Goal: Information Seeking & Learning: Understand process/instructions

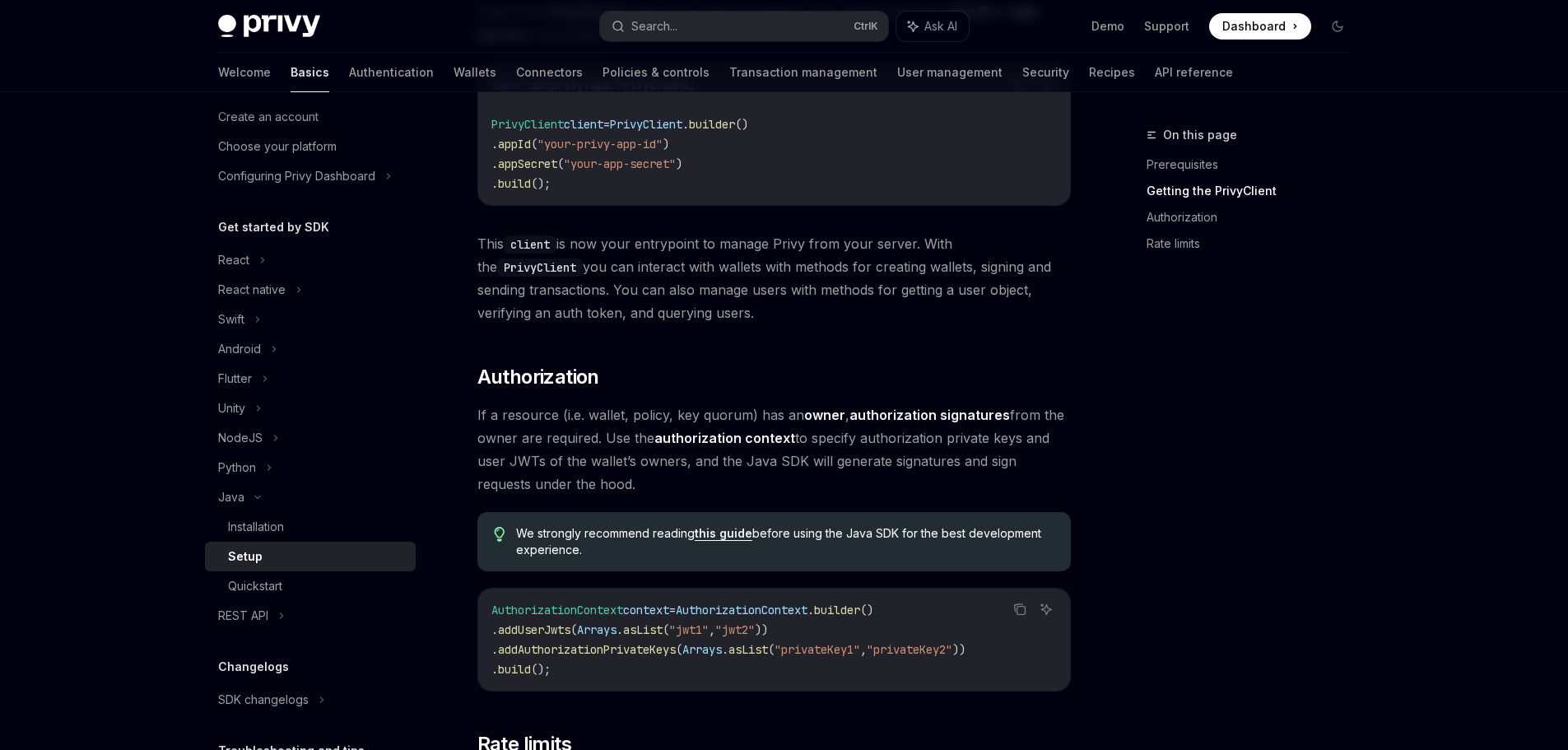
scroll to position [165, 0]
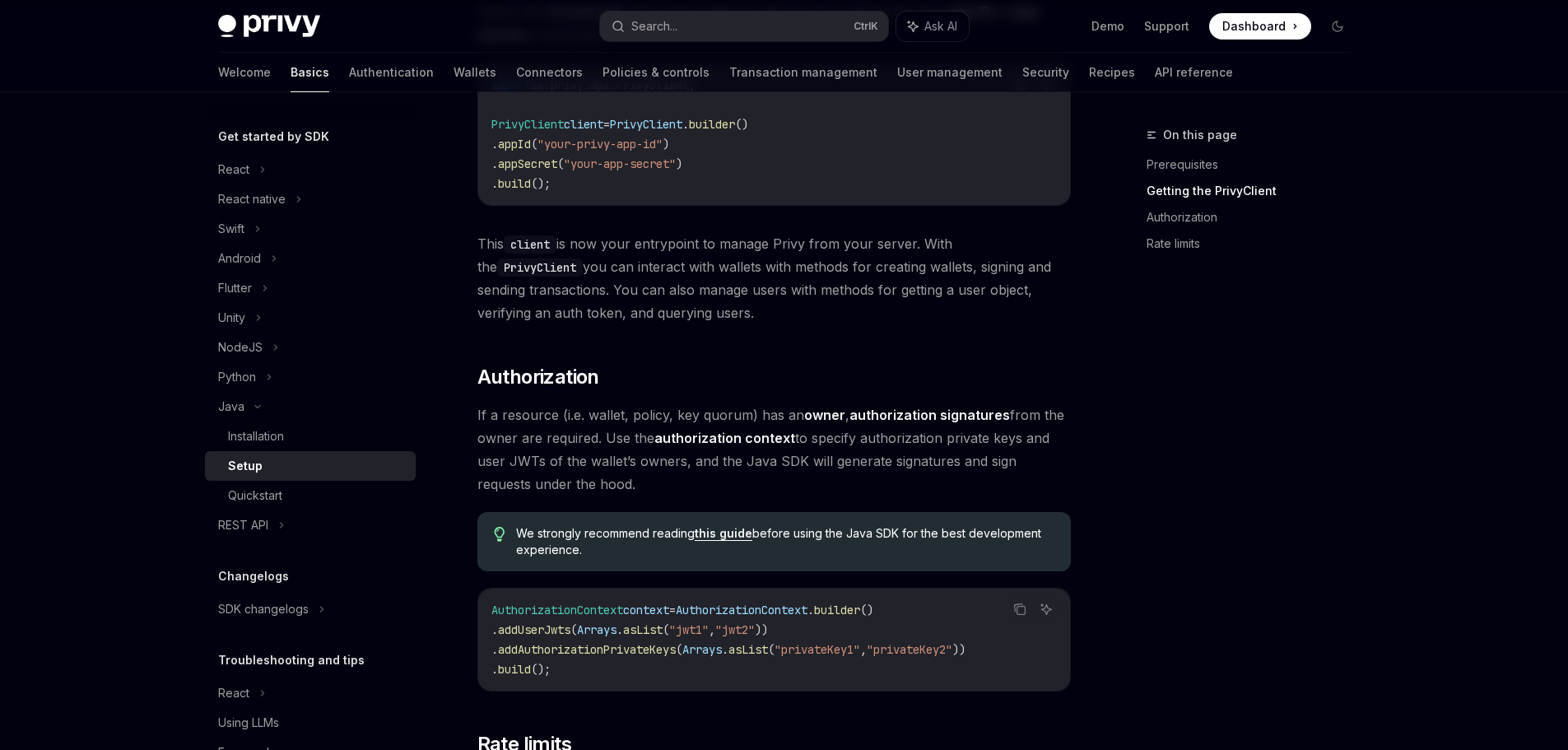
click at [304, 472] on div "Setup" at bounding box center [316, 465] width 178 height 20
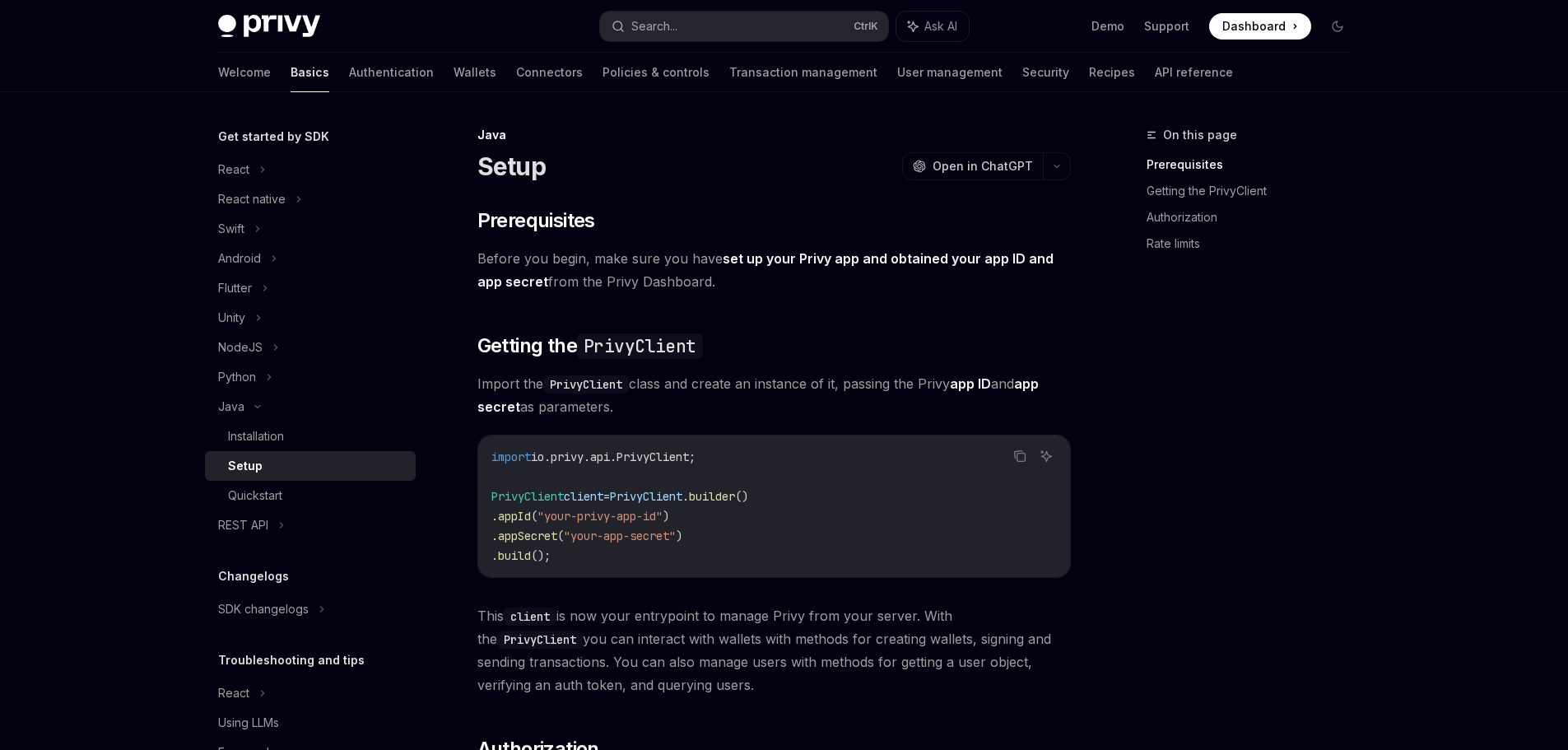
click at [659, 457] on span "io.privy.api.PrivyClient;" at bounding box center [613, 457] width 165 height 15
click at [801, 500] on code "import io.privy.api.PrivyClient; PrivyClient client = PrivyClient . builder () …" at bounding box center [774, 506] width 566 height 119
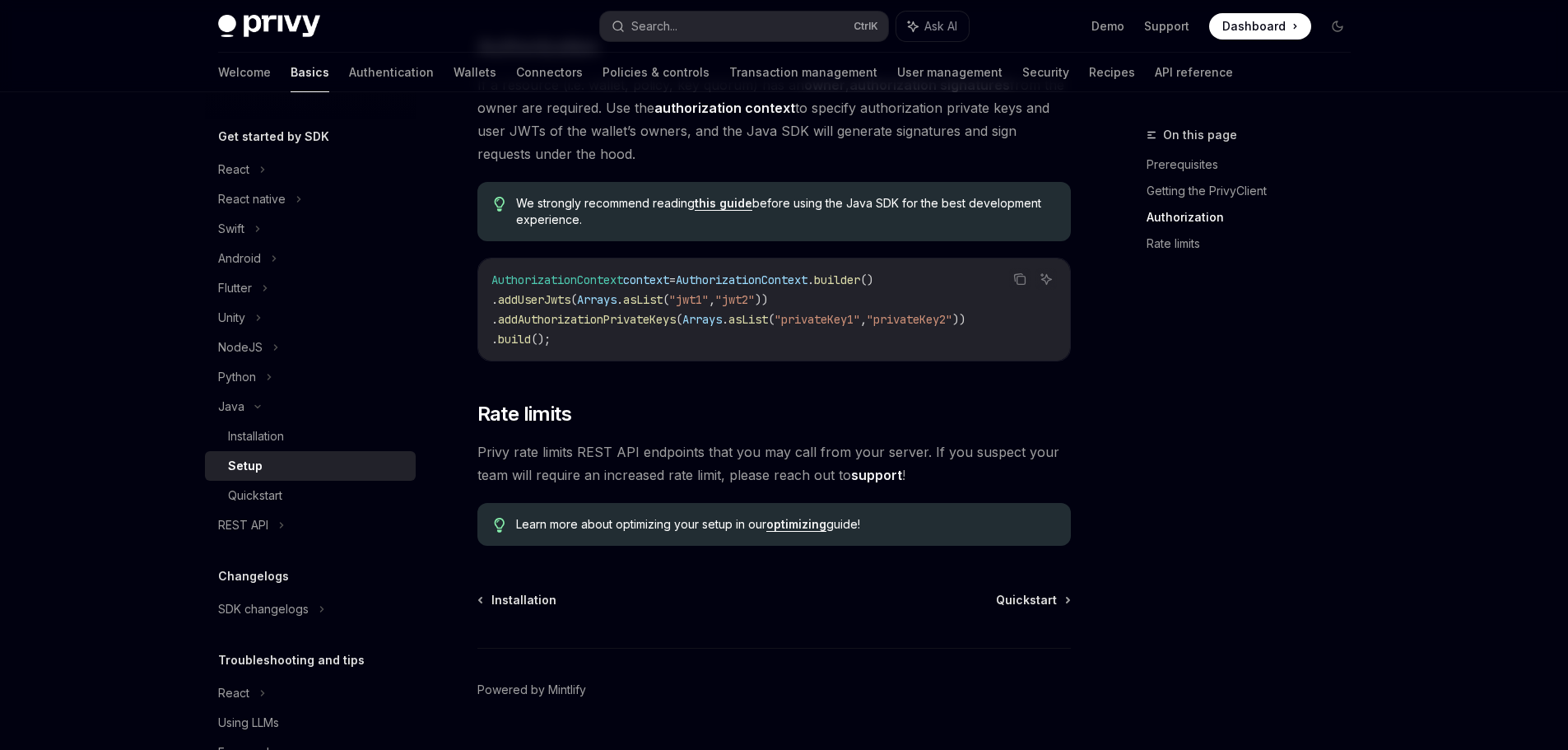
scroll to position [742, 0]
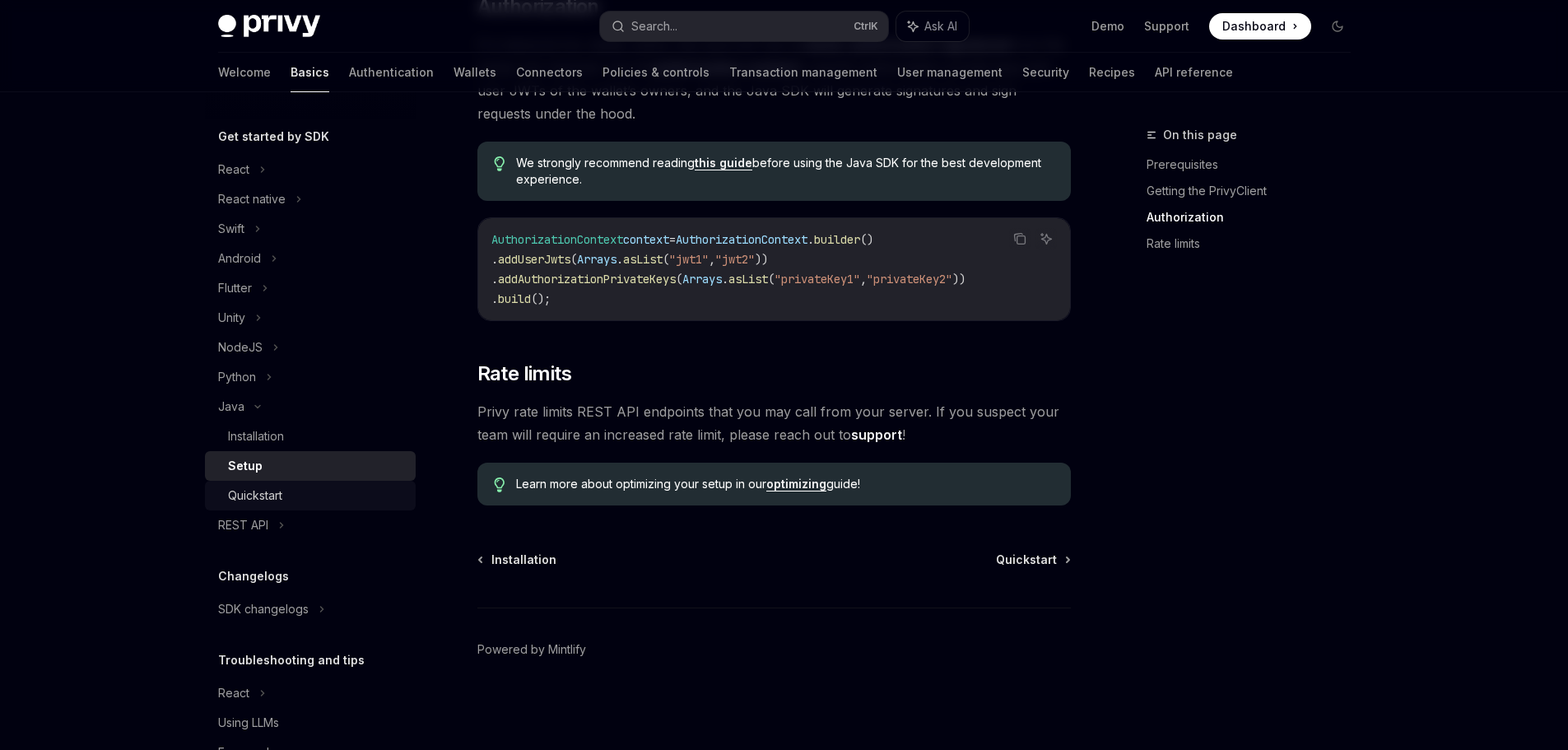
click at [295, 500] on div "Quickstart" at bounding box center [316, 496] width 178 height 20
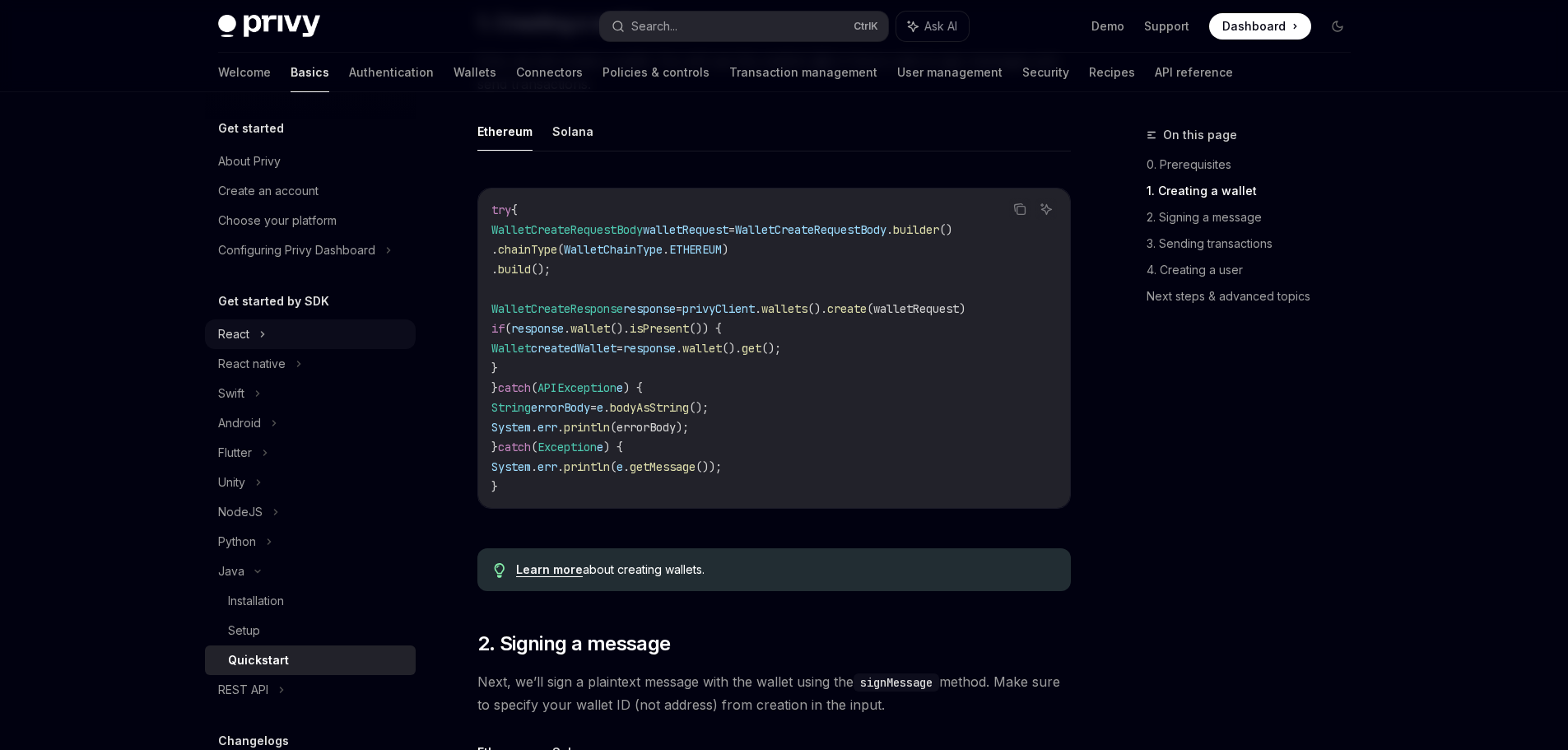
click at [254, 336] on div "React" at bounding box center [310, 333] width 211 height 29
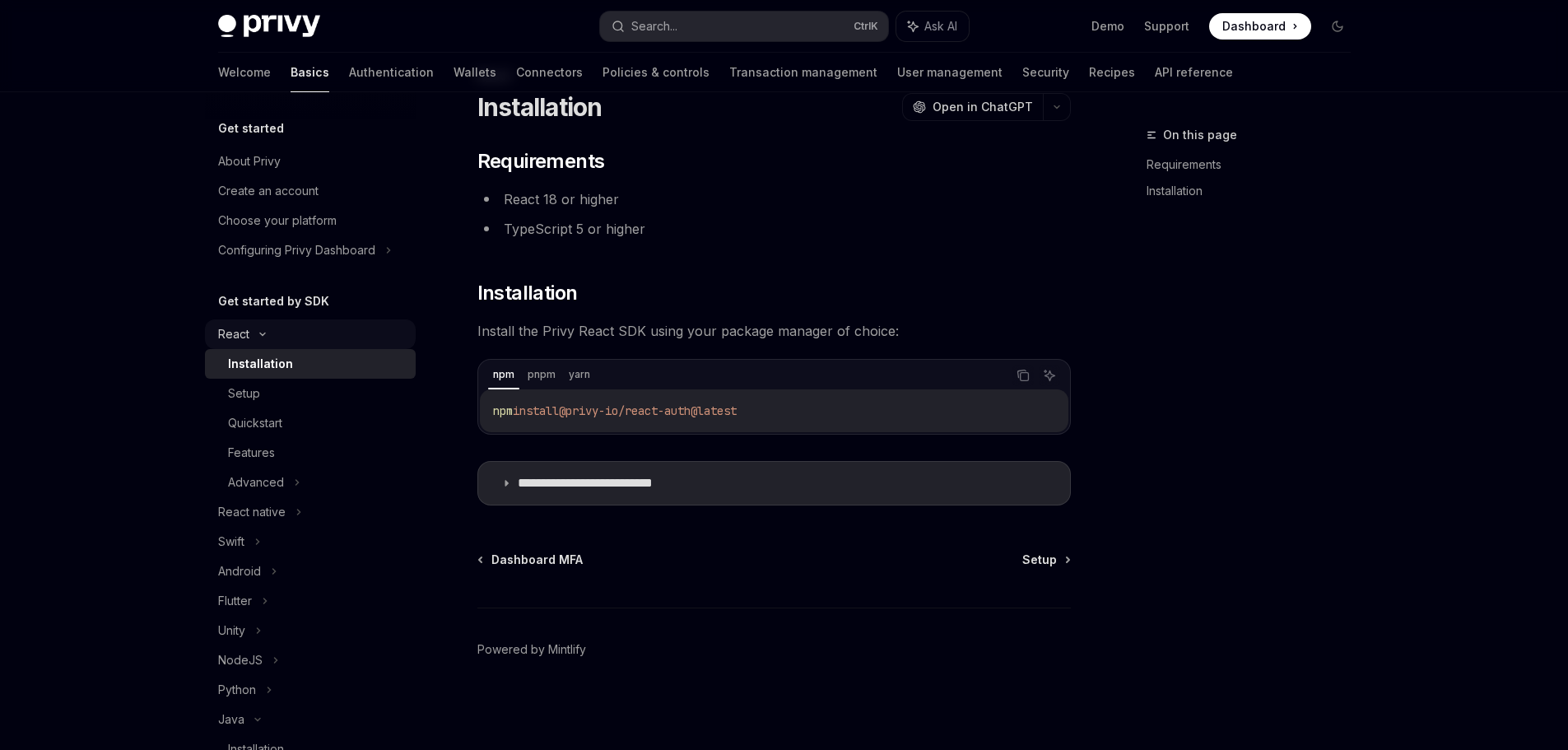
scroll to position [59, 0]
click at [280, 368] on div "Installation" at bounding box center [260, 363] width 65 height 20
click at [306, 390] on div "Setup" at bounding box center [316, 394] width 178 height 20
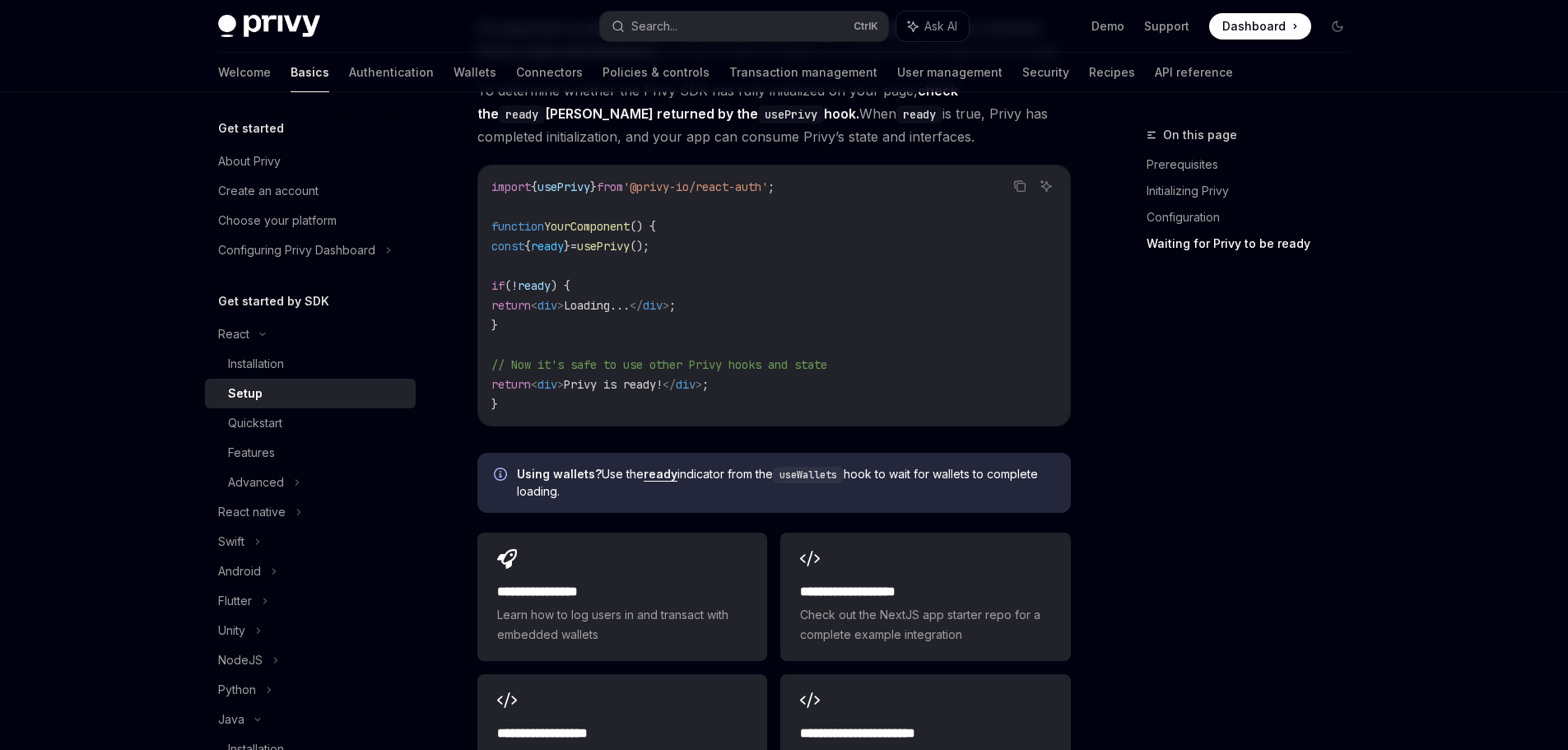
scroll to position [1787, 0]
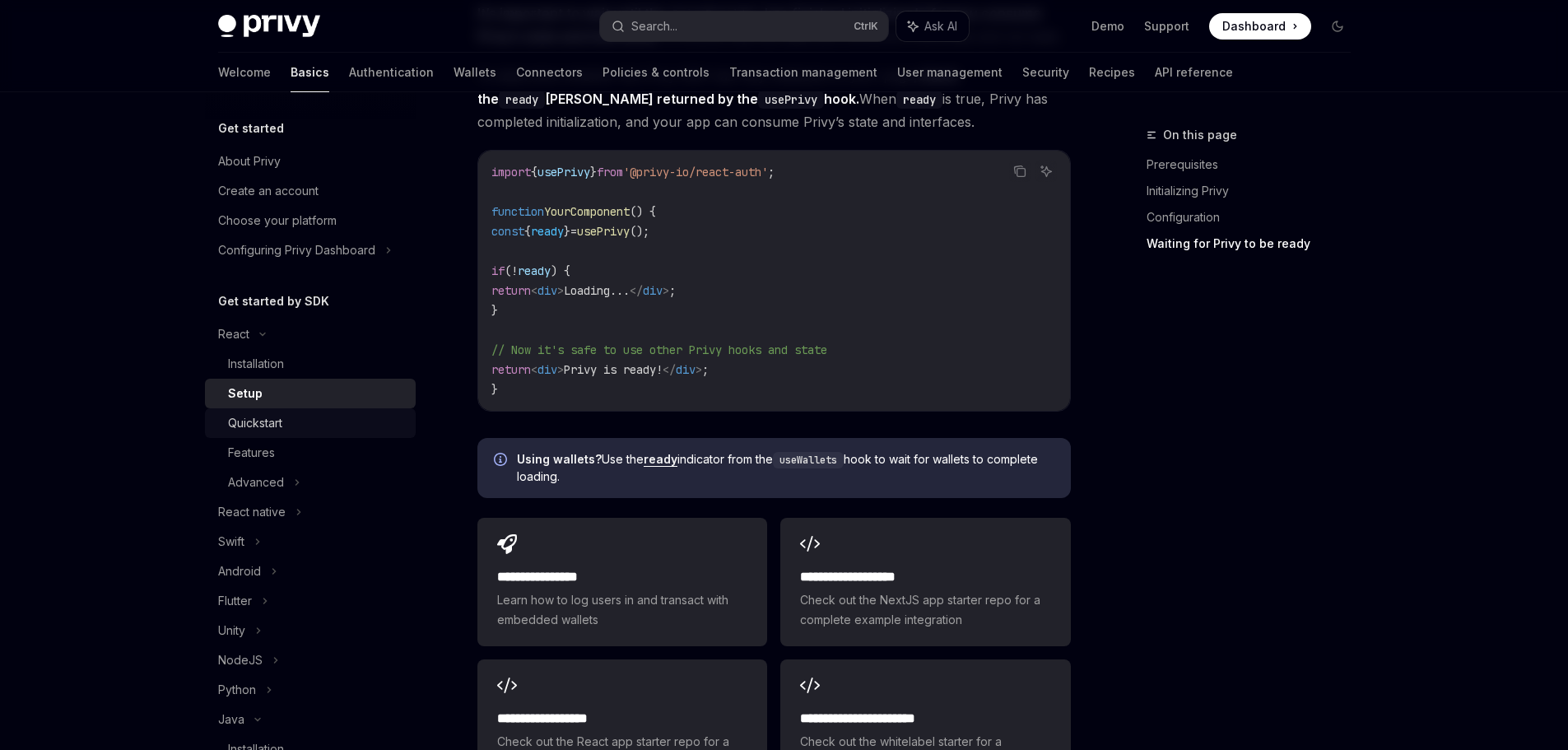
click at [280, 428] on div "Quickstart" at bounding box center [254, 423] width 54 height 20
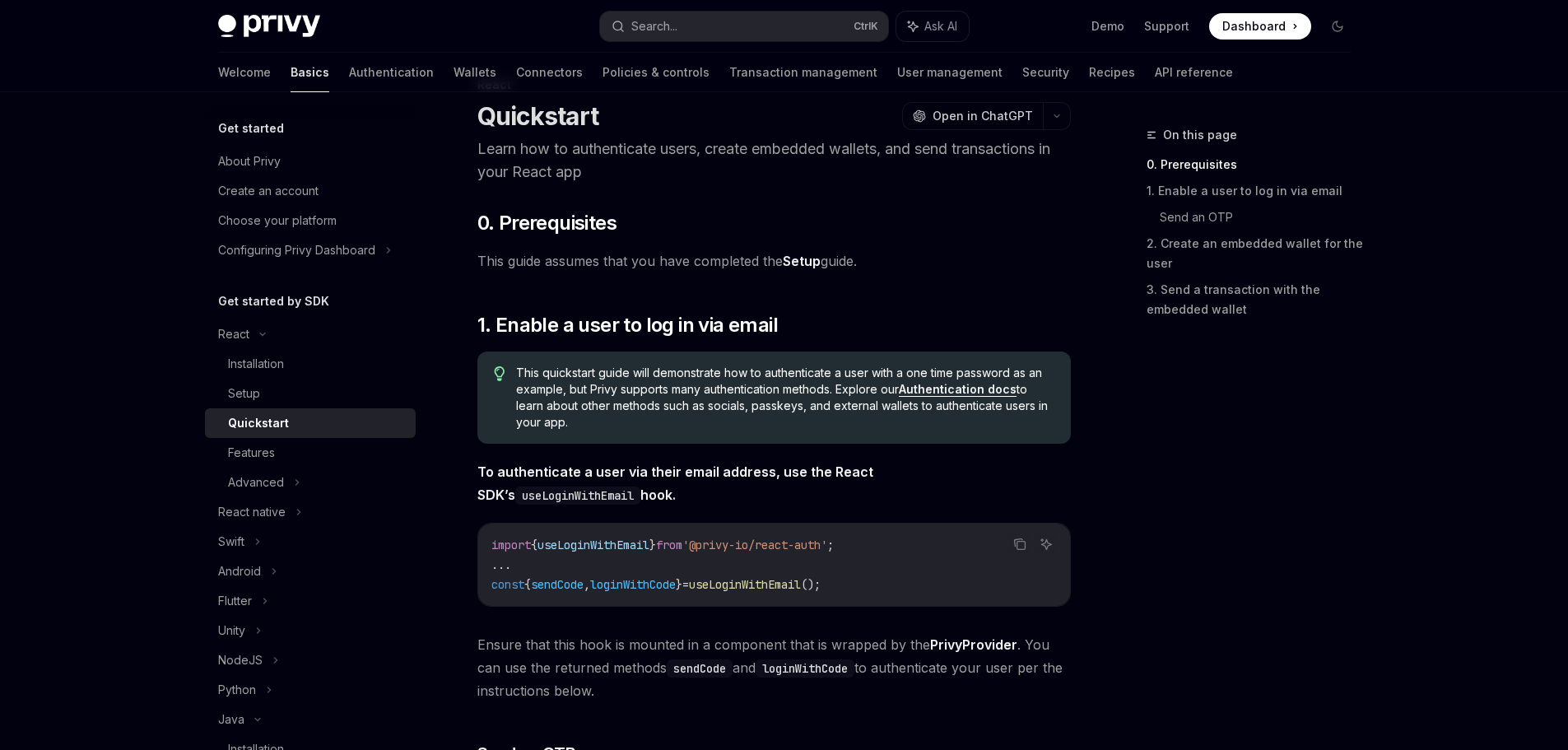
scroll to position [329, 0]
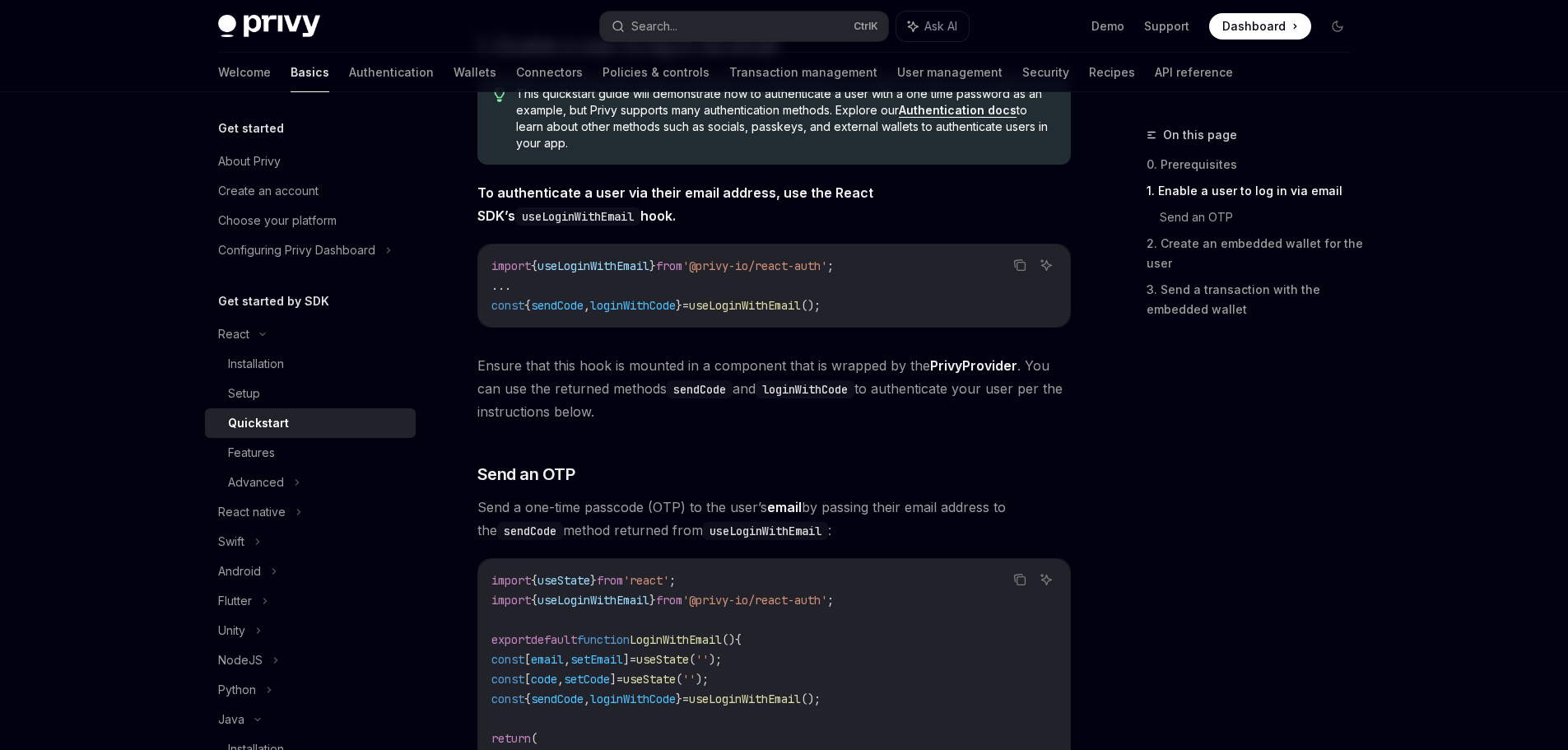
click at [800, 301] on span "useLoginWithEmail" at bounding box center [745, 305] width 112 height 15
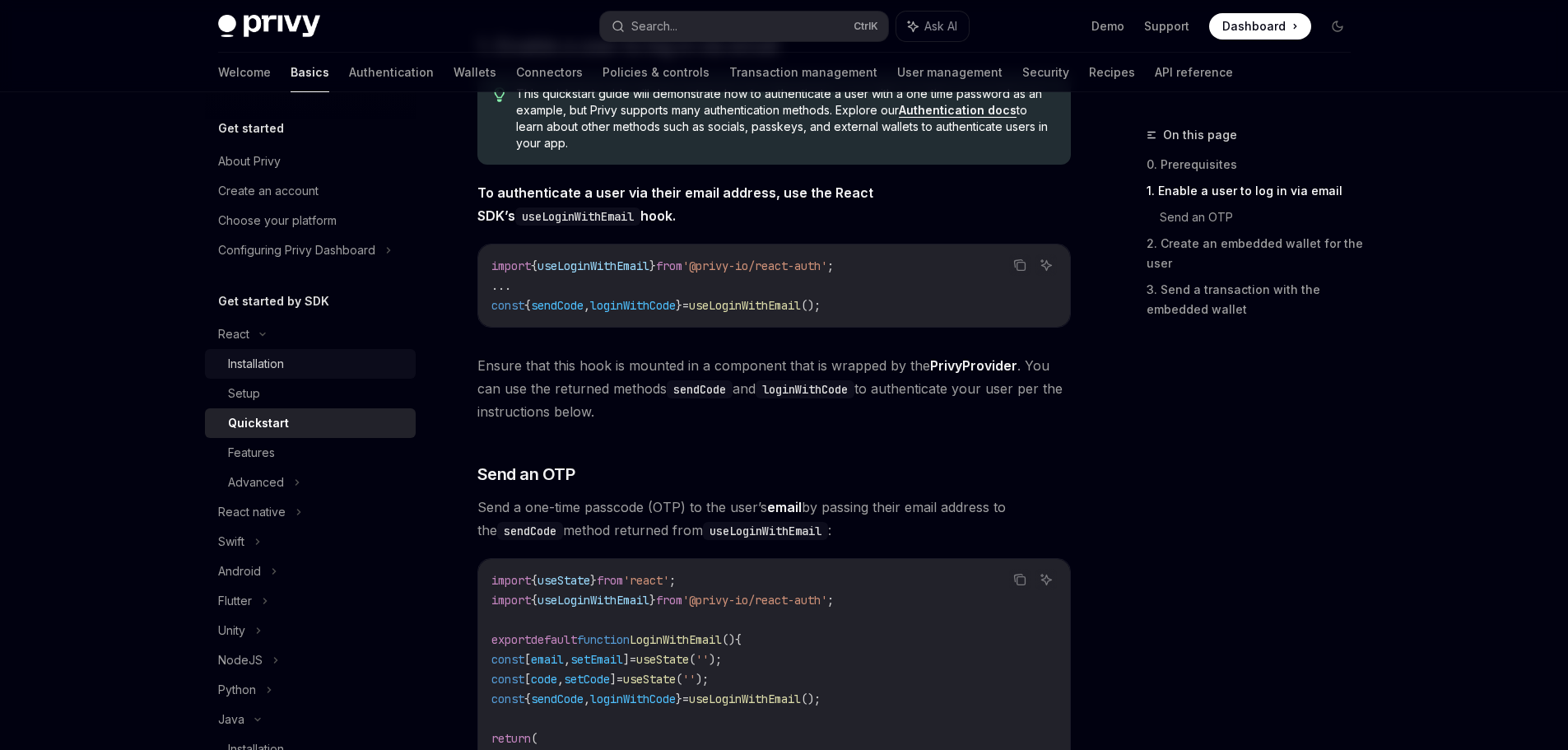
click at [278, 350] on link "Installation" at bounding box center [310, 363] width 211 height 29
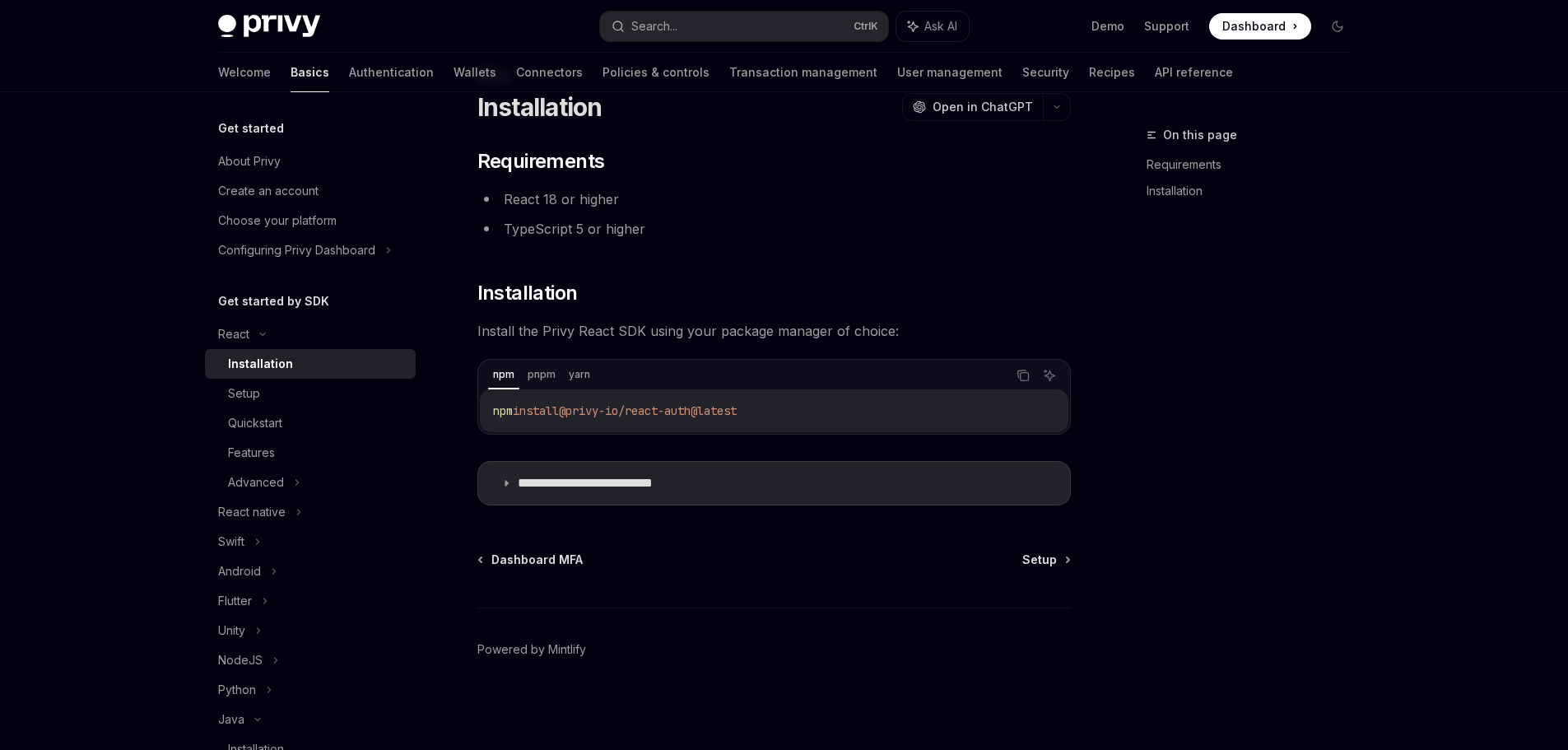
scroll to position [59, 0]
click at [347, 395] on div "Setup" at bounding box center [316, 394] width 178 height 20
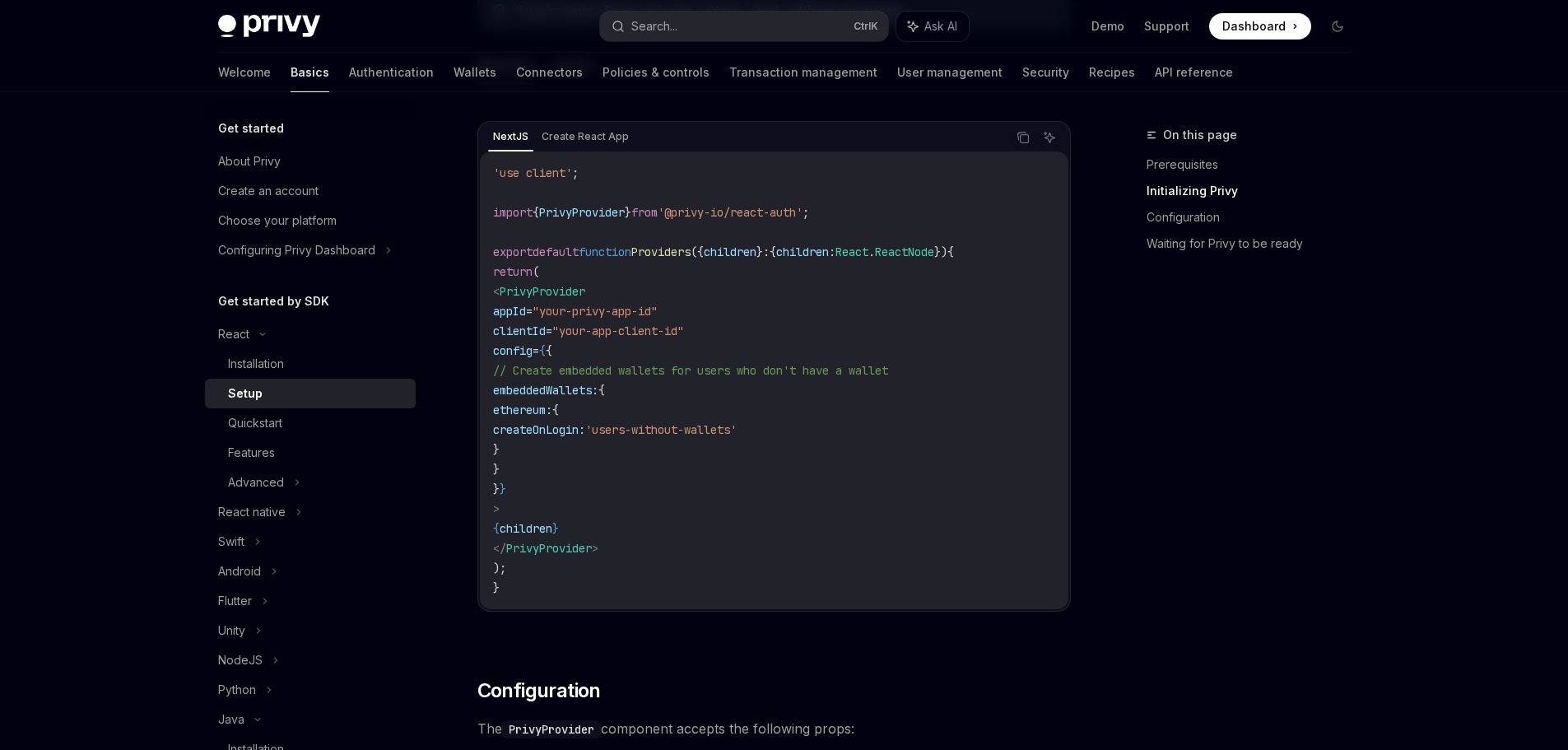
scroll to position [553, 0]
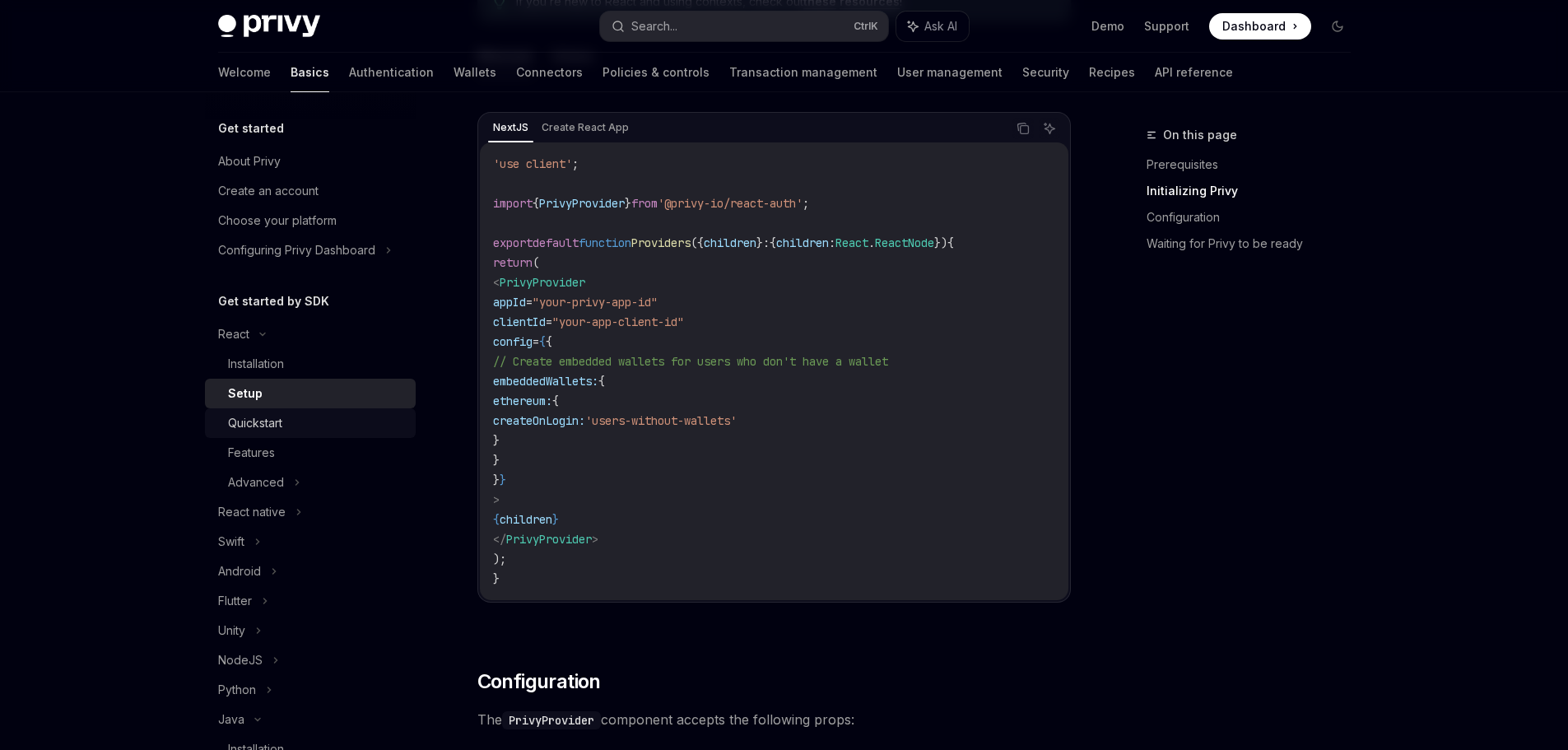
click at [294, 433] on link "Quickstart" at bounding box center [310, 422] width 211 height 29
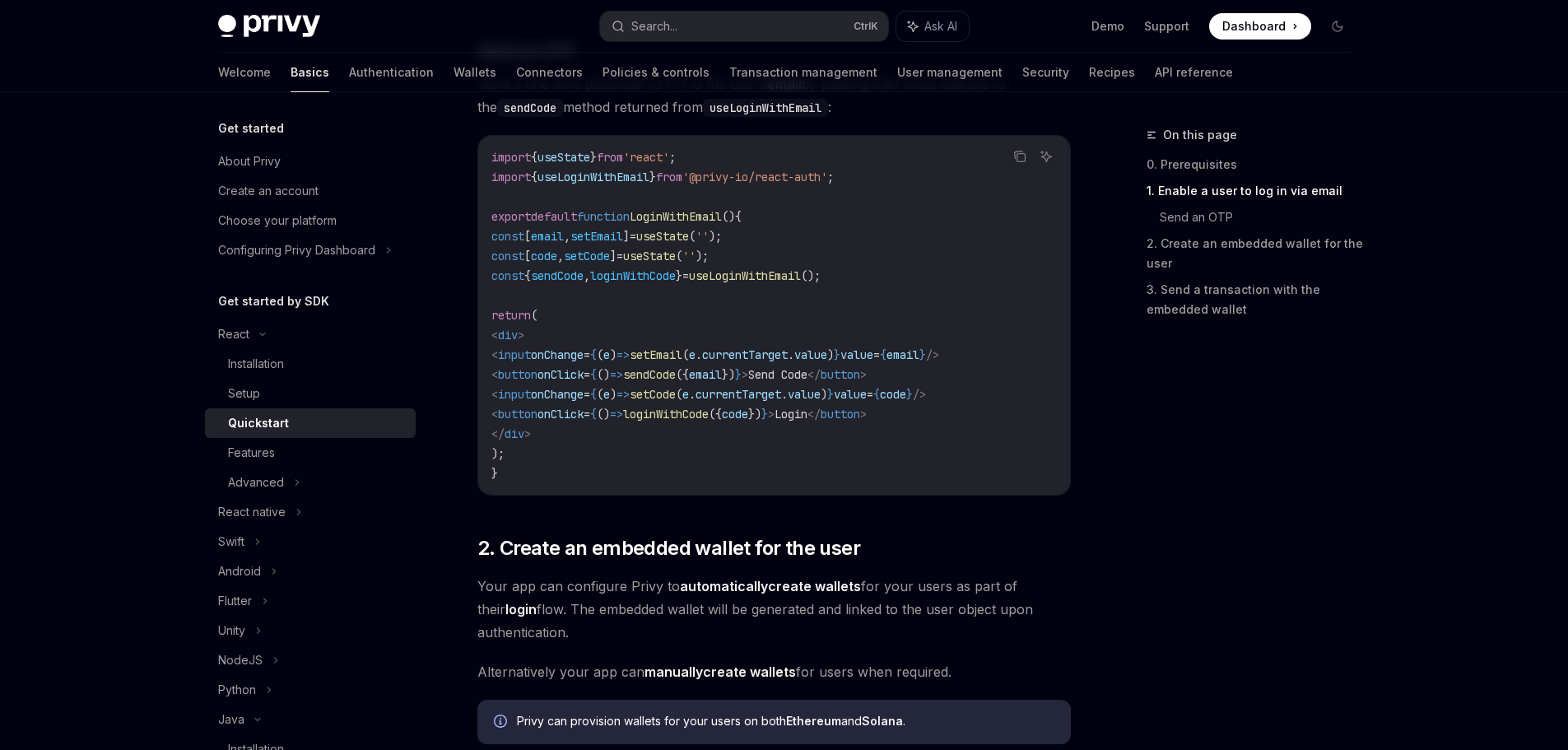
scroll to position [988, 0]
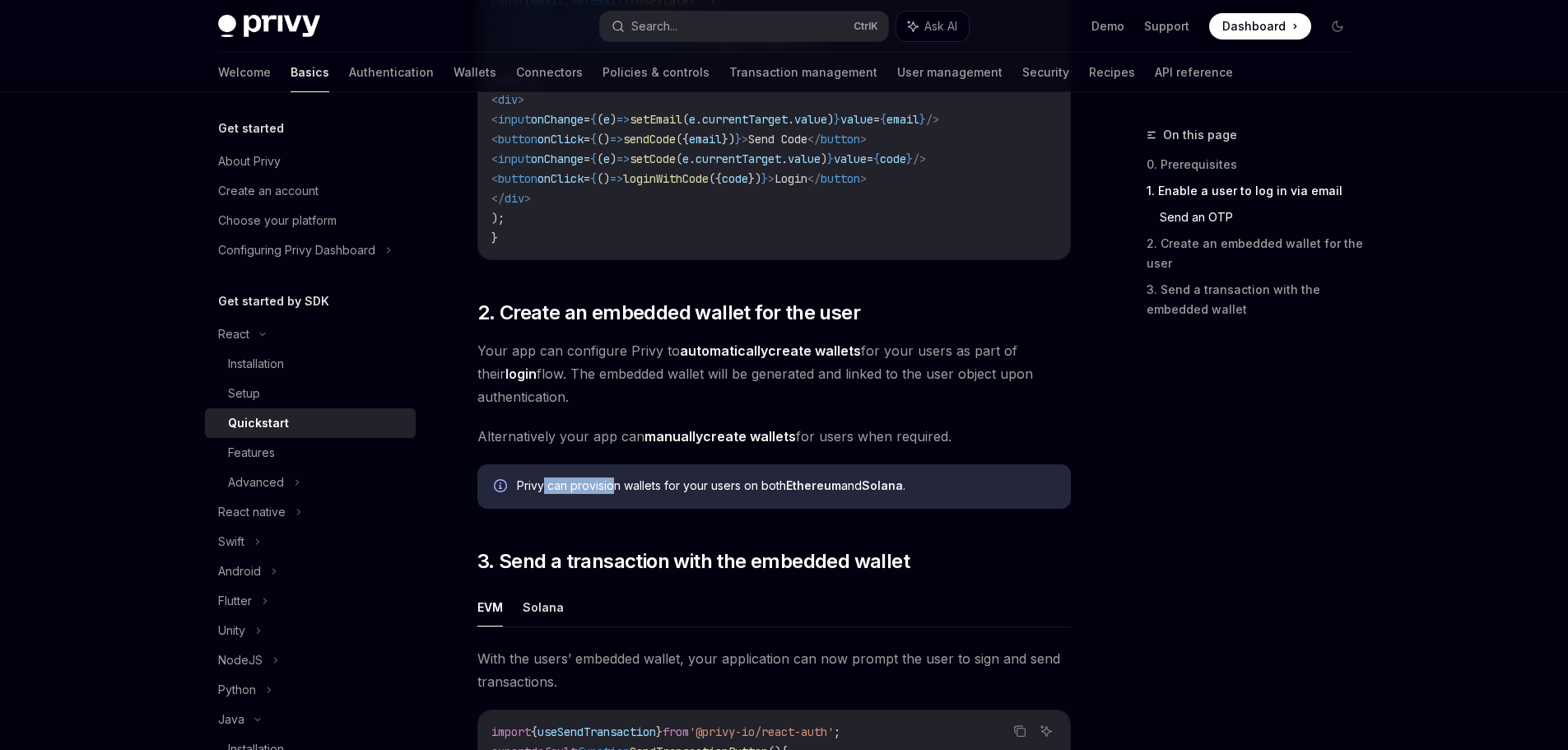
drag, startPoint x: 546, startPoint y: 496, endPoint x: 614, endPoint y: 512, distance: 69.9
click at [614, 509] on div "Privy can provision wallets for your users on both Ethereum and Solana ." at bounding box center [773, 487] width 593 height 44
click at [845, 529] on div "​ 0. Prerequisites This guide assumes that you have completed the Setup guide. …" at bounding box center [773, 210] width 593 height 1877
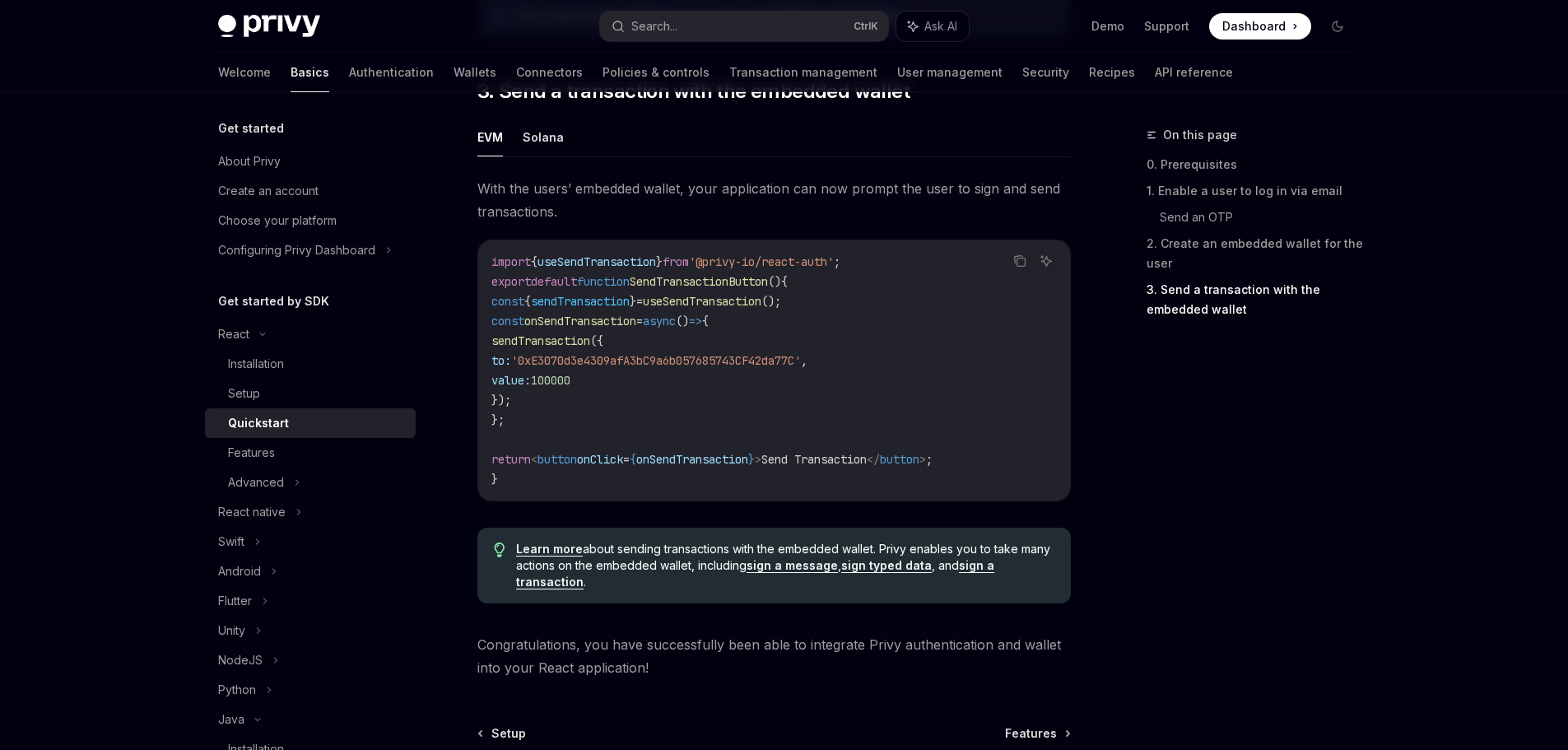
scroll to position [1481, 0]
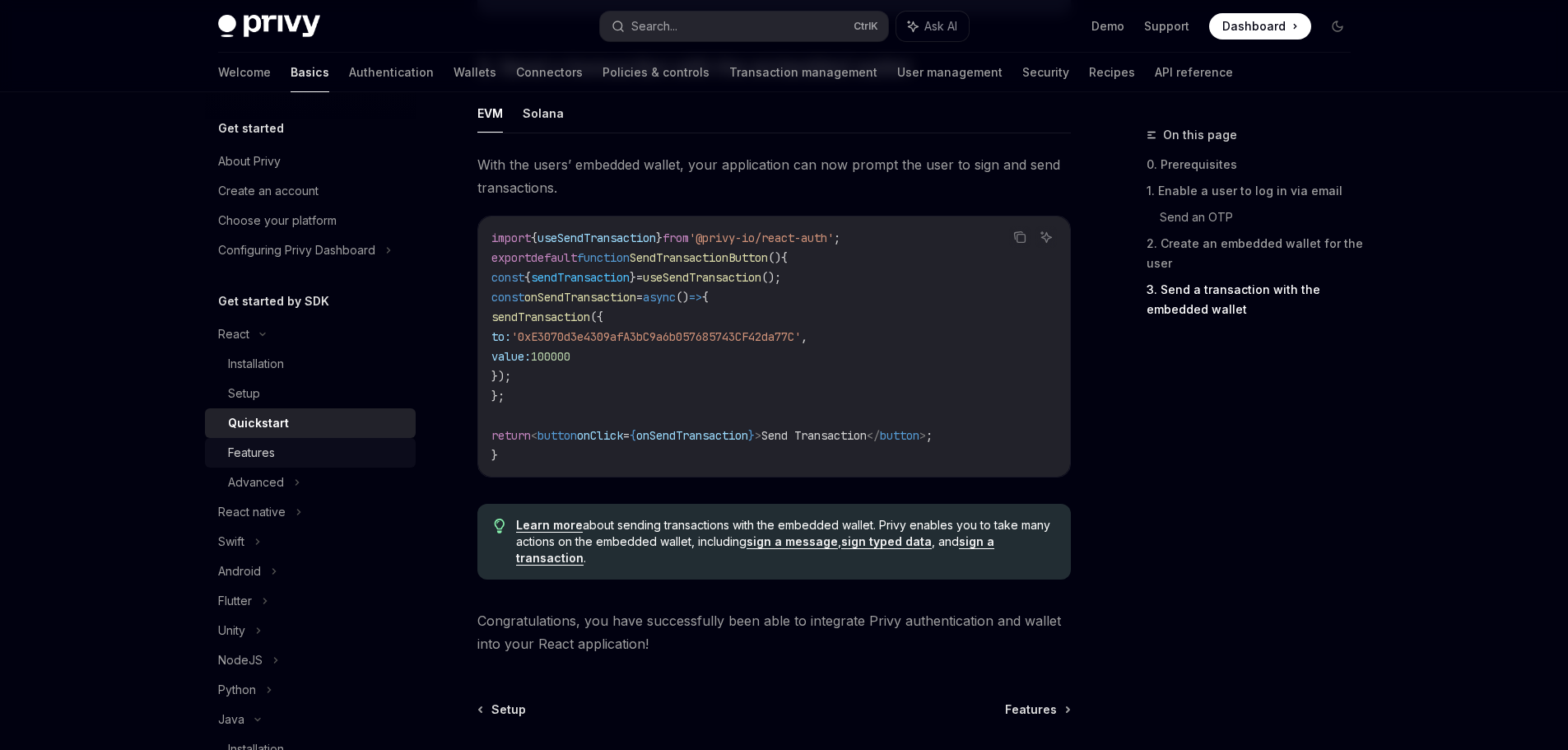
click at [361, 454] on div "Features" at bounding box center [316, 452] width 178 height 20
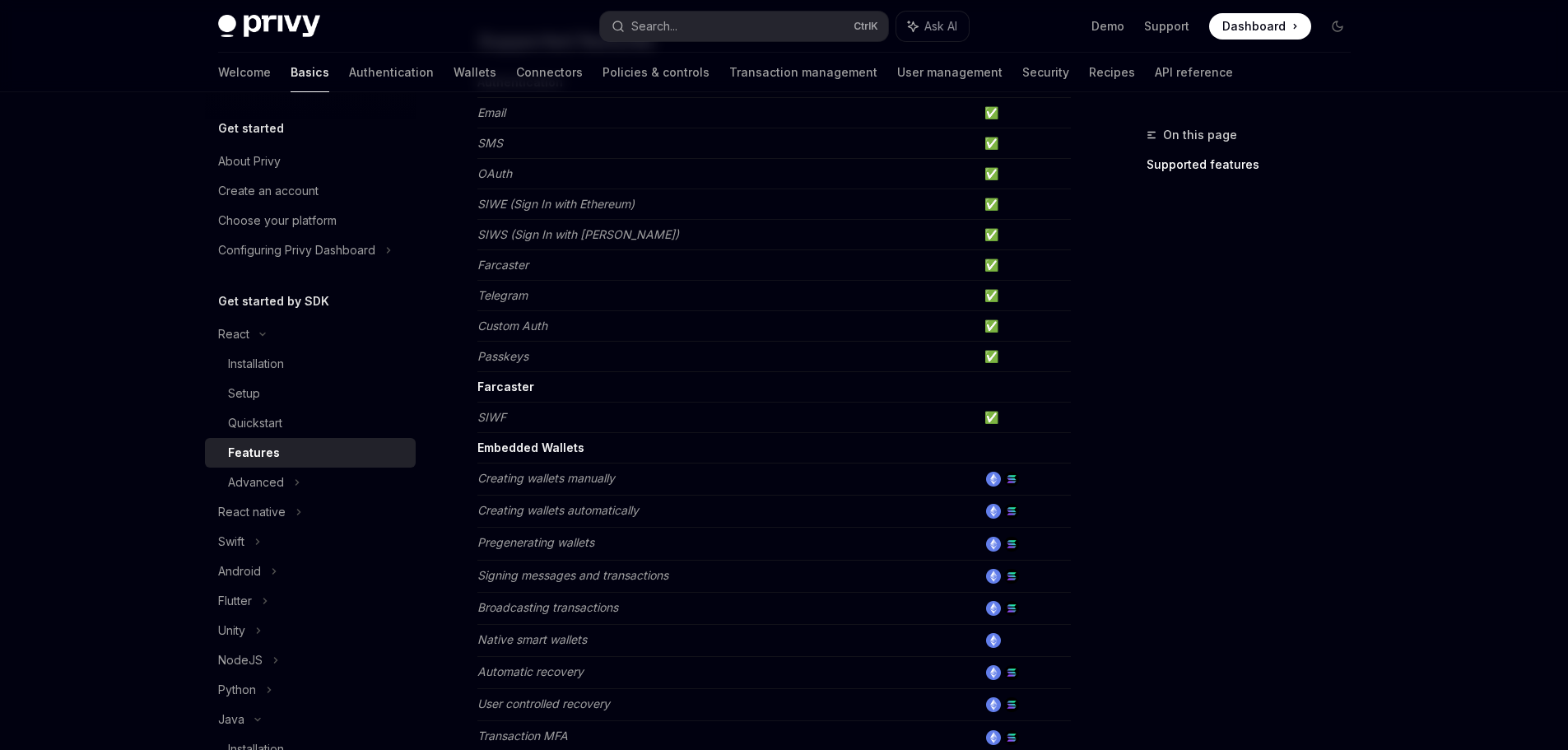
scroll to position [329, 0]
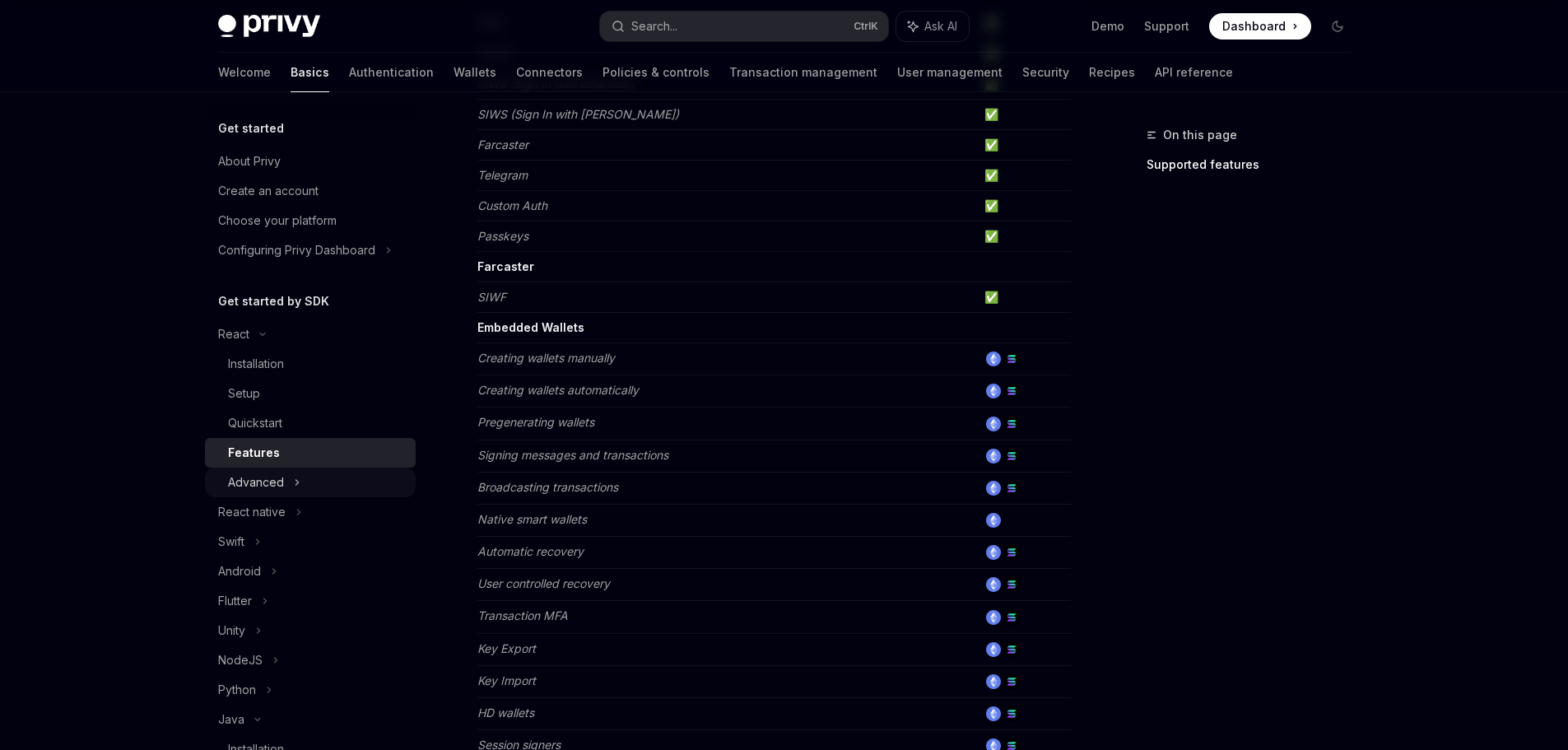
click at [233, 476] on div "Advanced" at bounding box center [255, 482] width 56 height 20
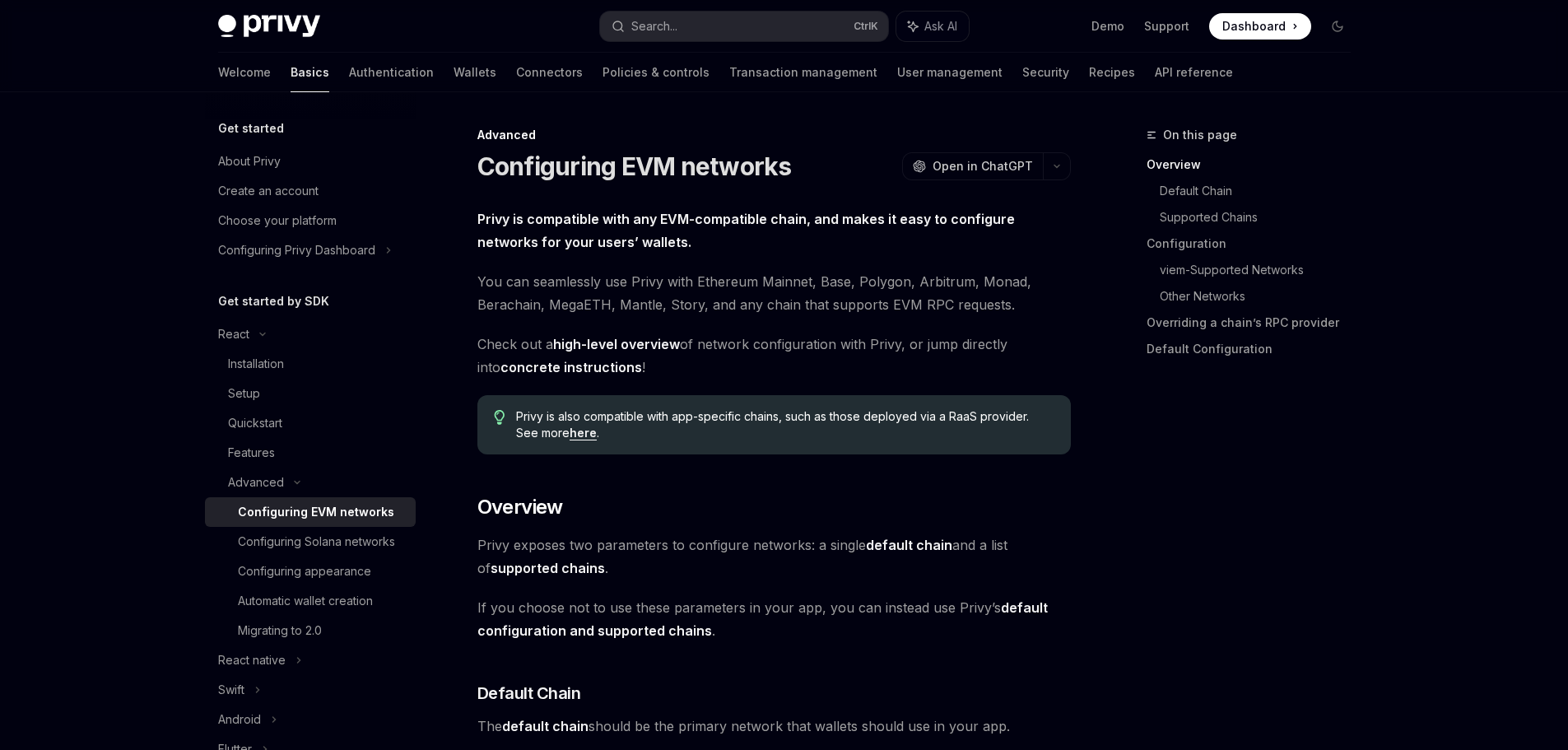
click at [293, 506] on div "Configuring EVM networks" at bounding box center [316, 512] width 156 height 20
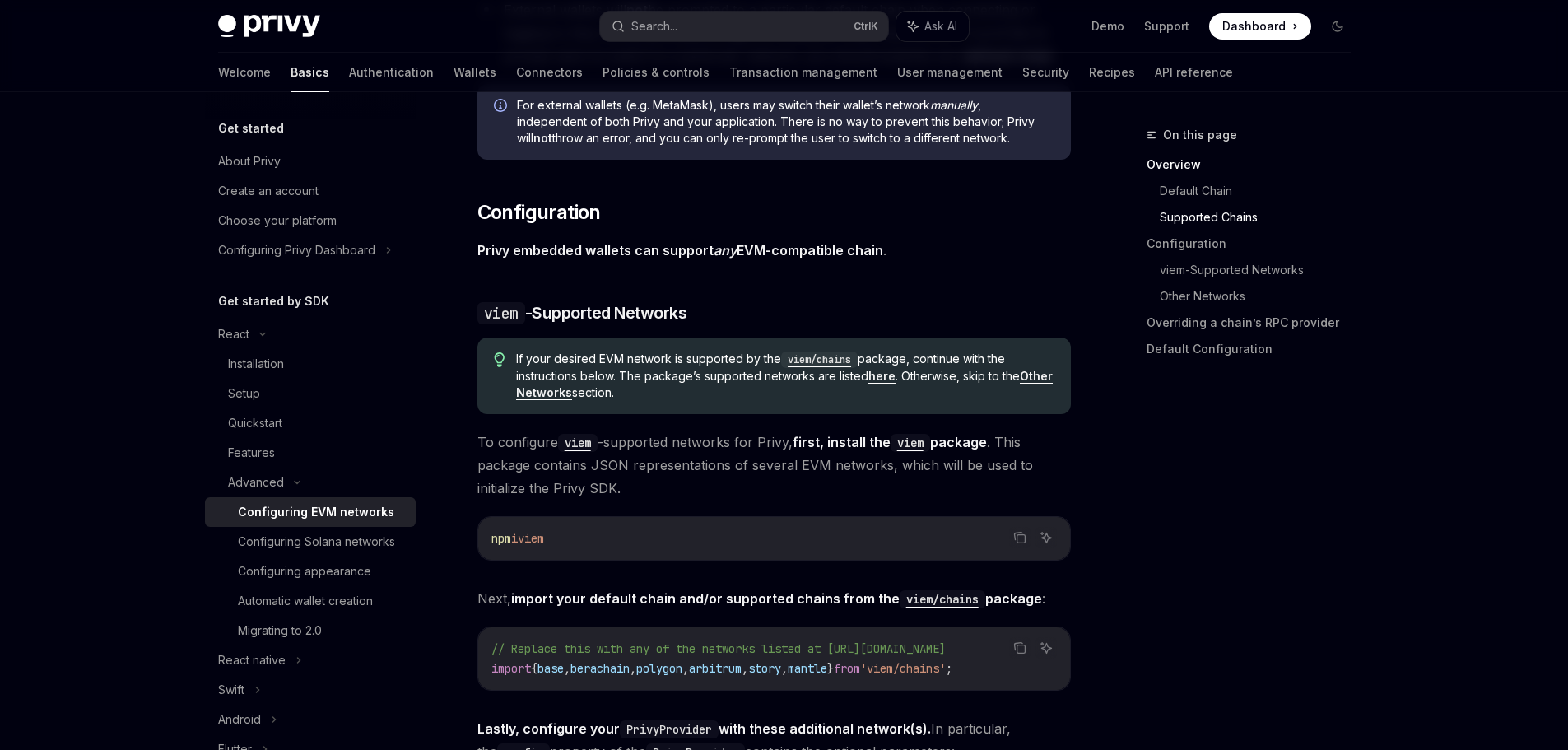
scroll to position [1481, 0]
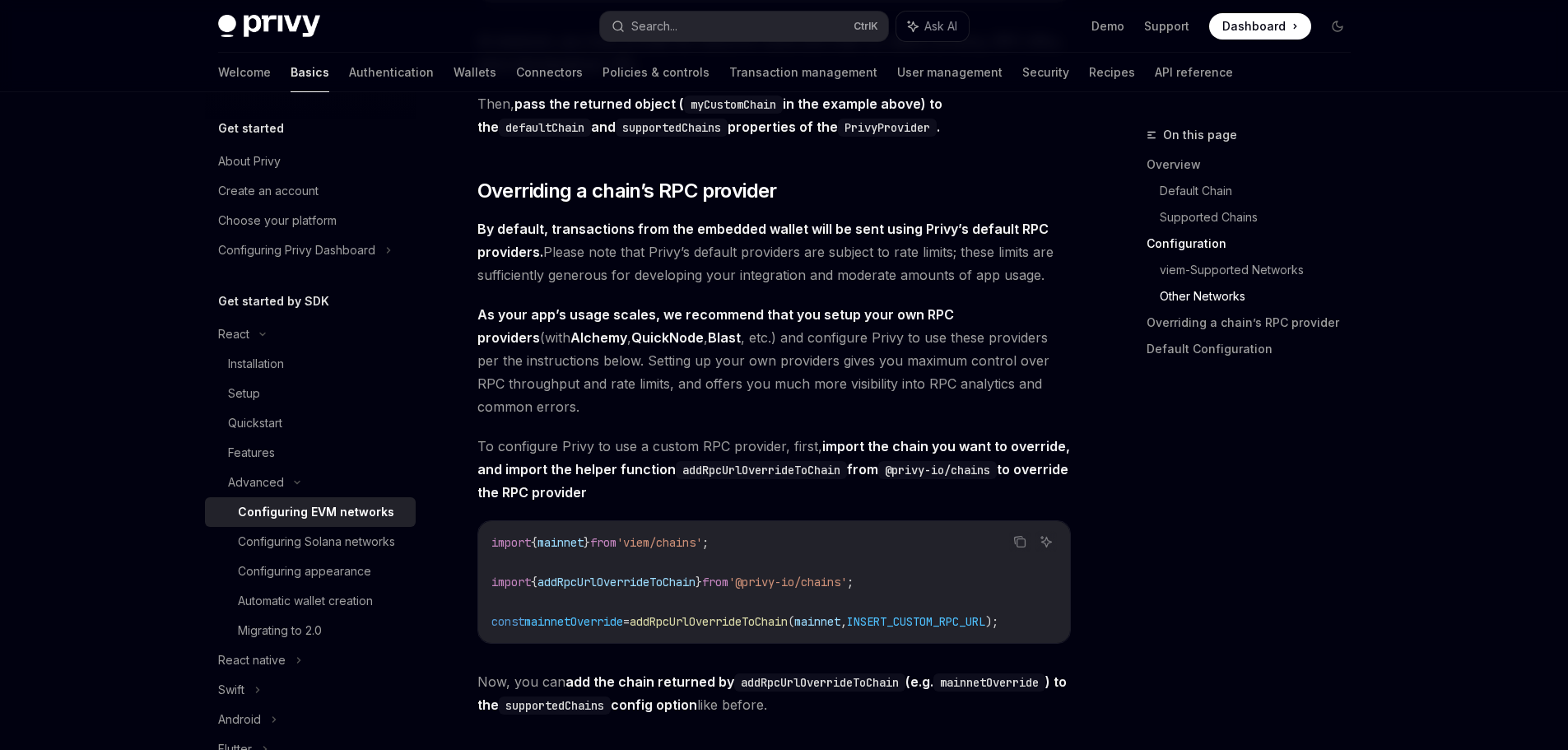
scroll to position [3457, 0]
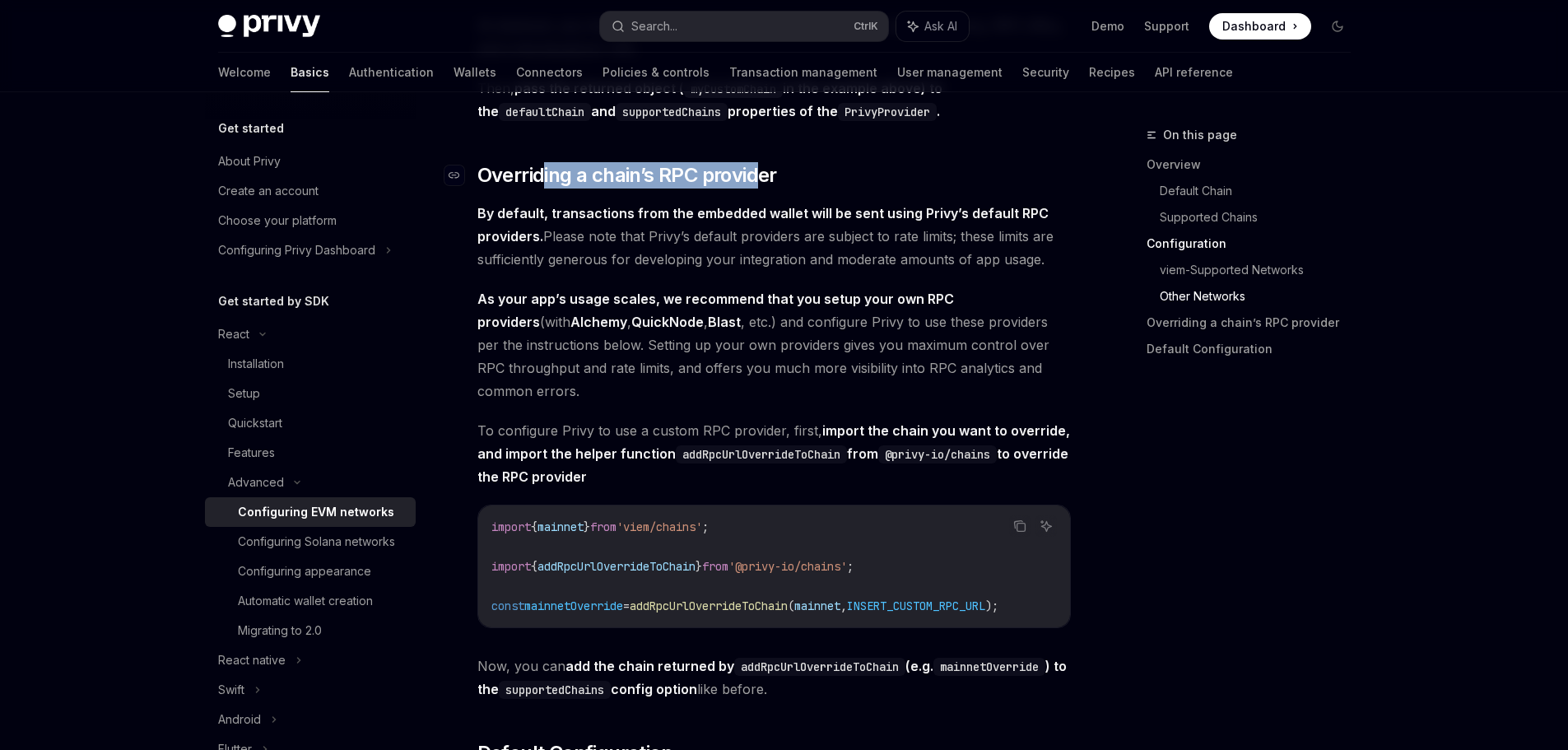
drag, startPoint x: 544, startPoint y: 190, endPoint x: 765, endPoint y: 181, distance: 221.2
click at [765, 181] on span "Overriding a chain’s RPC provider" at bounding box center [627, 176] width 300 height 27
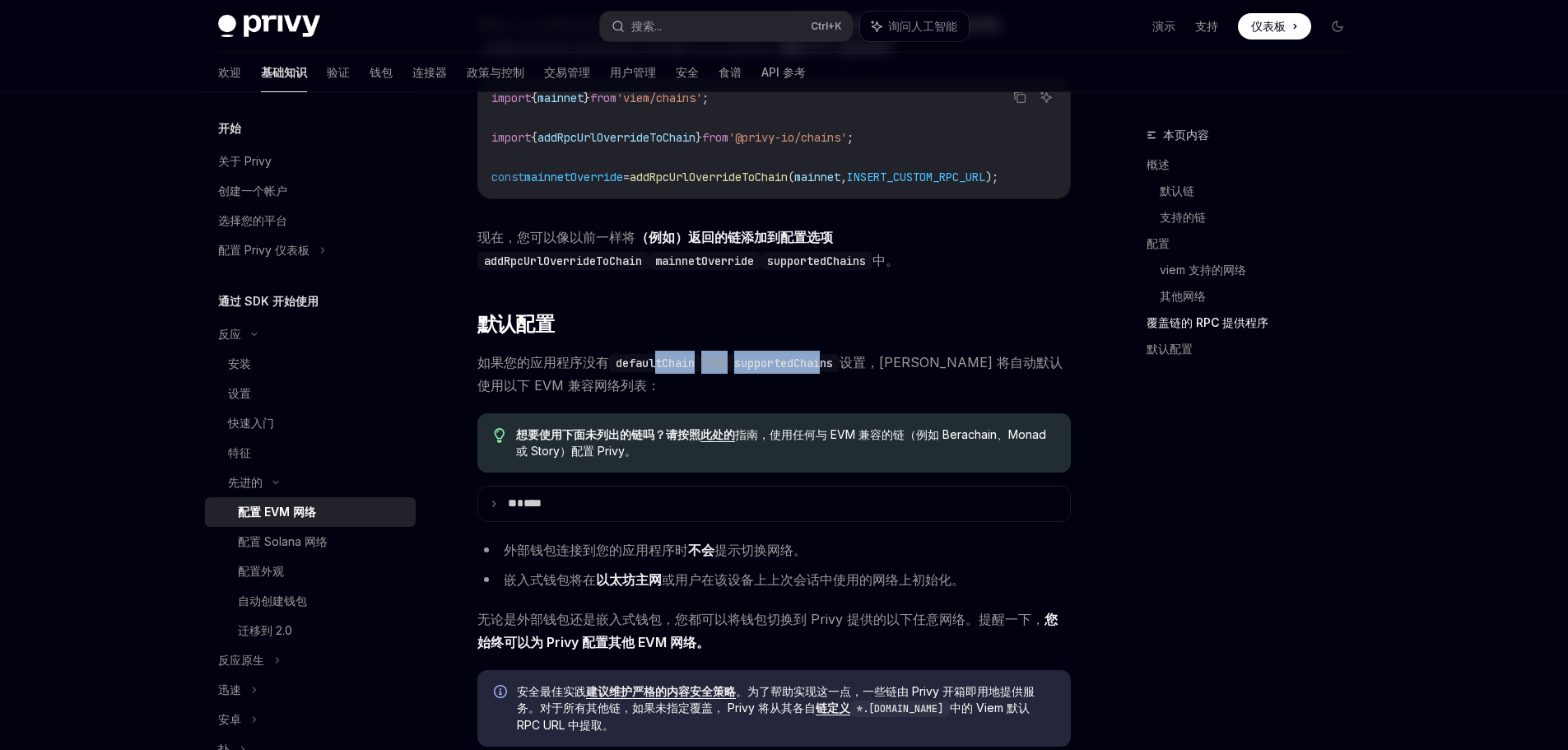
drag, startPoint x: 657, startPoint y: 363, endPoint x: 825, endPoint y: 364, distance: 168.0
click at [825, 364] on span "如果您的应用程序没有 defaultChain 明确 supportedChains 设置，Privy 将自动默认使用以下 EVM 兼容网络列表：" at bounding box center [773, 373] width 593 height 46
click at [619, 392] on span "如果您的应用程序没有 defaultChain 明确 supportedChains 设置，Privy 将自动默认使用以下 EVM 兼容网络列表：" at bounding box center [773, 373] width 593 height 46
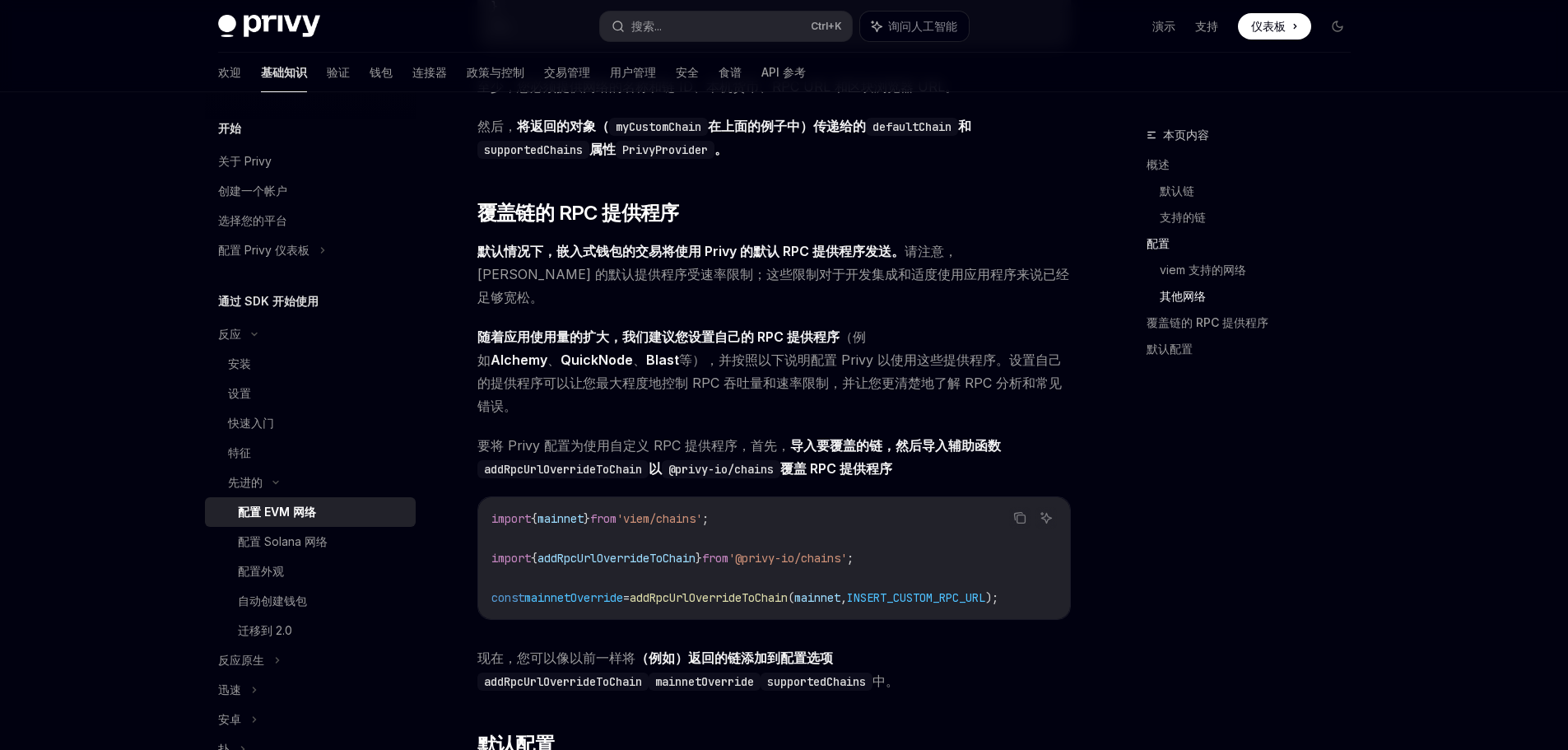
scroll to position [0, 0]
click at [647, 551] on span "addRpcUrlOverrideToChain" at bounding box center [616, 558] width 158 height 15
click at [792, 551] on span "'@privy-io/chains'" at bounding box center [788, 558] width 119 height 15
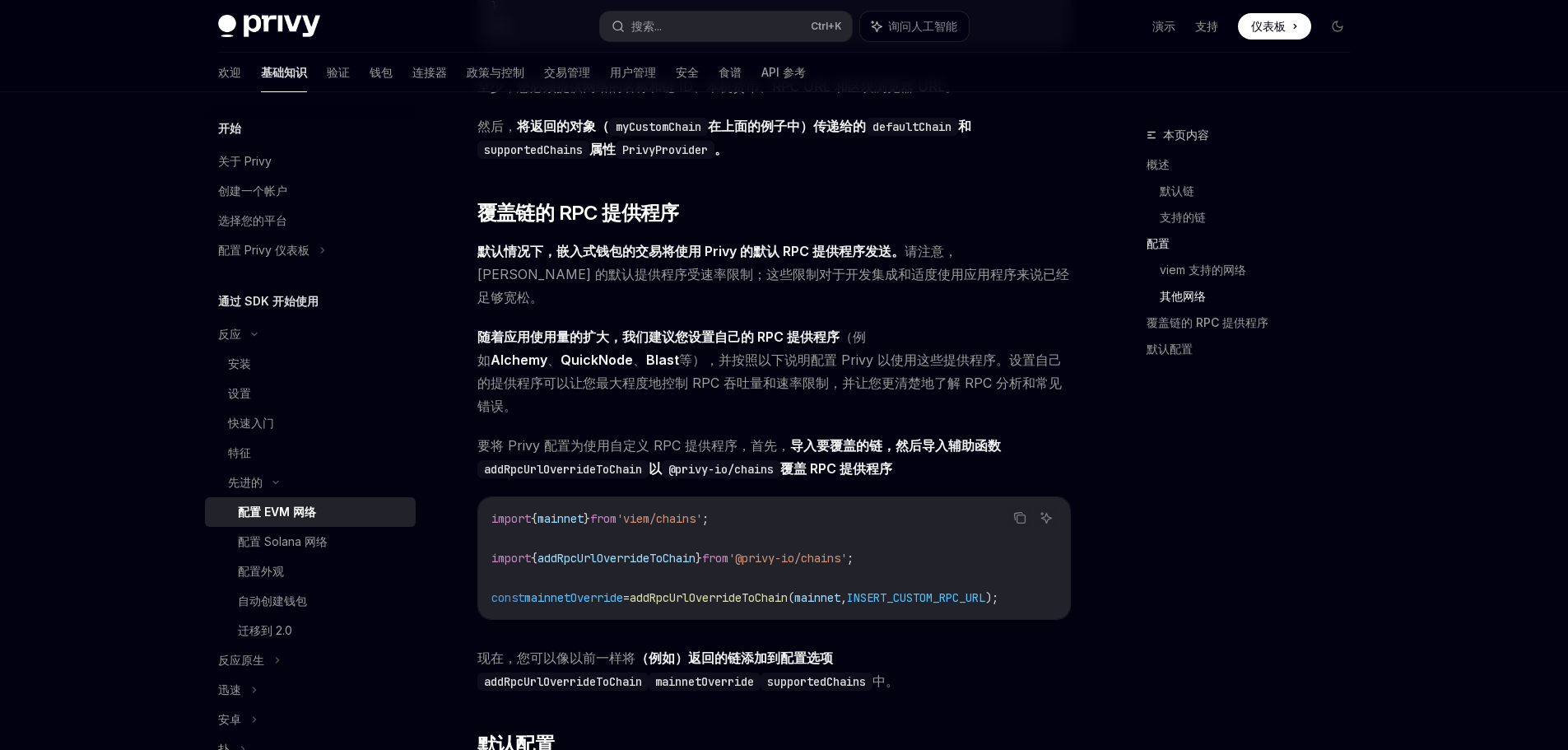
click at [846, 551] on span "'@privy-io/chains'" at bounding box center [788, 558] width 119 height 15
click at [649, 551] on span "addRpcUrlOverrideToChain" at bounding box center [616, 558] width 158 height 15
click at [750, 590] on span "addRpcUrlOverrideToChain" at bounding box center [708, 598] width 158 height 15
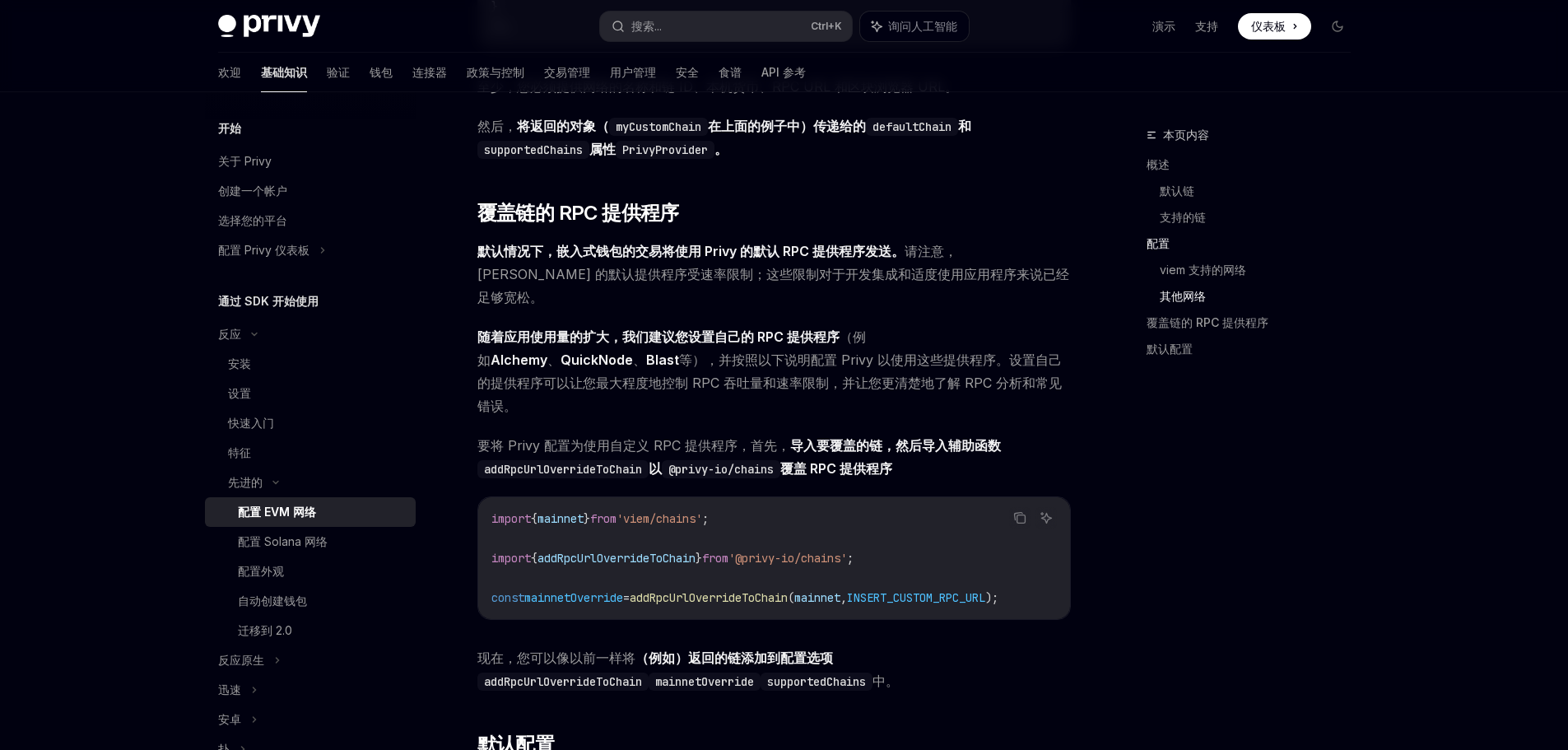
click at [750, 590] on span "addRpcUrlOverrideToChain" at bounding box center [708, 598] width 158 height 15
click at [608, 590] on span "mainnetOverride" at bounding box center [573, 598] width 98 height 15
click at [690, 590] on span "addRpcUrlOverrideToChain" at bounding box center [708, 598] width 158 height 15
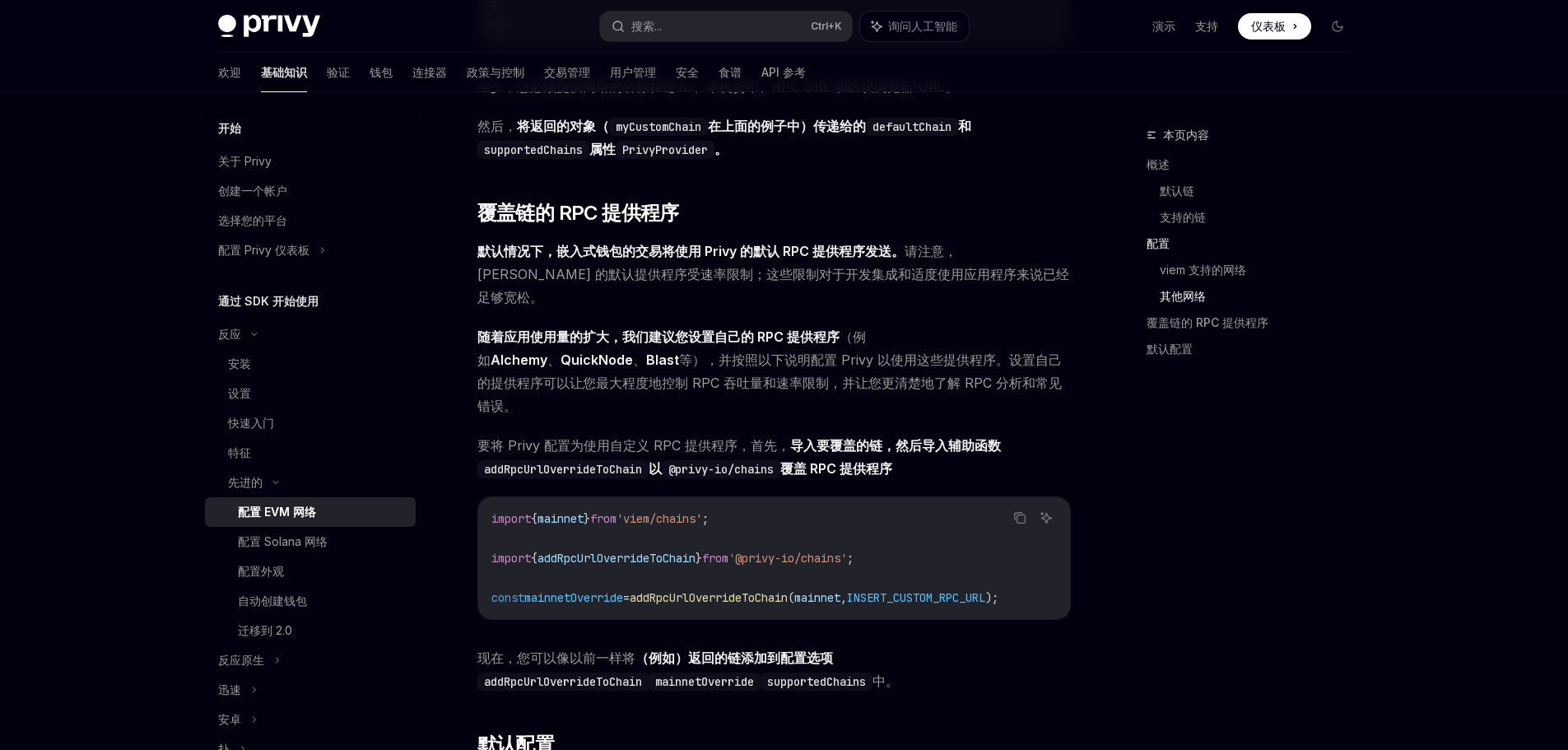
click at [963, 590] on span "INSERT_CUSTOM_RPC_URL" at bounding box center [916, 598] width 138 height 15
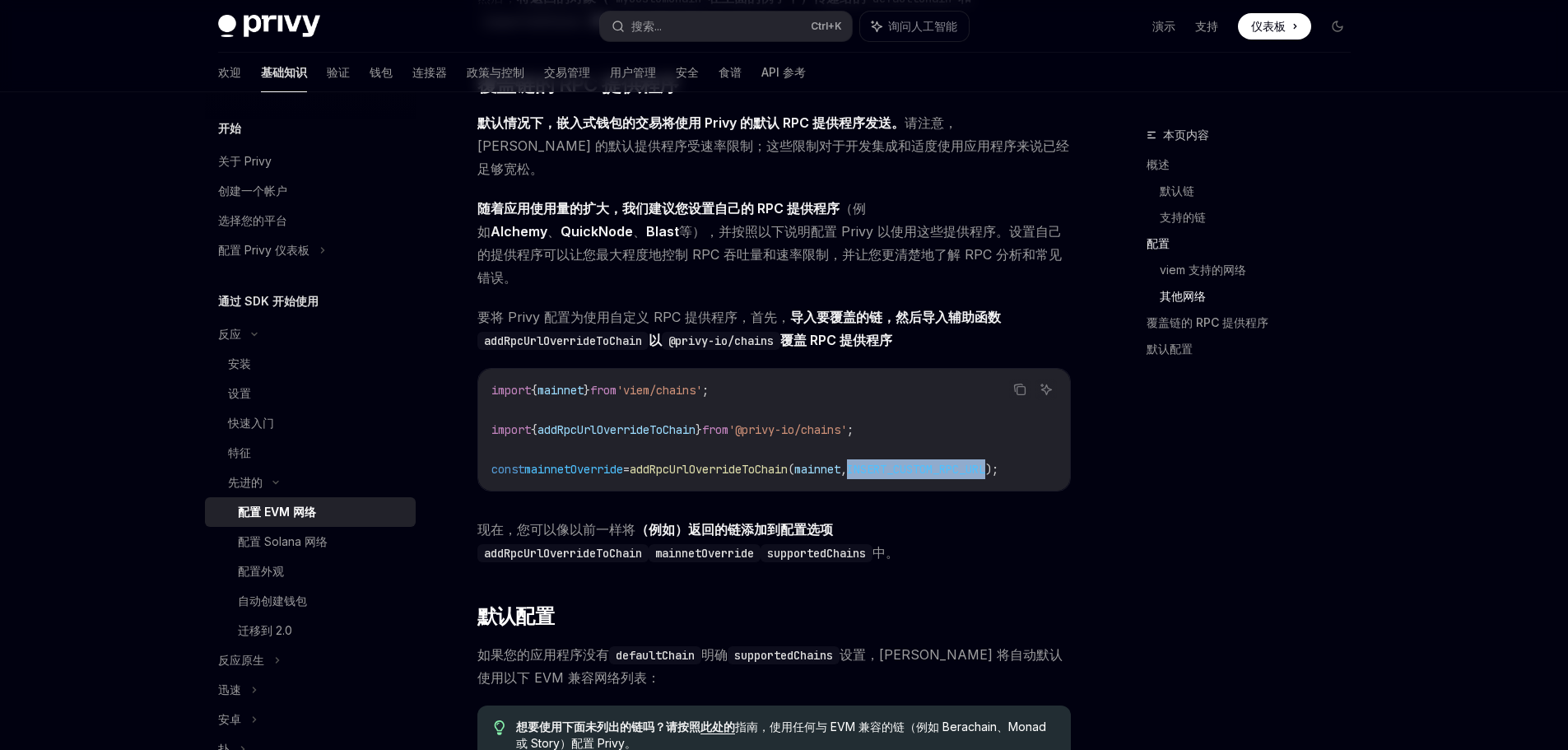
scroll to position [3251, 0]
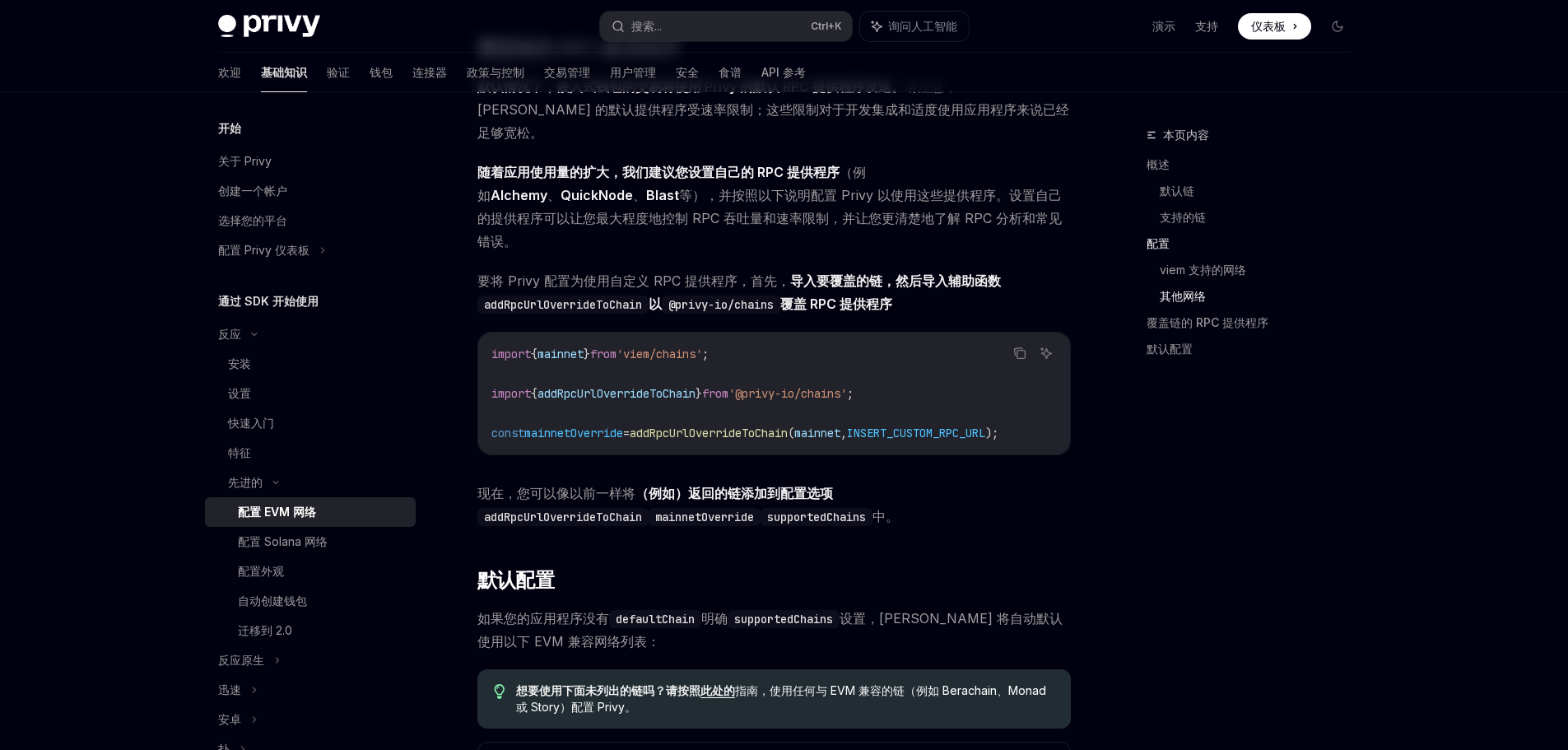
click at [763, 492] on font "返回的链添加到" at bounding box center [734, 493] width 92 height 17
click at [566, 517] on code "addRpcUrlOverrideToChain" at bounding box center [562, 517] width 171 height 18
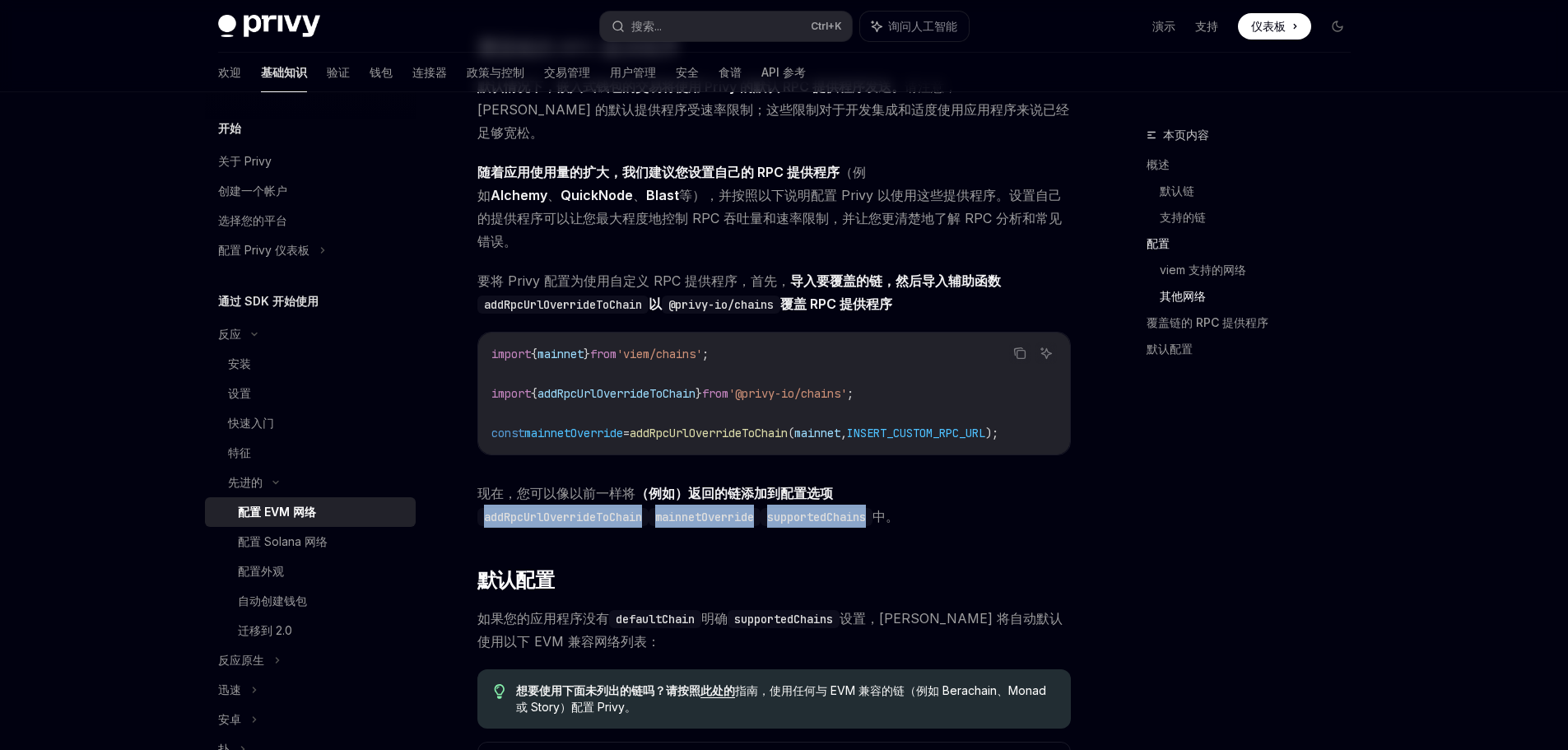
click at [566, 517] on code "addRpcUrlOverrideToChain" at bounding box center [562, 517] width 171 height 18
click at [729, 522] on code "mainnetOverride" at bounding box center [705, 517] width 112 height 18
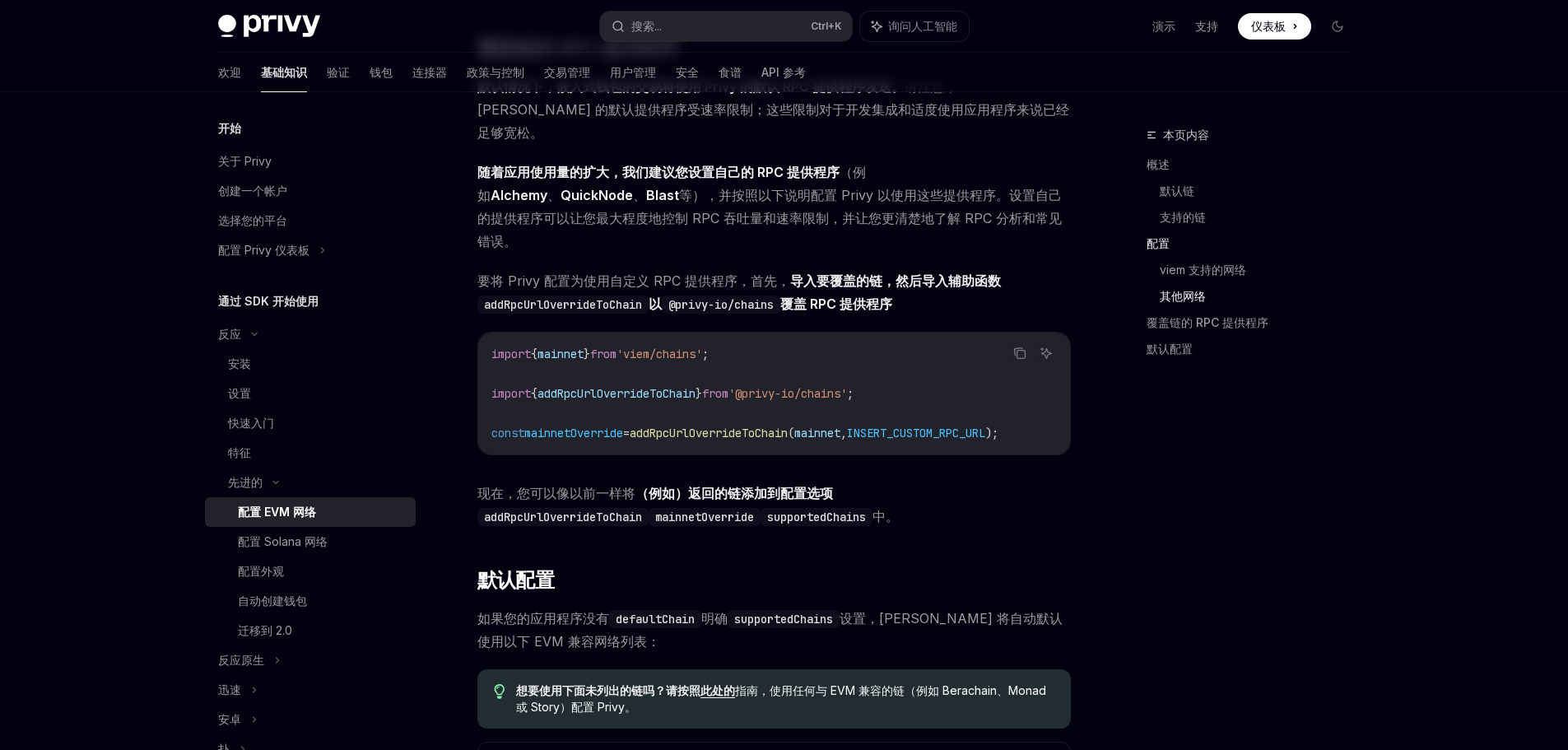
click at [735, 512] on code "mainnetOverride" at bounding box center [705, 517] width 112 height 18
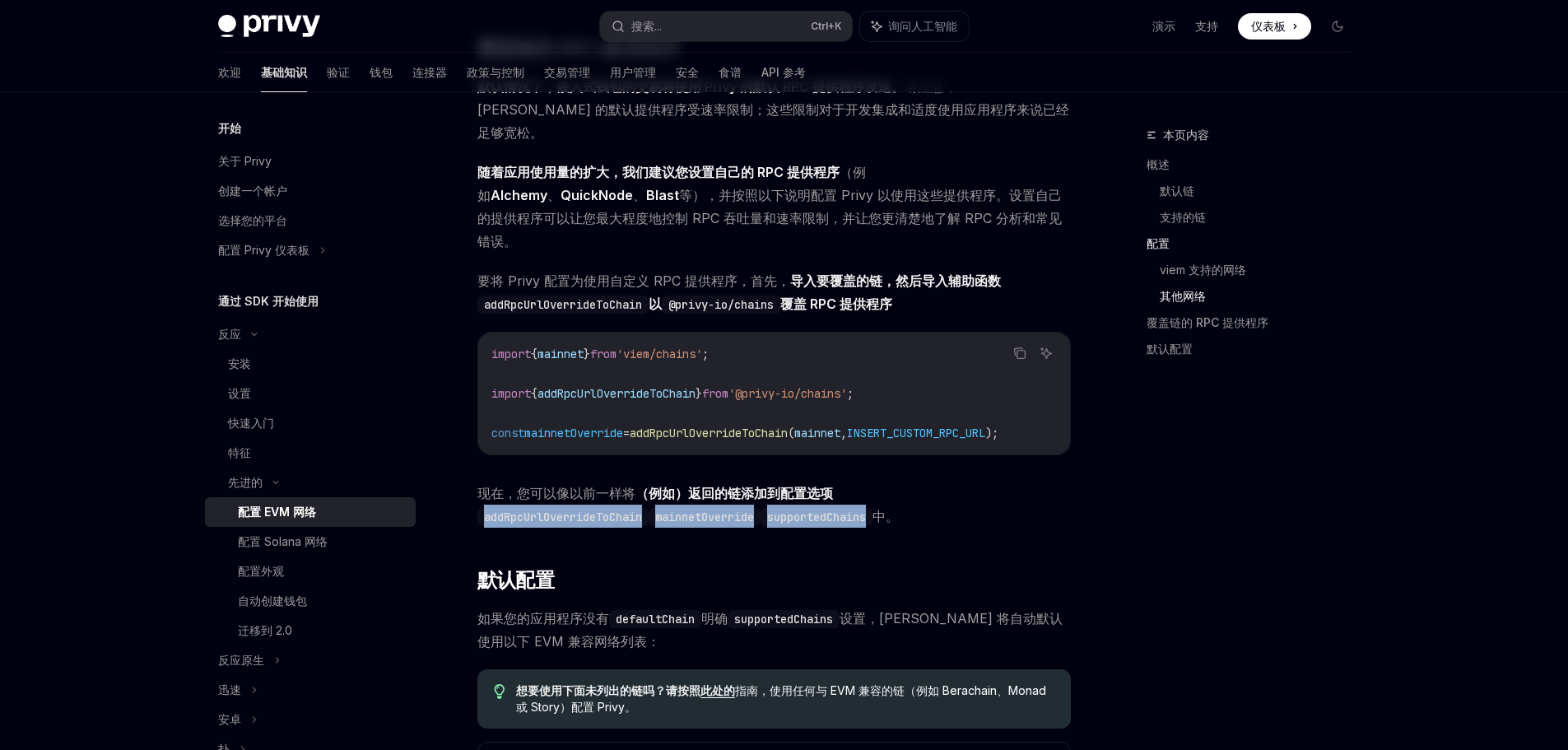
click at [735, 512] on code "mainnetOverride" at bounding box center [705, 517] width 112 height 18
click at [807, 515] on code "supportedChains" at bounding box center [816, 517] width 112 height 18
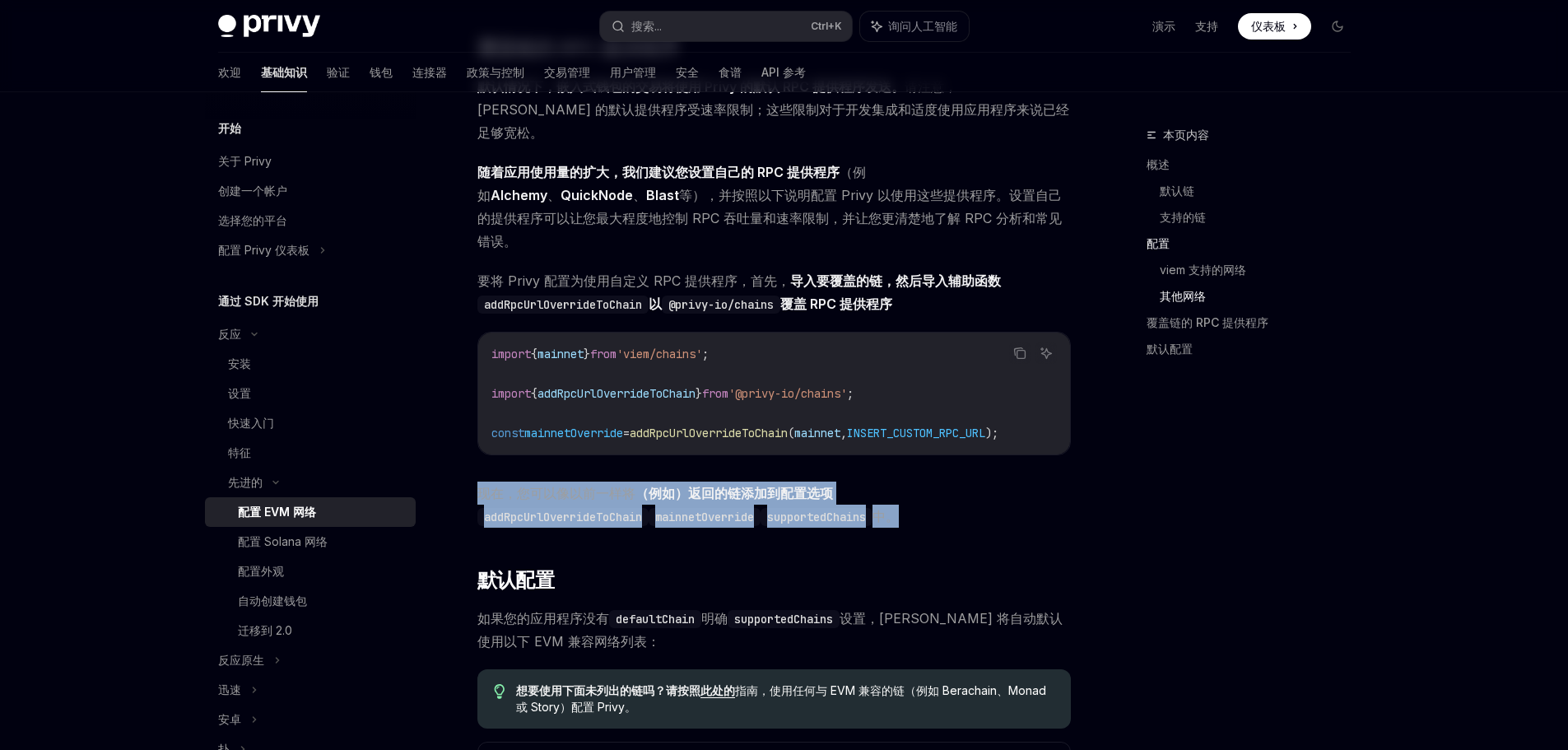
drag, startPoint x: 954, startPoint y: 511, endPoint x: 462, endPoint y: 480, distance: 493.0
click at [1032, 519] on span "现在，您可以像以前一样将 （例如 ） 返回的链添加到 配置选项 addRpcUrlOverrideToChain mainnetOverride suppor…" at bounding box center [773, 504] width 593 height 46
drag, startPoint x: 1032, startPoint y: 519, endPoint x: 467, endPoint y: 480, distance: 566.3
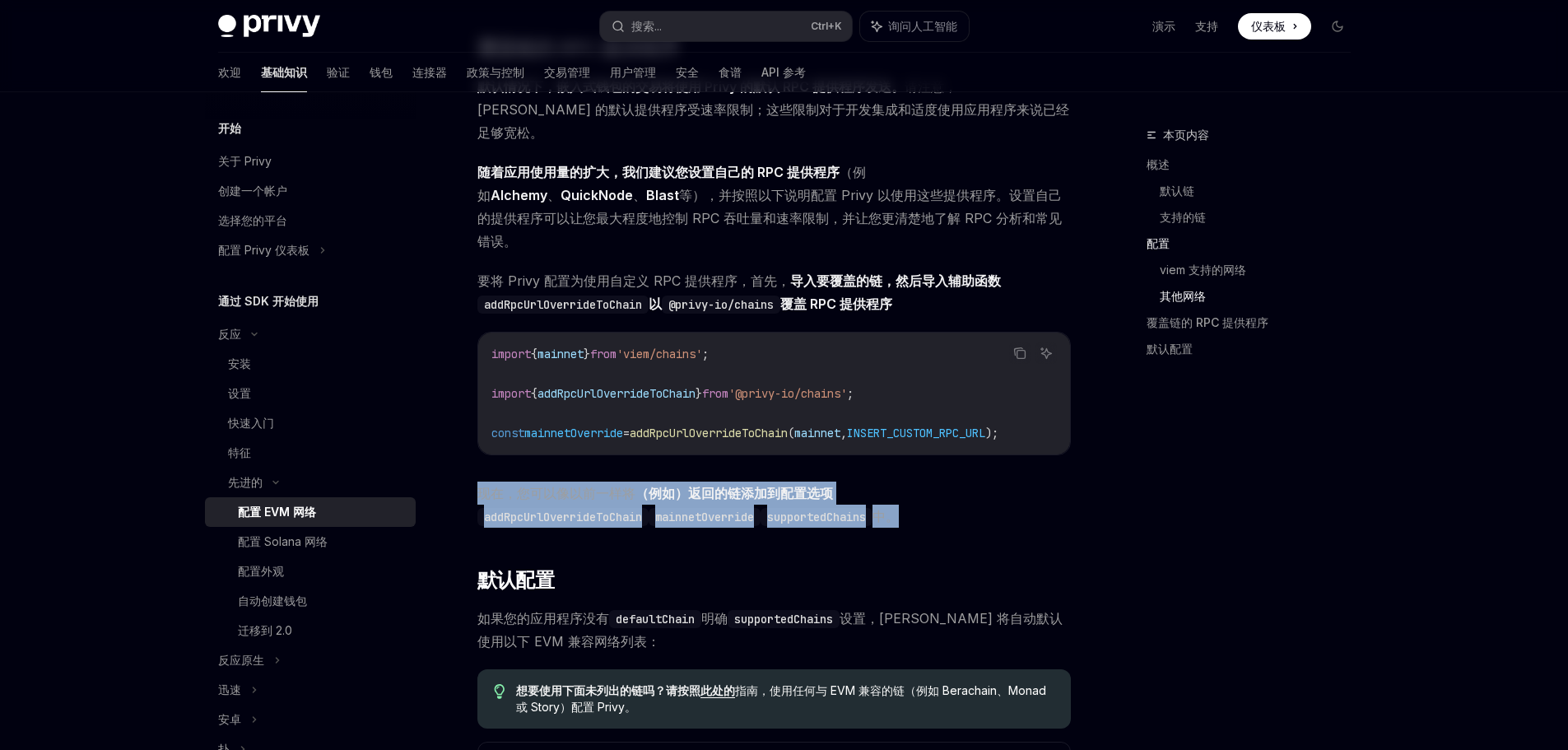
drag, startPoint x: 467, startPoint y: 480, endPoint x: 971, endPoint y: 528, distance: 506.3
click at [993, 521] on span "现在，您可以像以前一样将 （例如 ） 返回的链添加到 配置选项 addRpcUrlOverrideToChain mainnetOverride suppor…" at bounding box center [773, 504] width 593 height 46
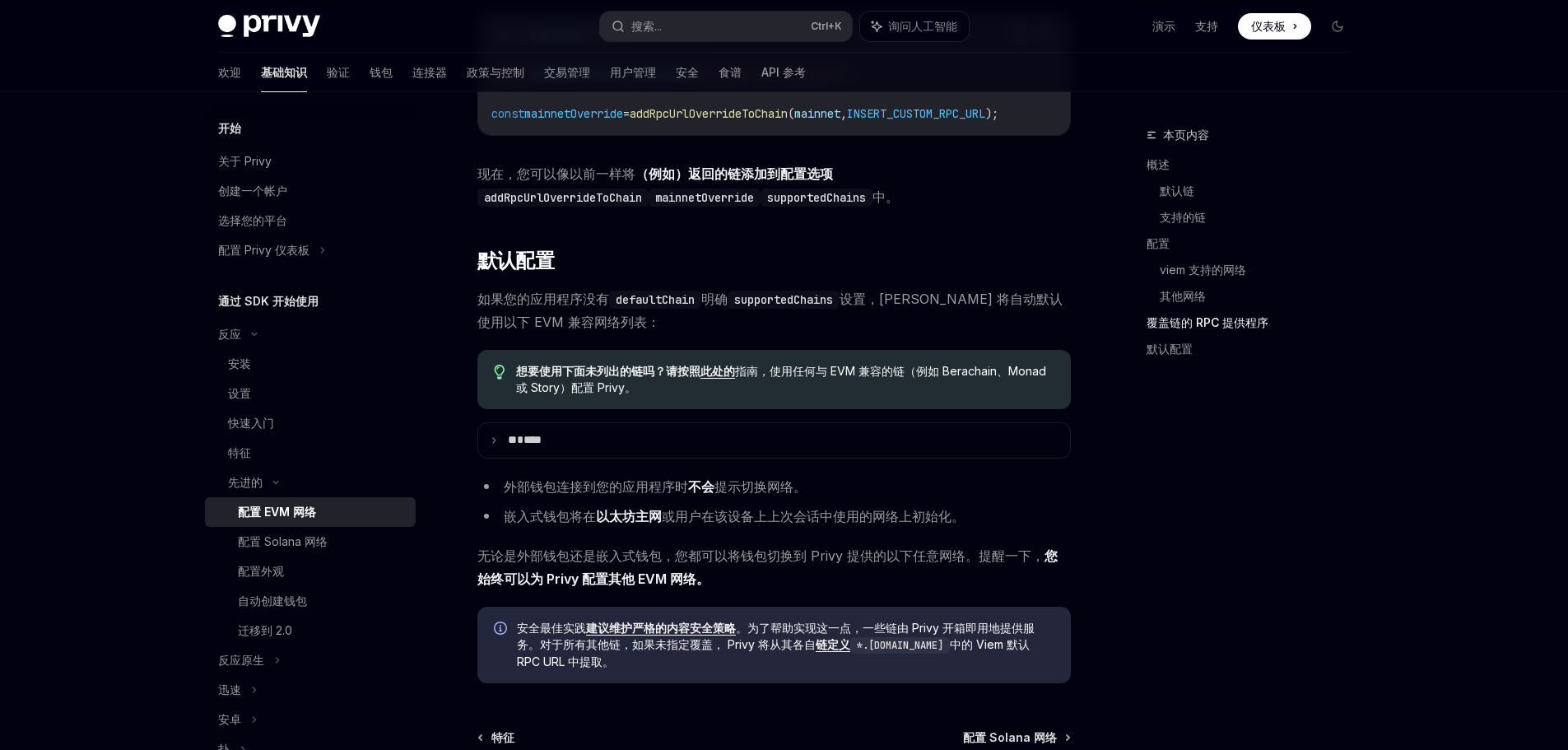
scroll to position [3580, 0]
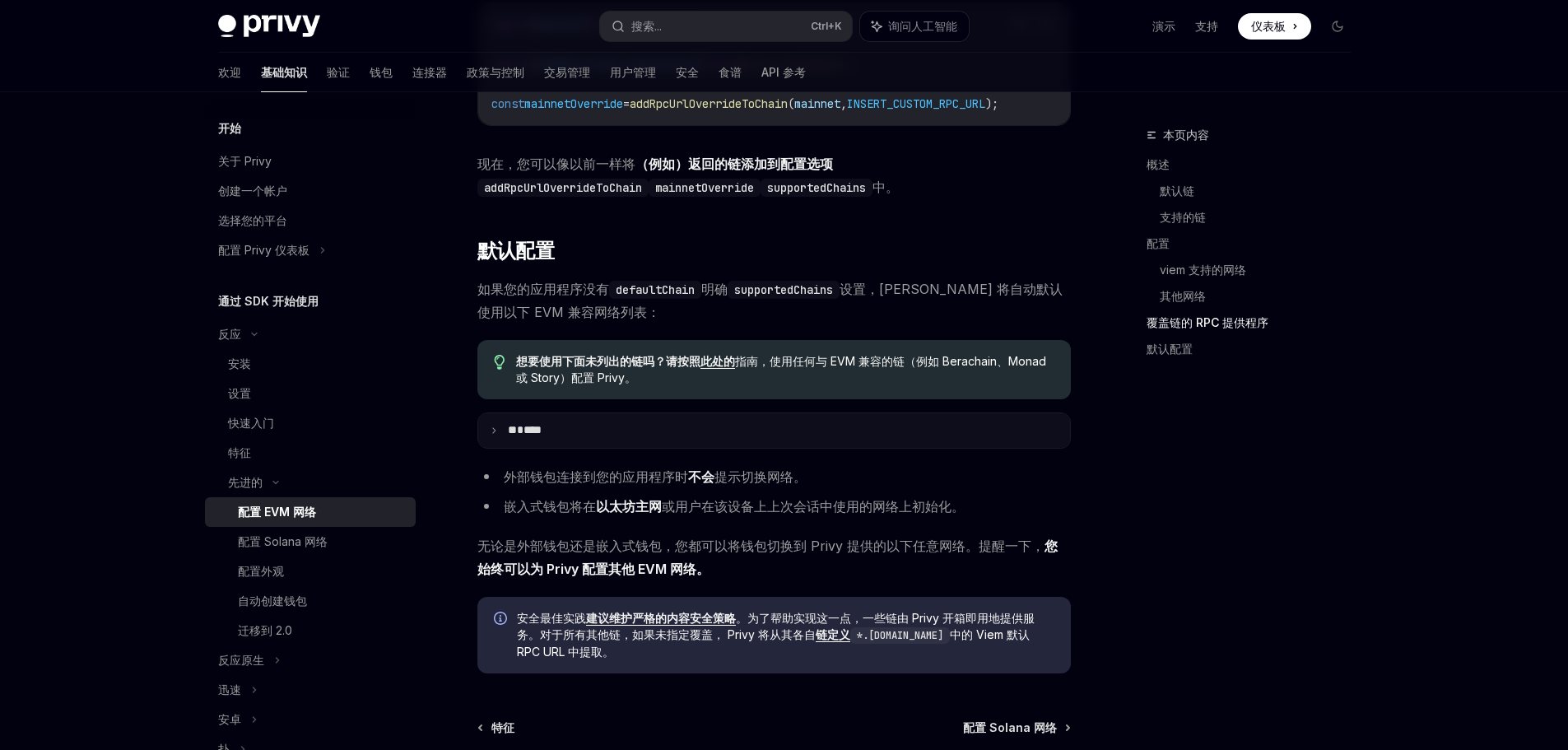
click at [495, 426] on icon at bounding box center [493, 430] width 8 height 8
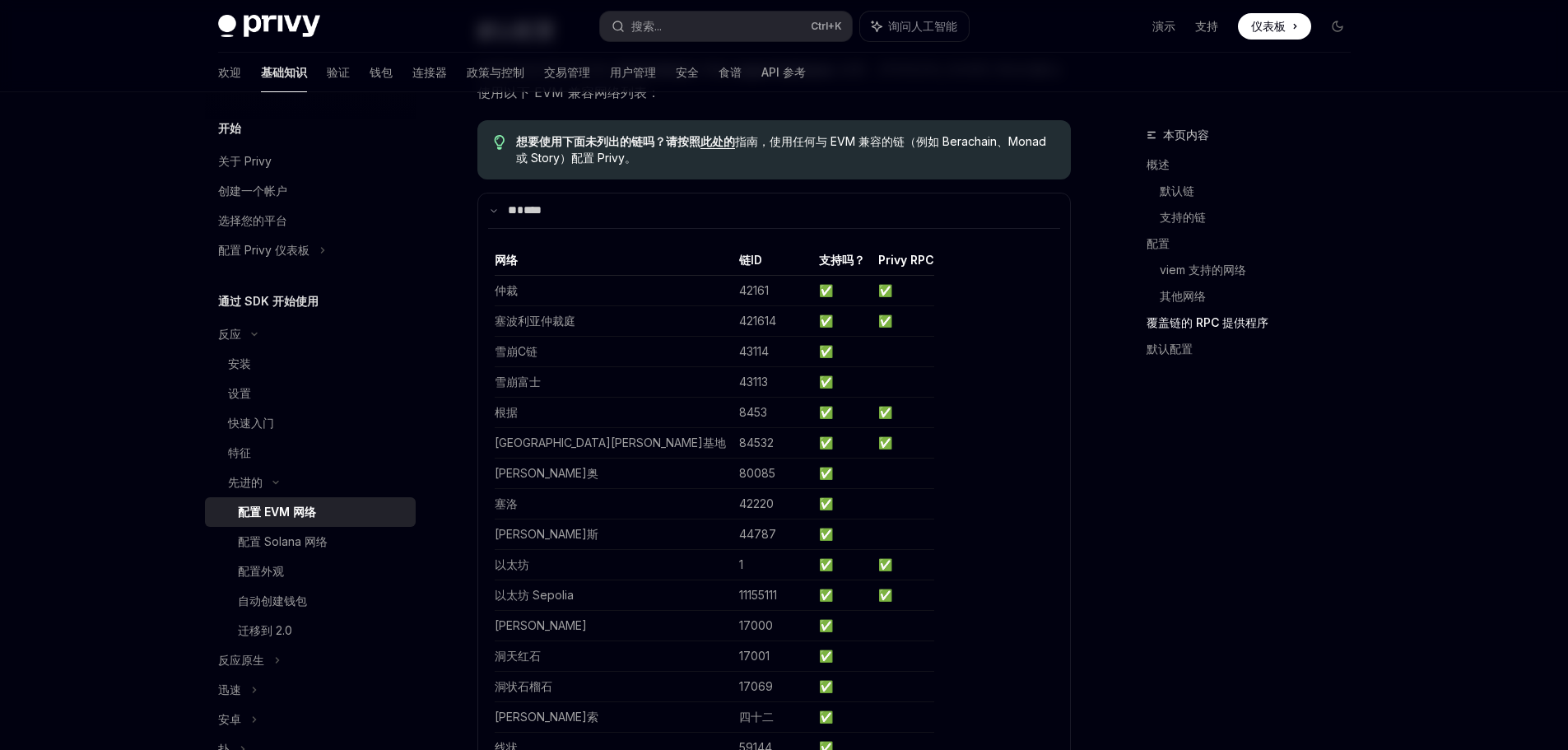
scroll to position [3827, 0]
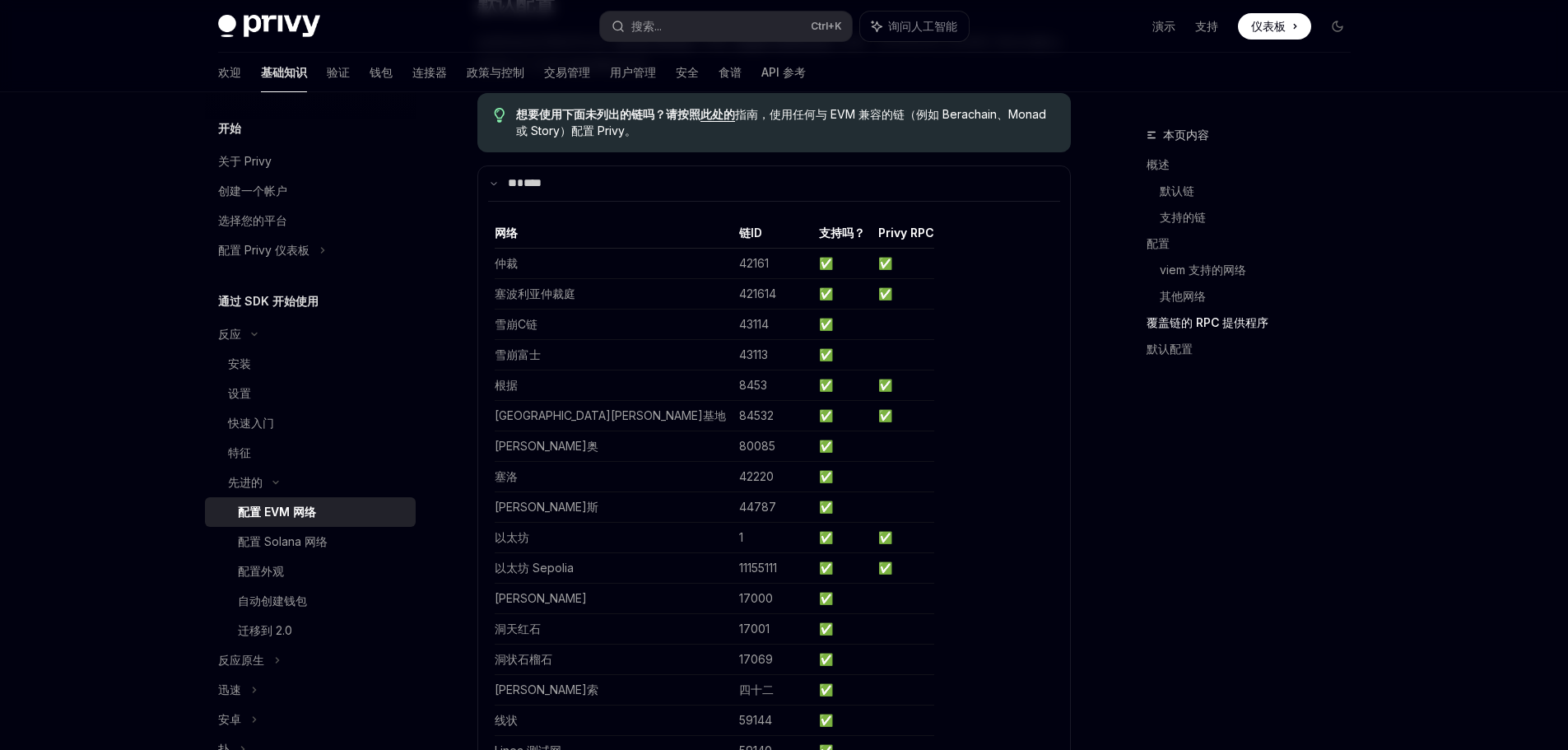
drag, startPoint x: 1003, startPoint y: 377, endPoint x: 1395, endPoint y: 223, distance: 421.2
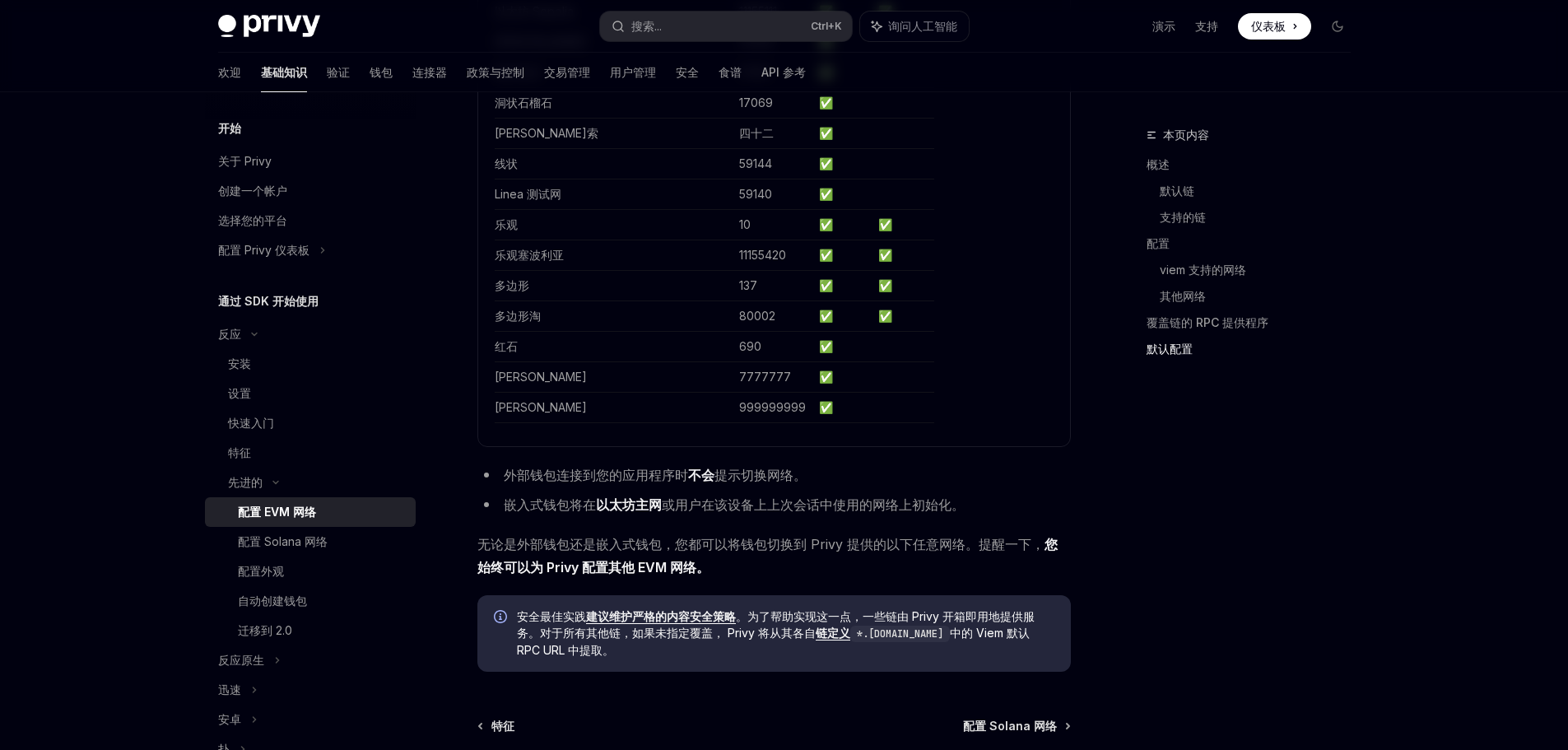
scroll to position [4217, 0]
click at [816, 502] on font "或用户在该设备上上次会话中使用的网络上初始化。" at bounding box center [813, 506] width 303 height 17
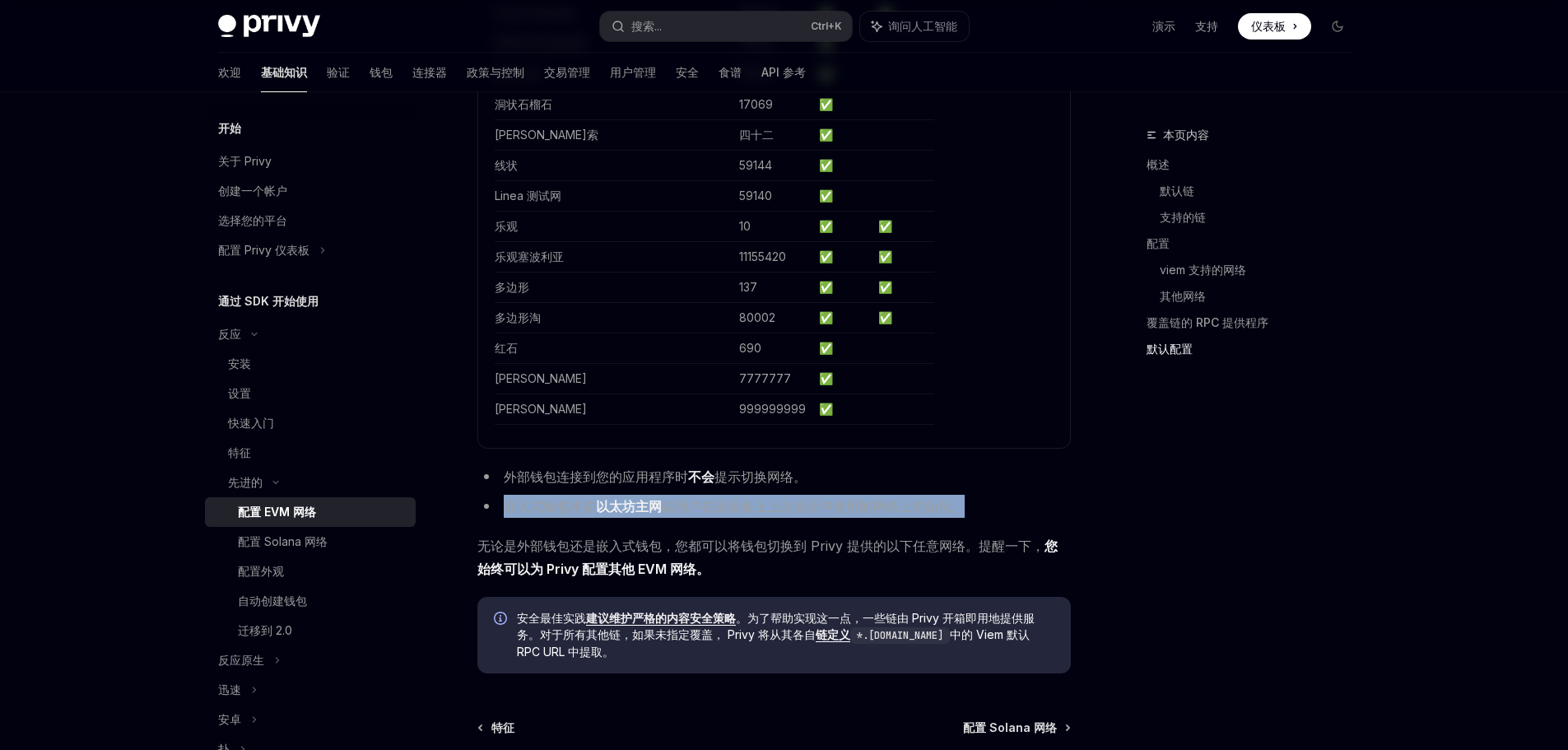
click at [816, 502] on font "或用户在该设备上上次会话中使用的网络上初始化。" at bounding box center [813, 506] width 303 height 17
click at [686, 513] on li "嵌入式钱包将在 以太坊主网 或用户在该设备上上次会话中使用的网络上初始化。" at bounding box center [773, 506] width 593 height 23
drag, startPoint x: 704, startPoint y: 512, endPoint x: 896, endPoint y: 508, distance: 192.0
click at [896, 508] on li "嵌入式钱包将在 以太坊主网 或用户在该设备上上次会话中使用的网络上初始化。" at bounding box center [773, 506] width 593 height 23
click at [896, 508] on font "或用户在该设备上上次会话中使用的网络上初始化。" at bounding box center [813, 506] width 303 height 17
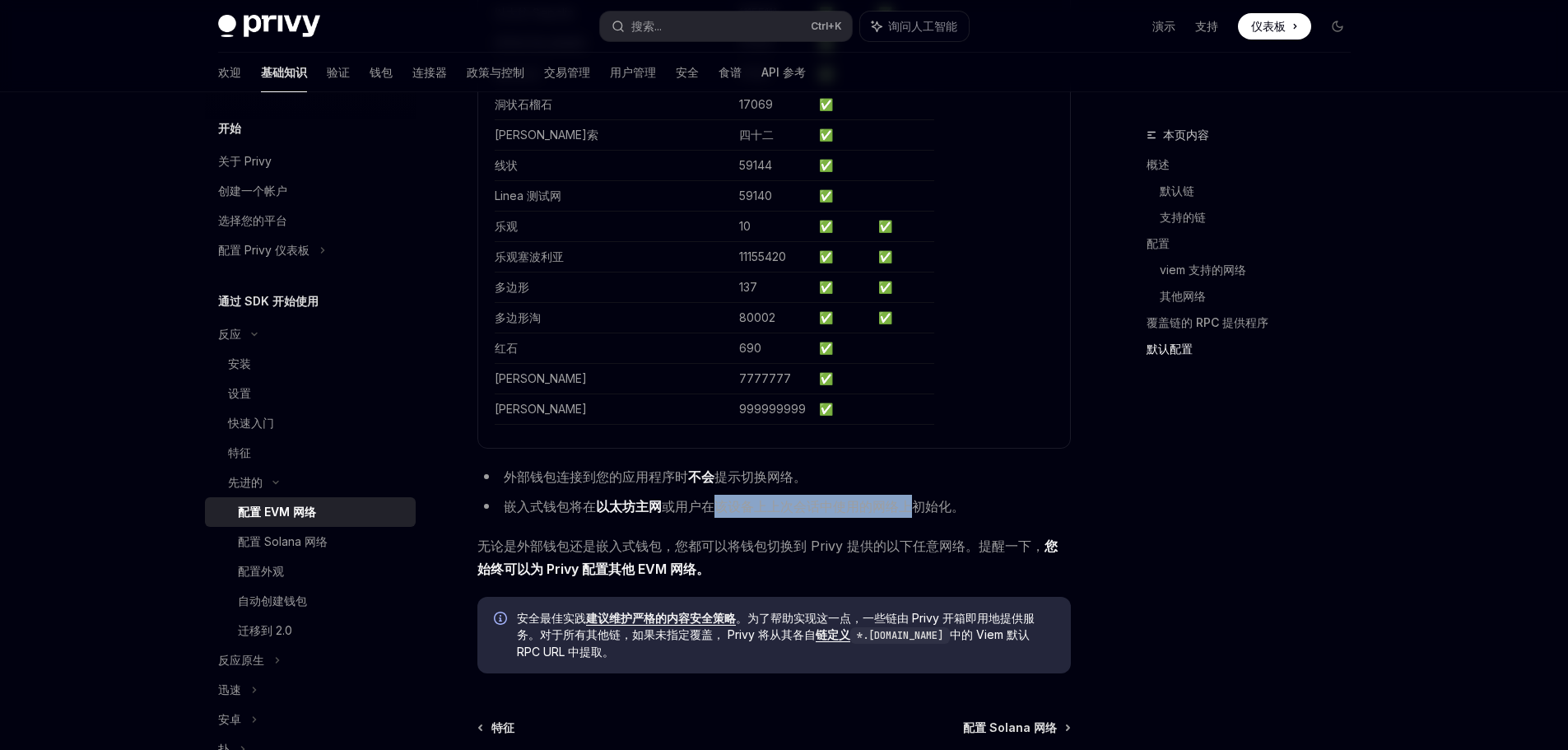
drag, startPoint x: 896, startPoint y: 508, endPoint x: 708, endPoint y: 500, distance: 188.2
click at [708, 500] on font "或用户在该设备上上次会话中使用的网络上初始化。" at bounding box center [813, 506] width 303 height 17
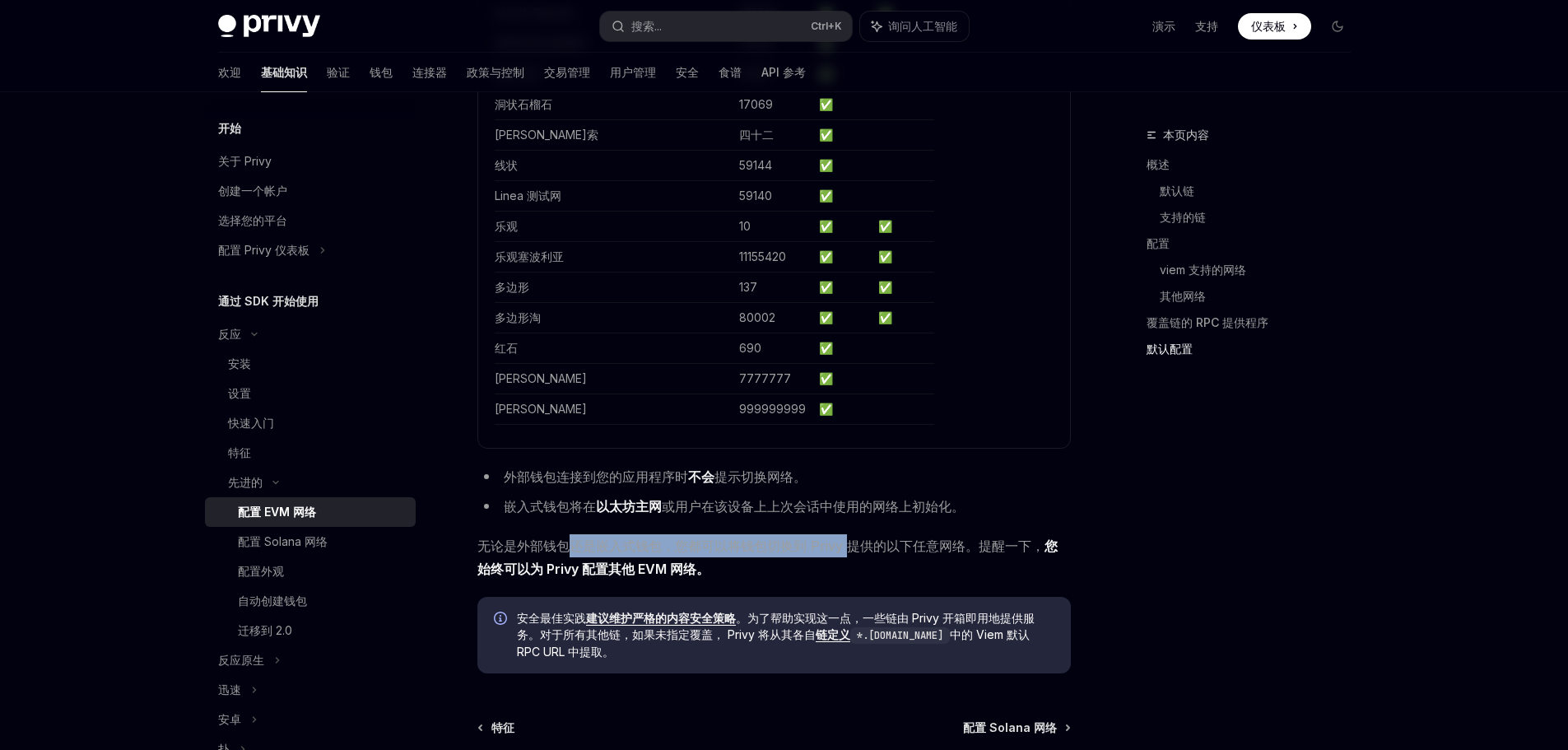
drag, startPoint x: 566, startPoint y: 542, endPoint x: 845, endPoint y: 542, distance: 279.0
click at [845, 542] on font "无论是外部钱包还是嵌入式钱包，您都可以将钱包切换到 Privy 提供的以下任意网络。提醒一下，" at bounding box center [761, 545] width 567 height 17
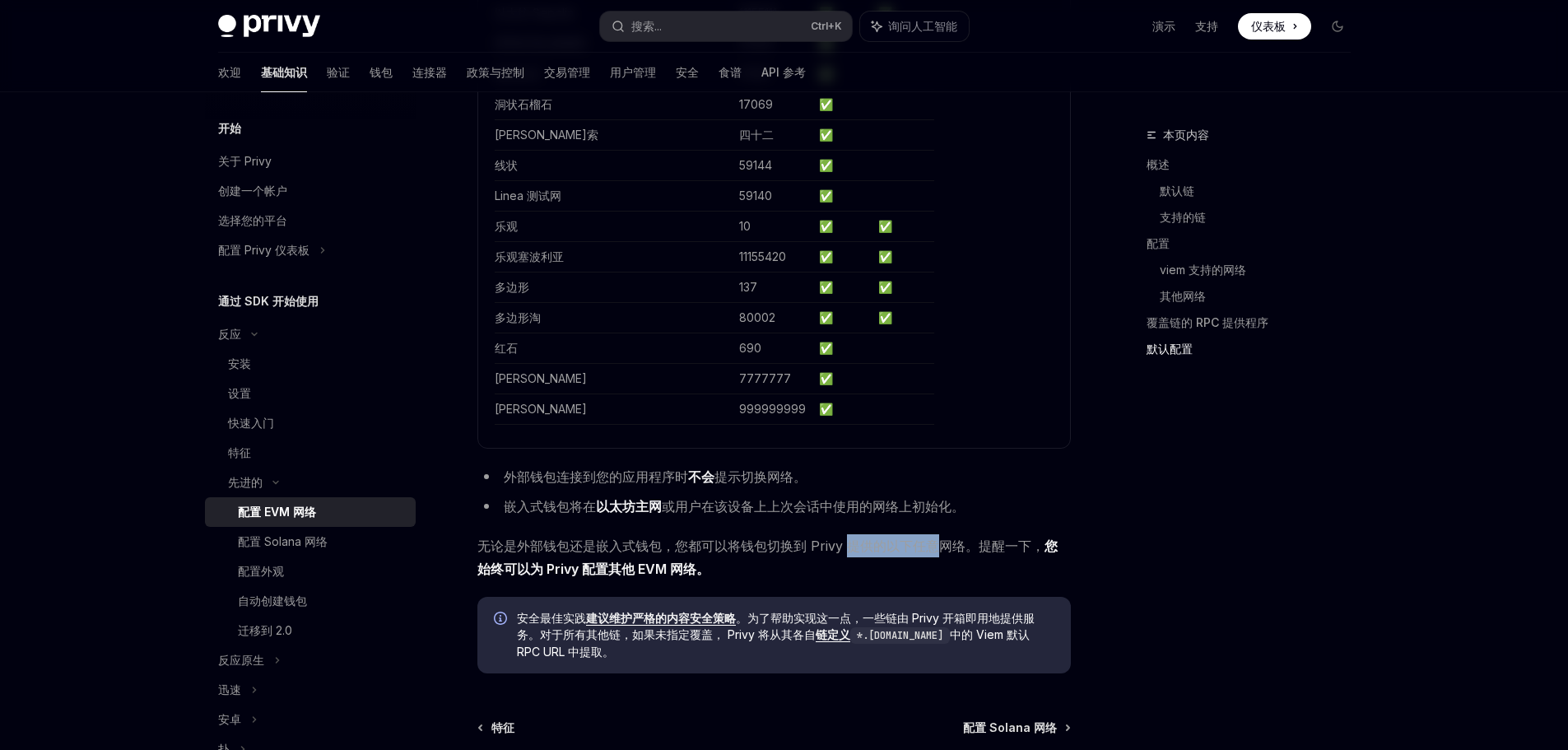
drag, startPoint x: 845, startPoint y: 542, endPoint x: 939, endPoint y: 543, distance: 94.0
click at [939, 543] on font "无论是外部钱包还是嵌入式钱包，您都可以将钱包切换到 Privy 提供的以下任意网络。提醒一下，" at bounding box center [761, 545] width 567 height 17
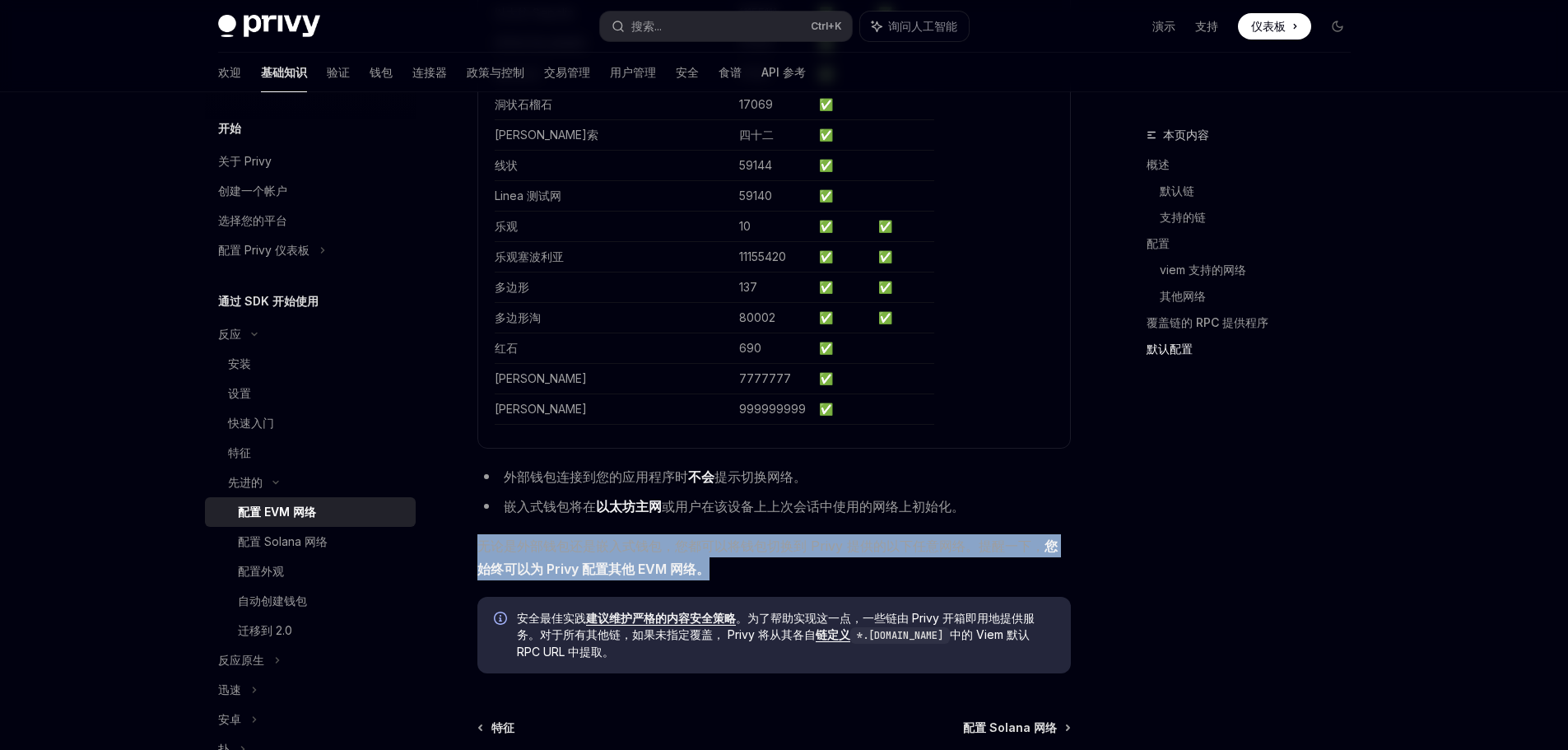
drag, startPoint x: 787, startPoint y: 563, endPoint x: 462, endPoint y: 542, distance: 325.7
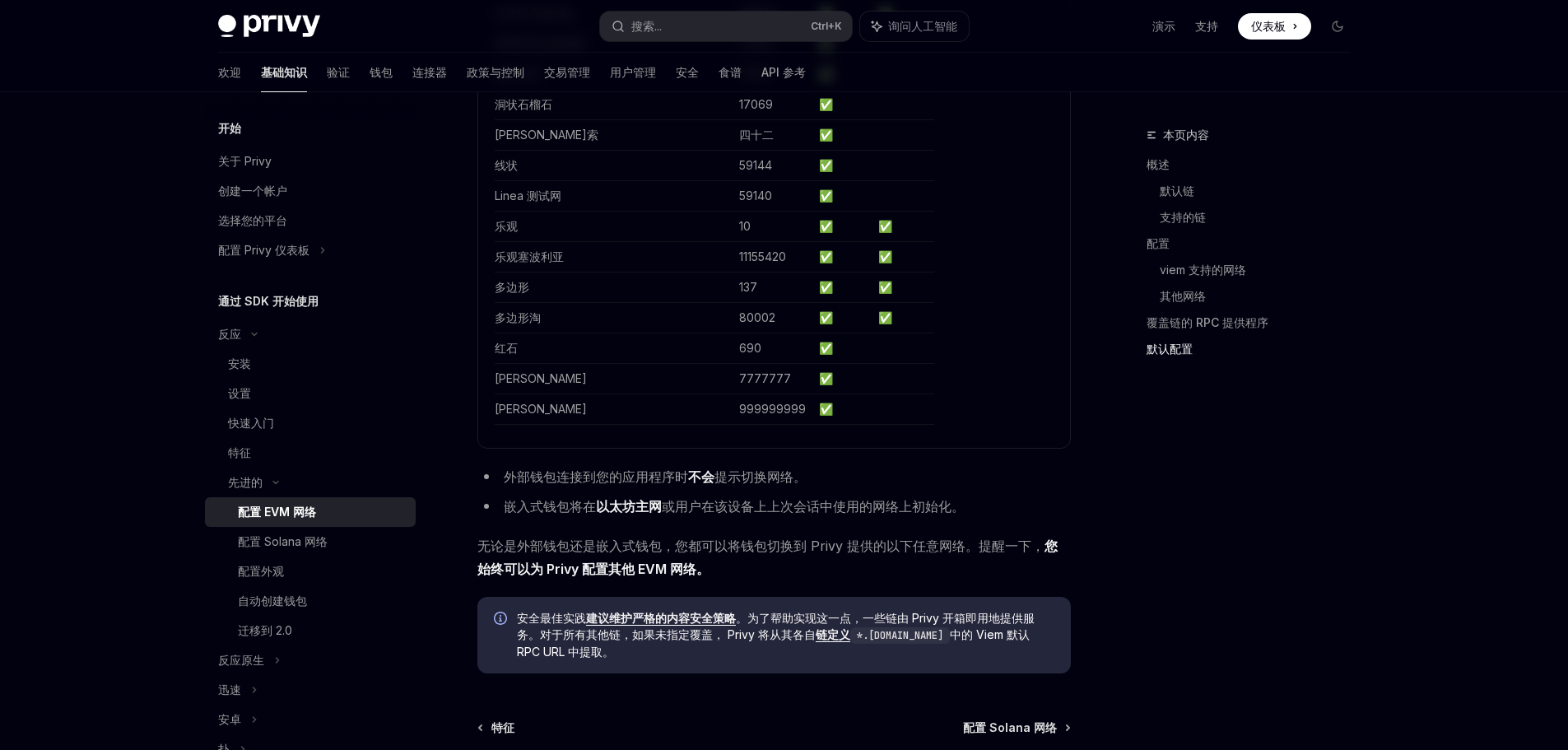
click at [748, 666] on div "安全最佳实践 建议维护严格的内容安全策略 。为了帮助实现这一点，一些链由 Privy 开箱即用地提供服务。对于所有其他链， 如果未指定覆盖， Privy 将从…" at bounding box center [773, 635] width 593 height 76
click at [298, 549] on div "配置 Solana 网络" at bounding box center [282, 542] width 90 height 20
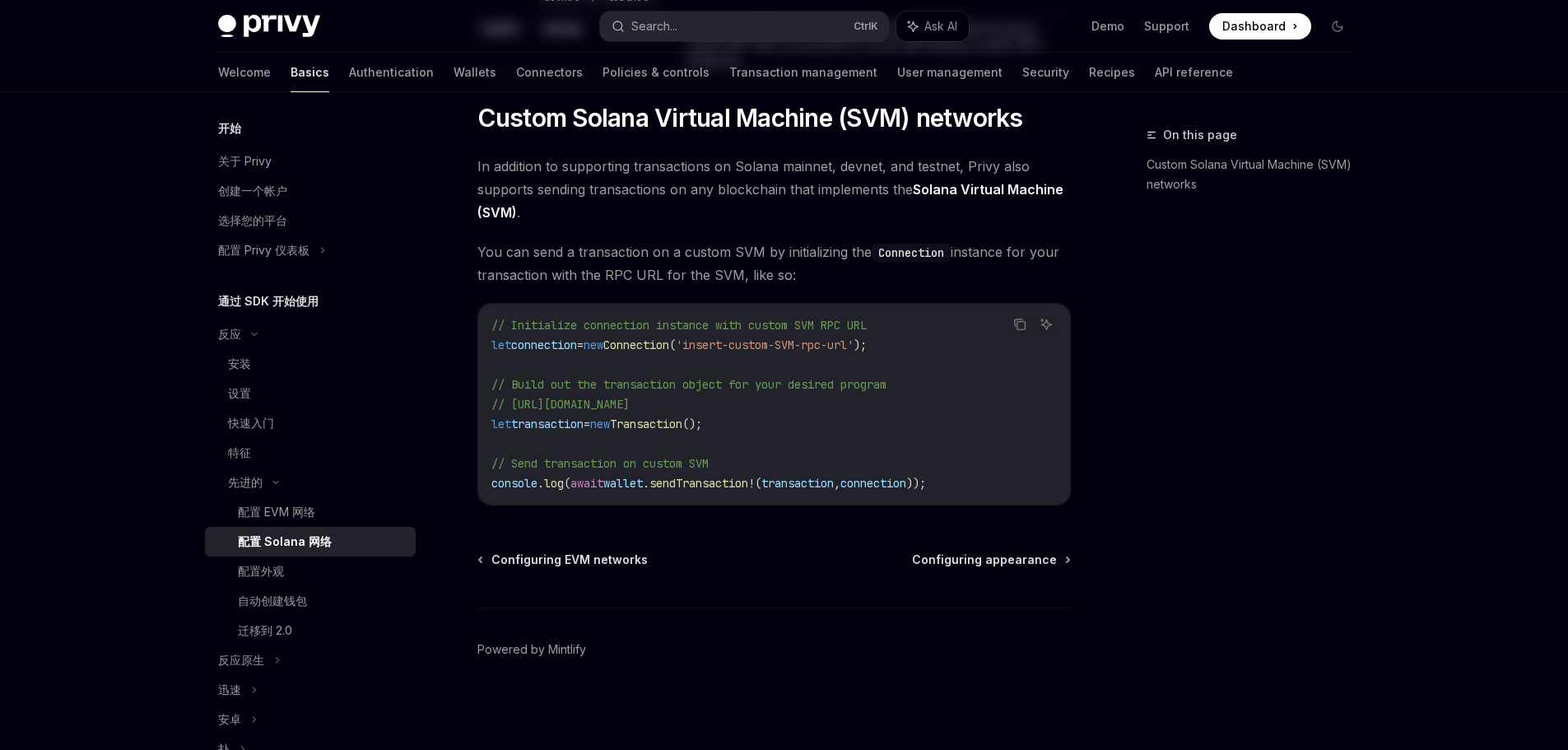
click at [298, 549] on div "配置 Solana 网络" at bounding box center [285, 542] width 94 height 20
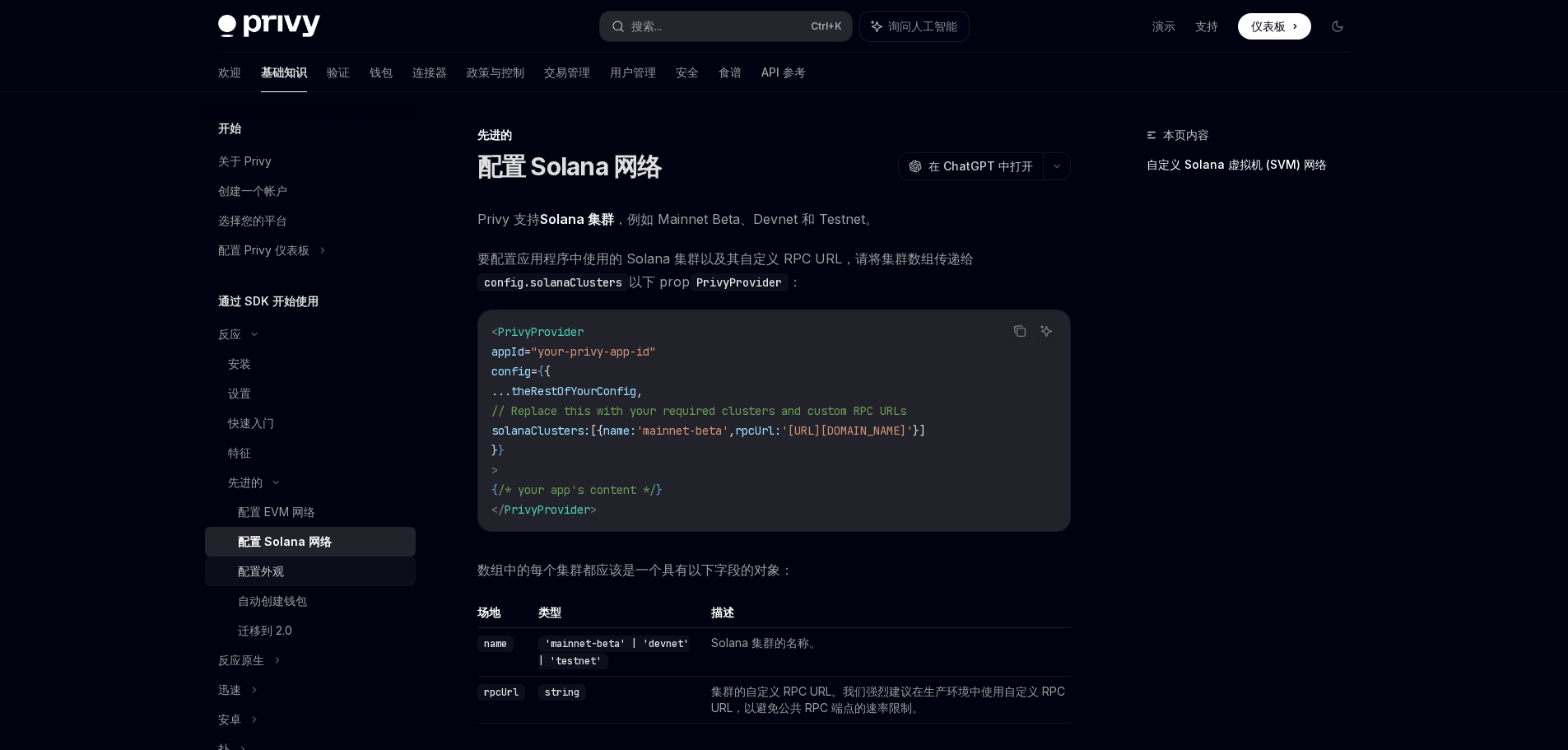
click at [297, 566] on div "配置外观" at bounding box center [321, 571] width 168 height 20
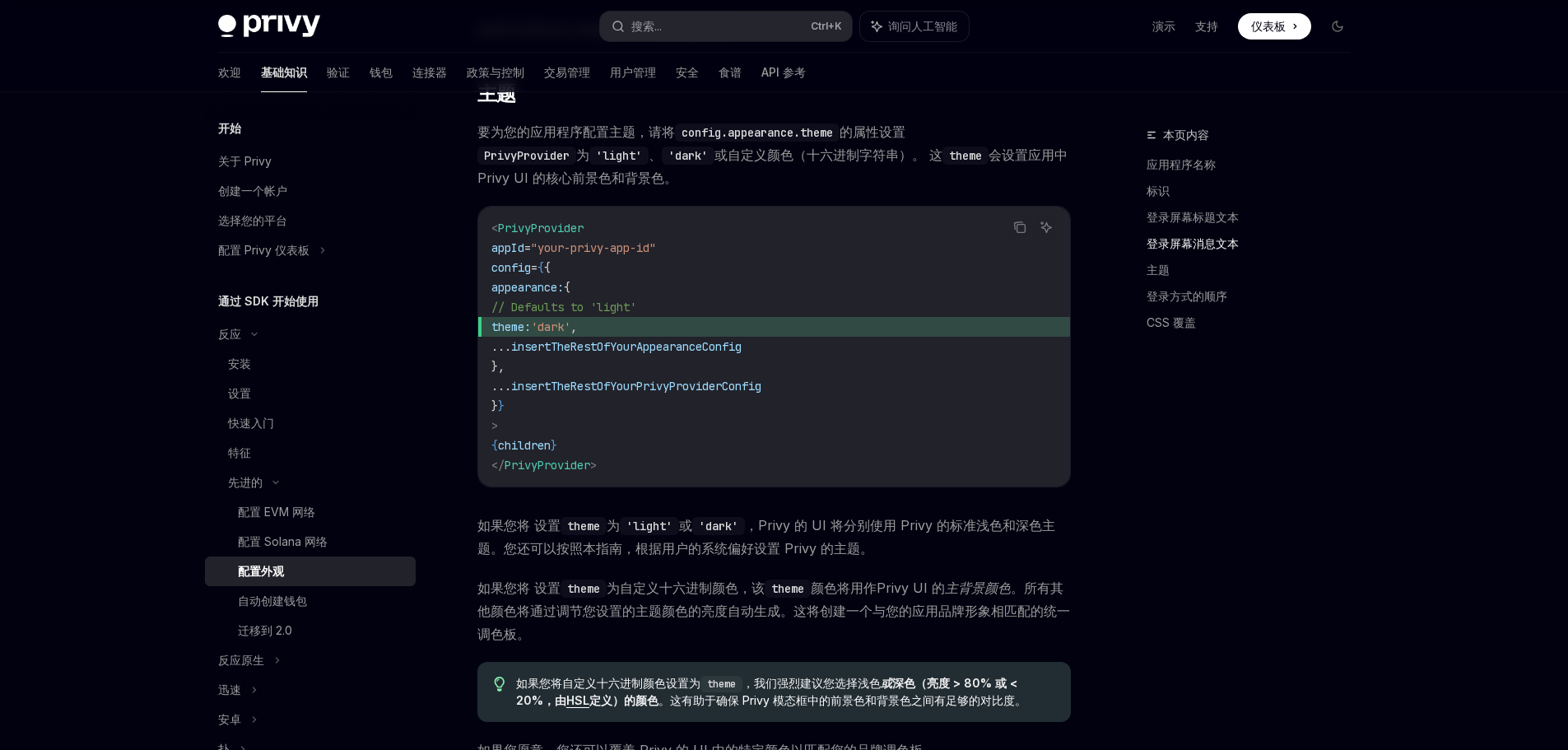
scroll to position [2304, 0]
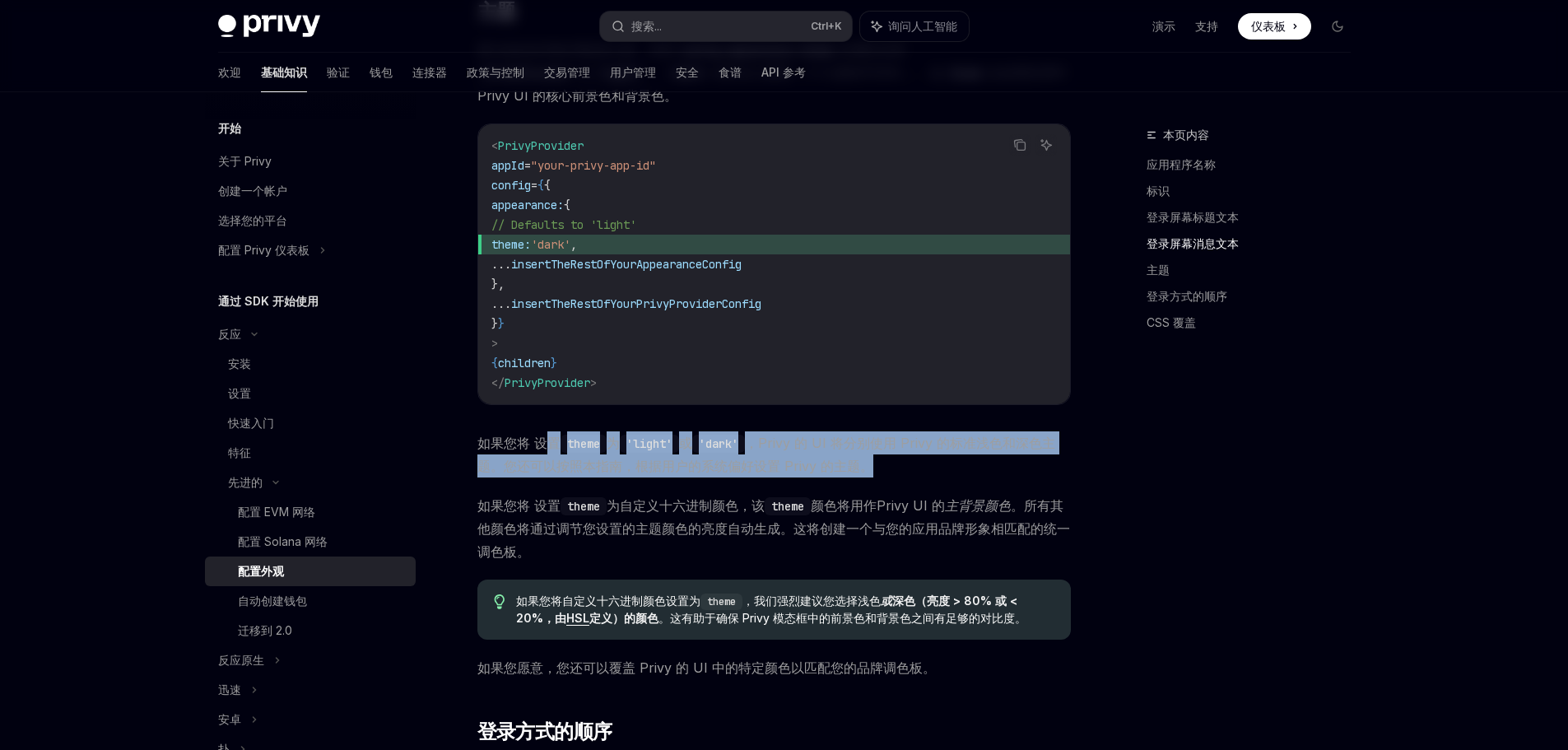
drag, startPoint x: 548, startPoint y: 439, endPoint x: 1002, endPoint y: 473, distance: 455.3
click at [1002, 473] on span "如果您将 设置 theme 为 'light' 或 'dark' ，Privy 的 UI 将分别使用 Privy 的标准浅色和深色主题。您还可以按照本指南，根…" at bounding box center [773, 454] width 593 height 46
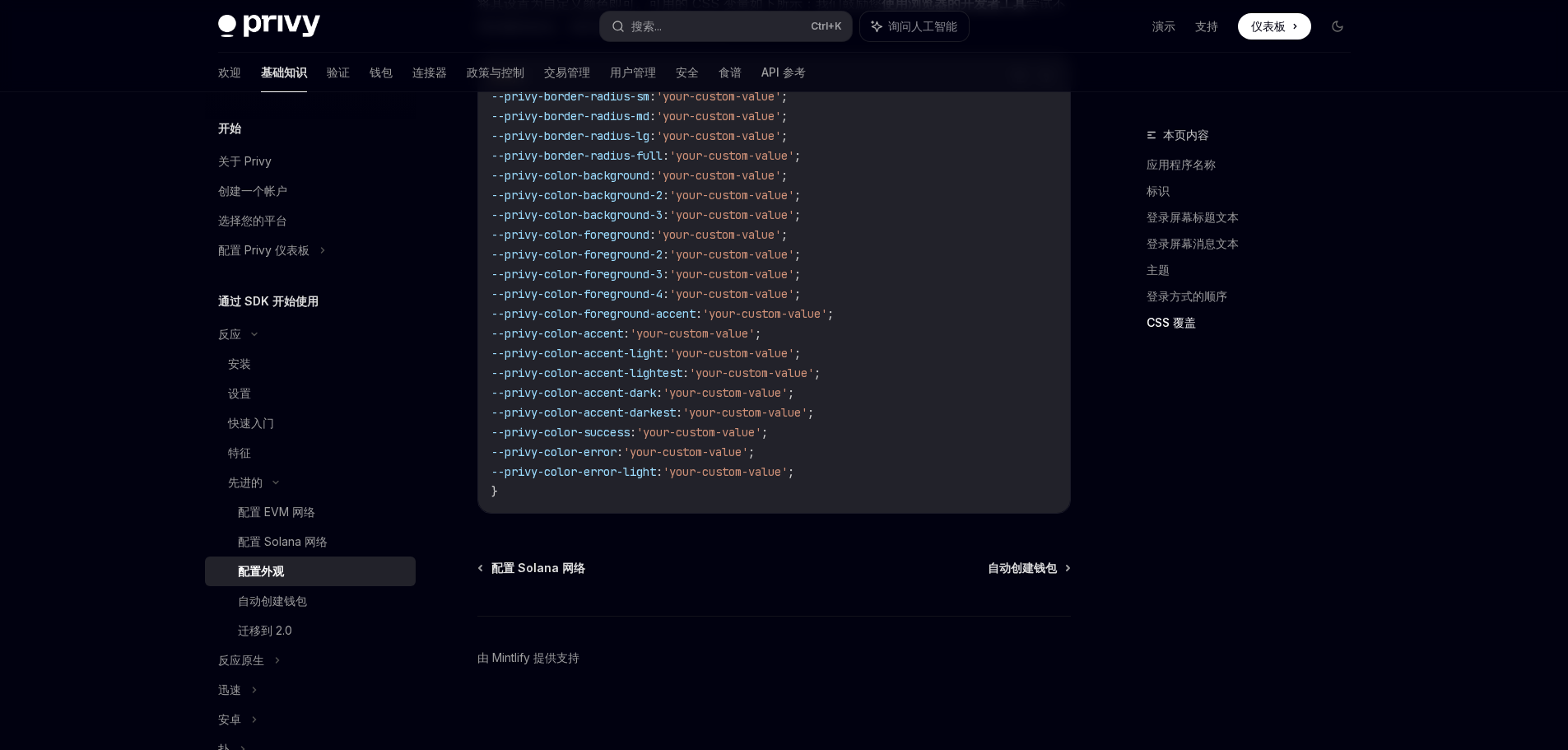
scroll to position [3827, 0]
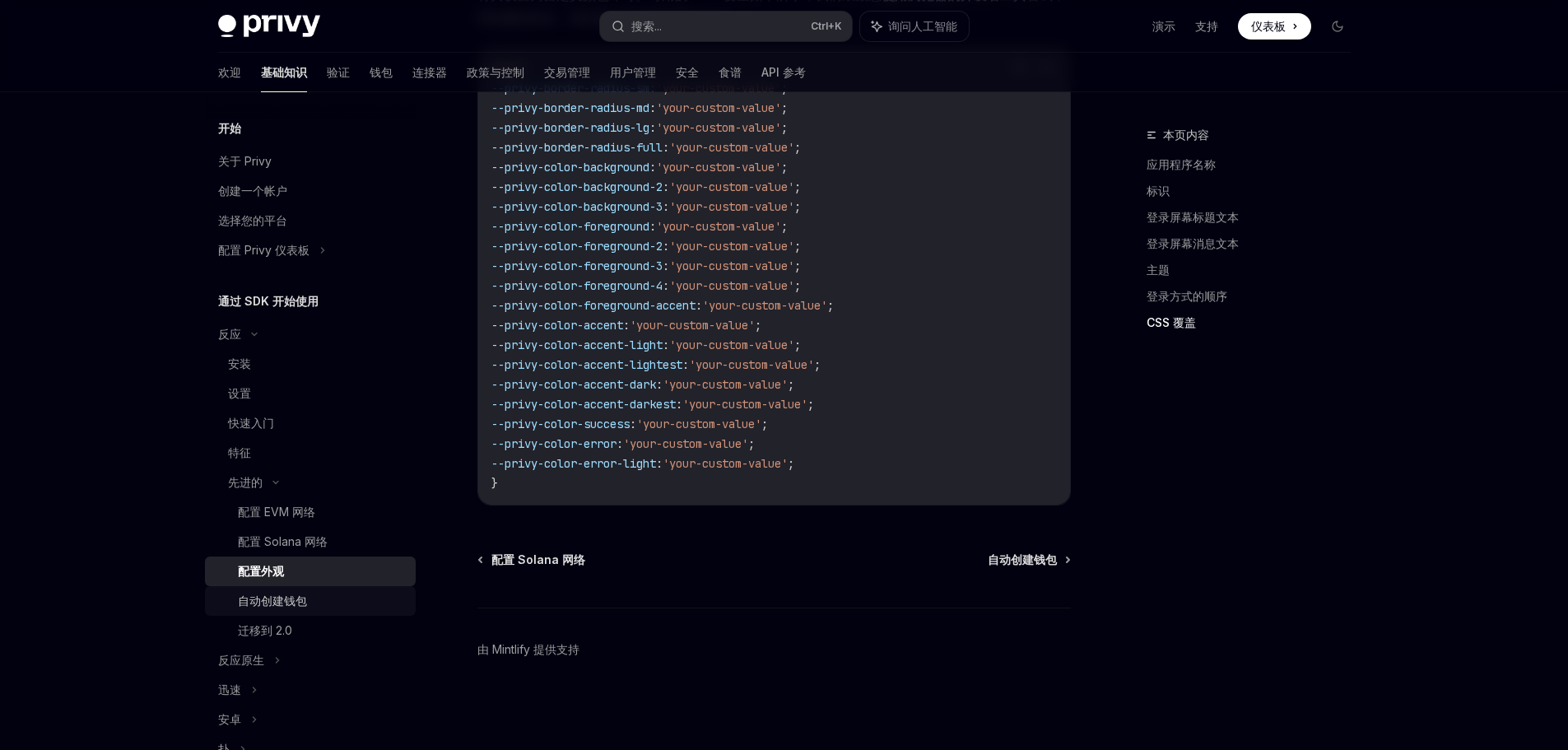
click at [385, 594] on div "自动创建钱包" at bounding box center [321, 601] width 168 height 20
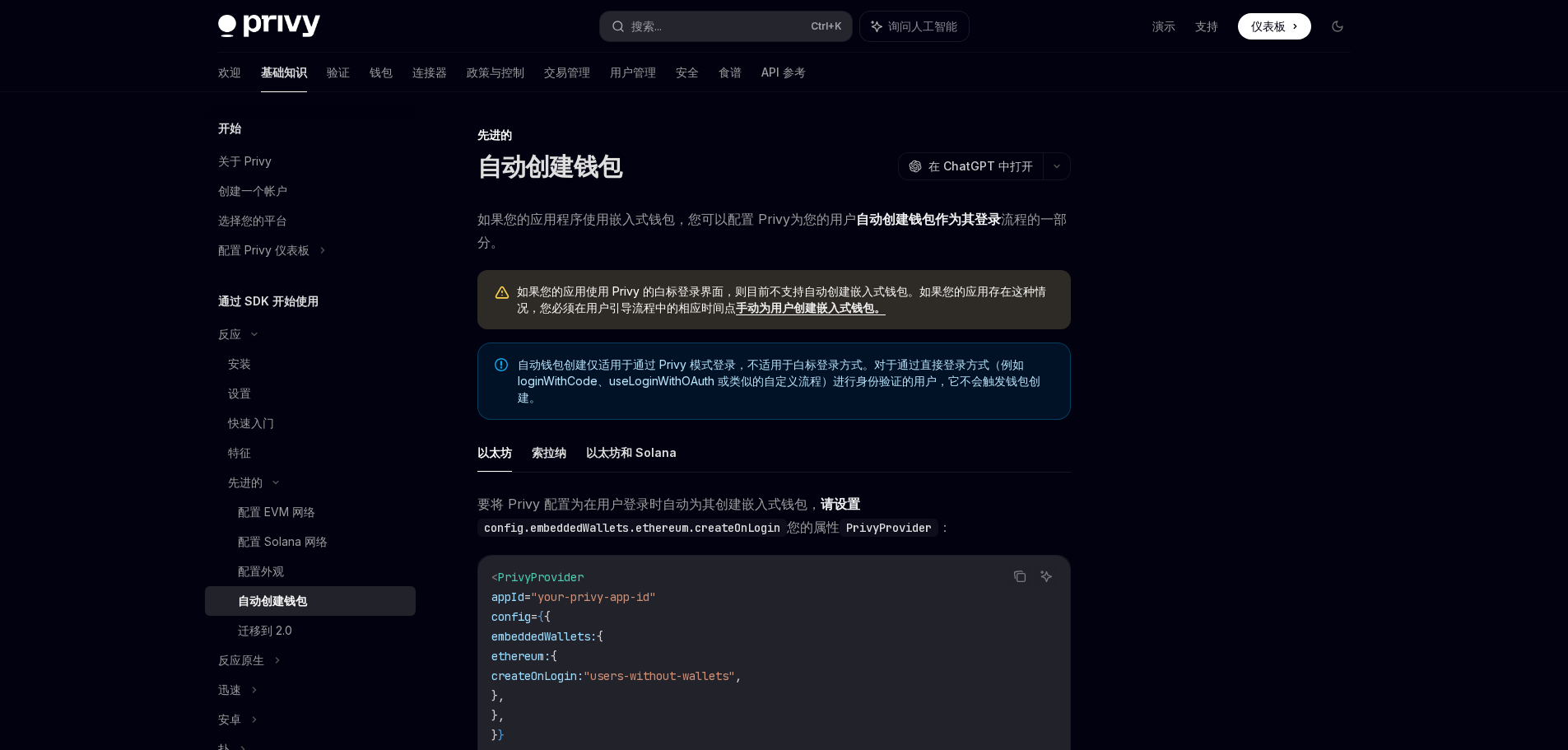
click at [817, 312] on font "手动为用户创建嵌入式钱包。" at bounding box center [810, 308] width 150 height 14
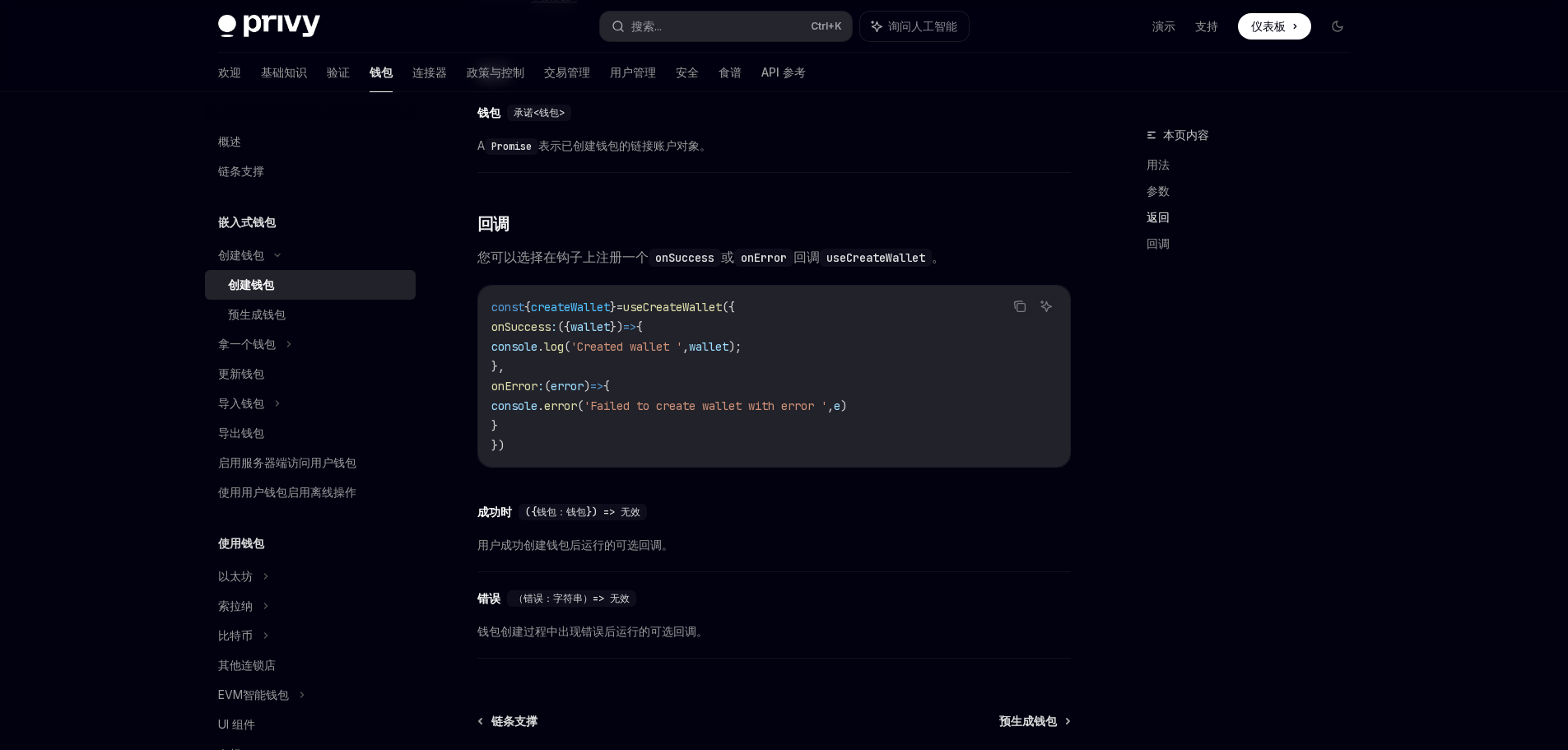
scroll to position [1161, 0]
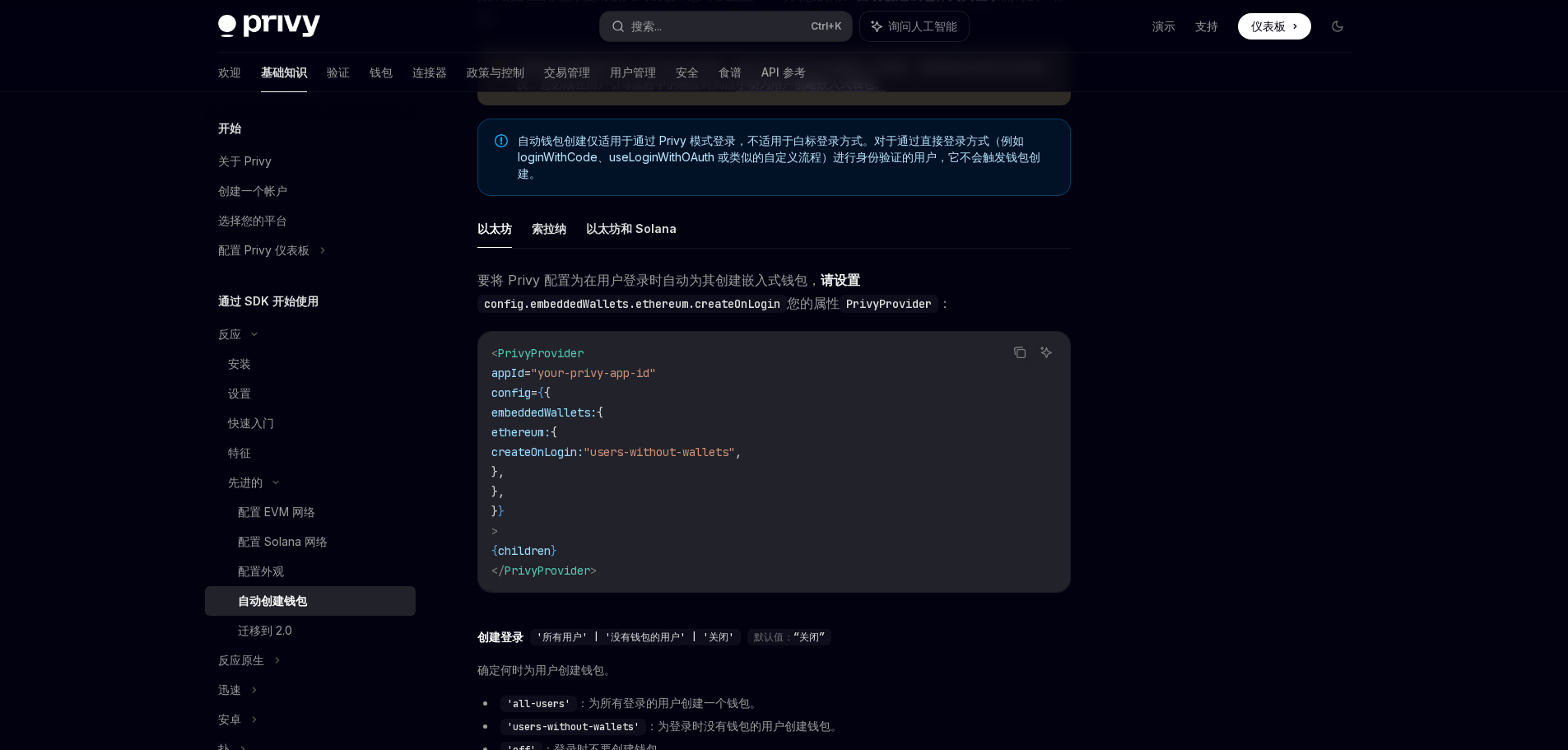
scroll to position [82, 0]
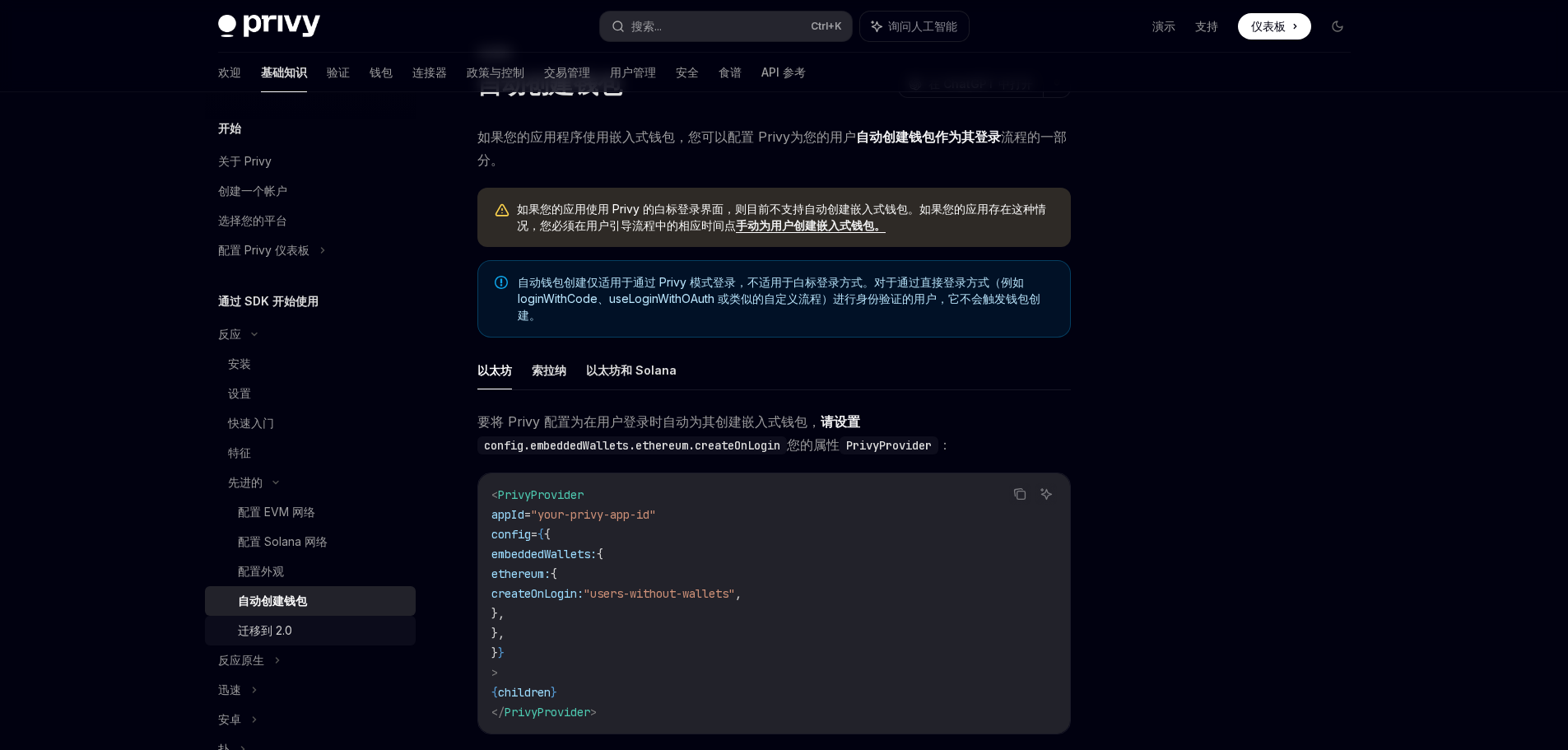
click at [370, 622] on div "迁移到 2.0" at bounding box center [321, 630] width 168 height 20
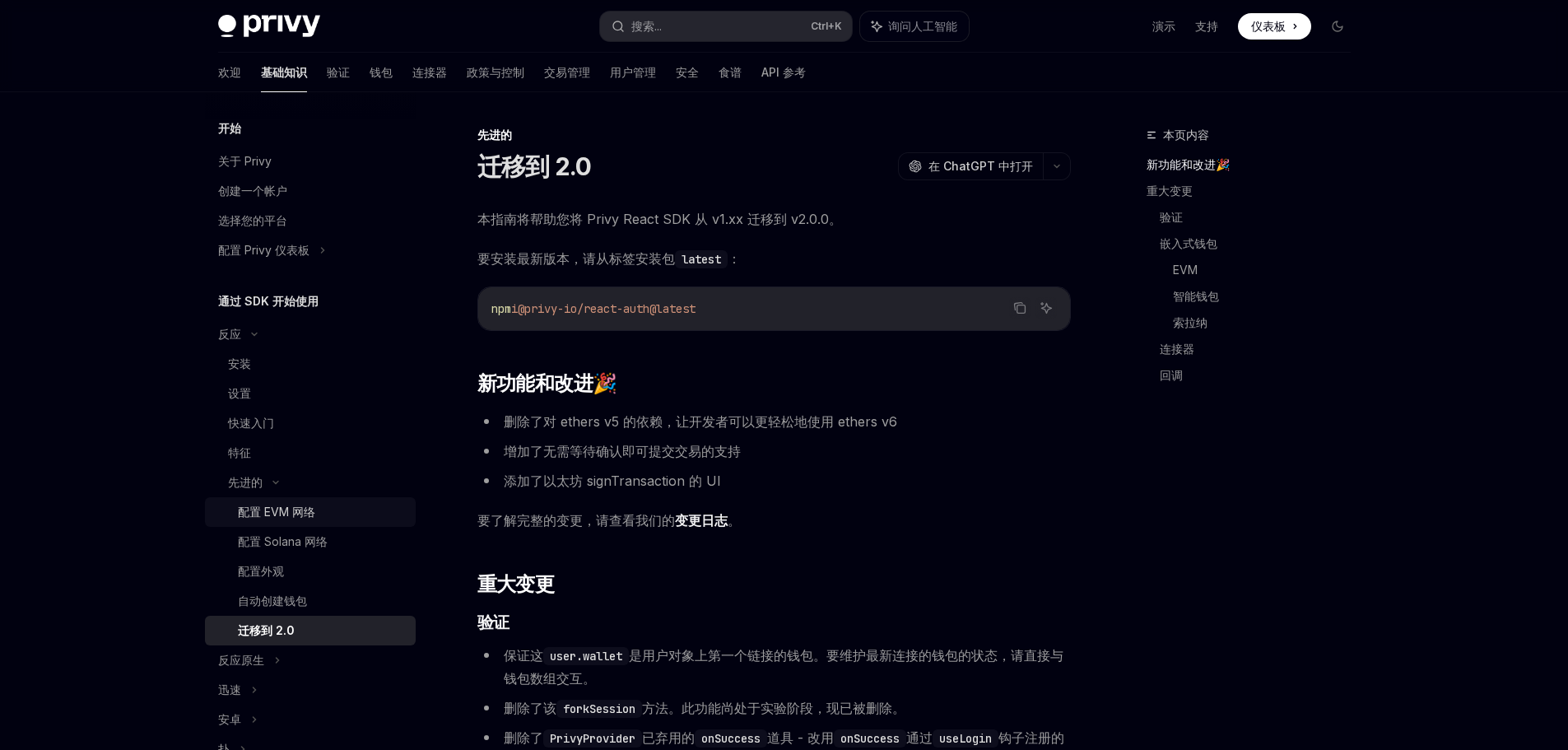
click at [316, 515] on font "配置 EVM 网络" at bounding box center [276, 512] width 77 height 14
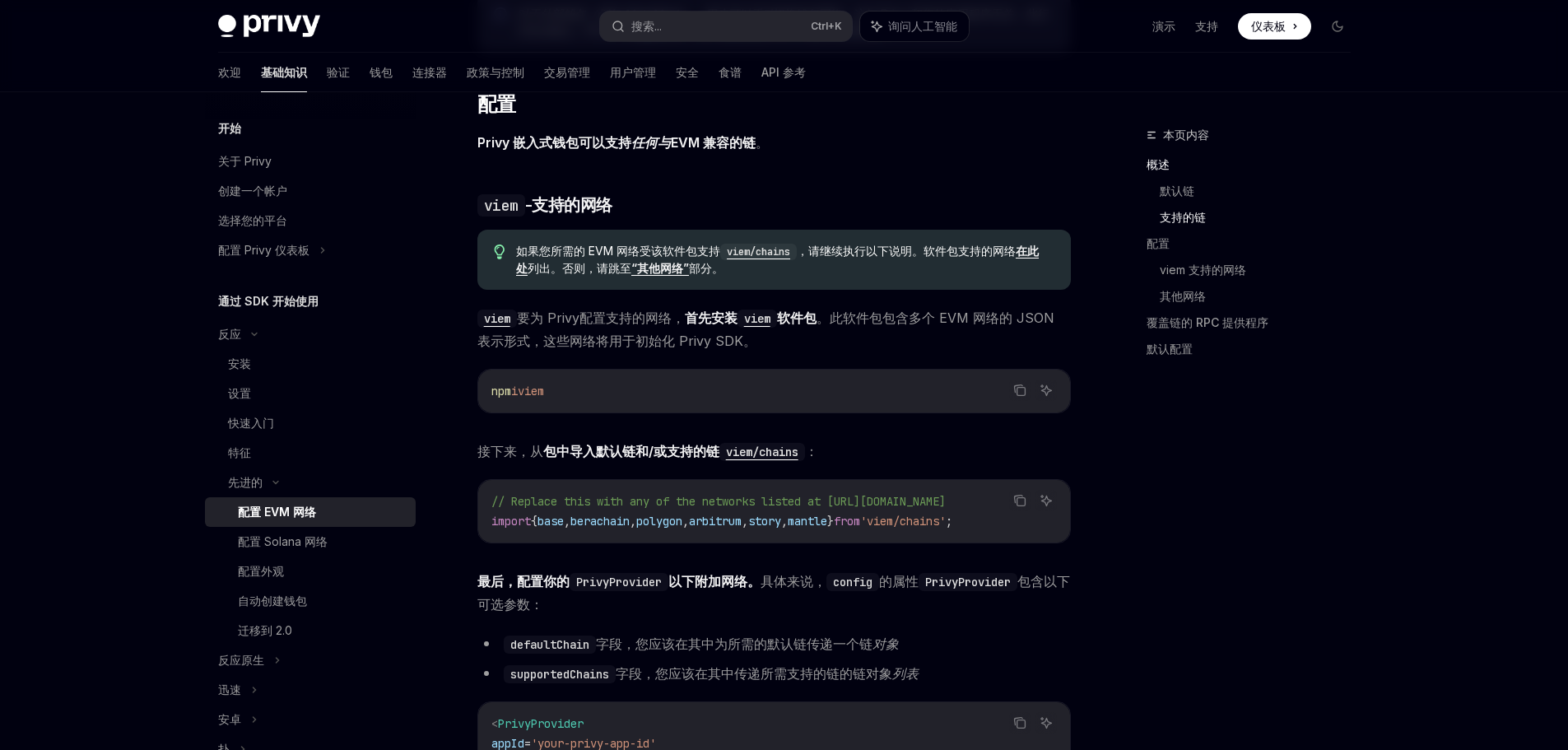
type textarea "*"
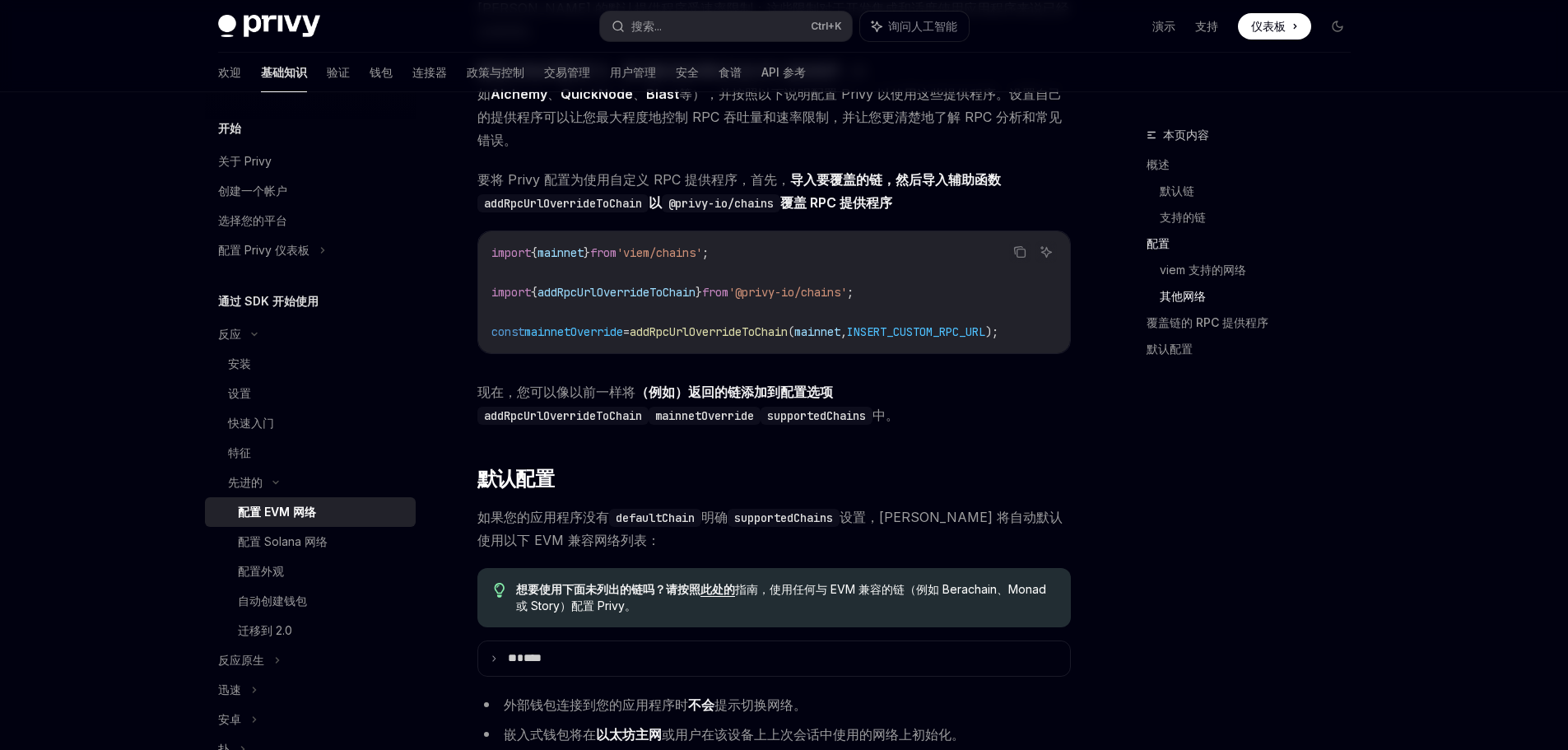
scroll to position [3210, 0]
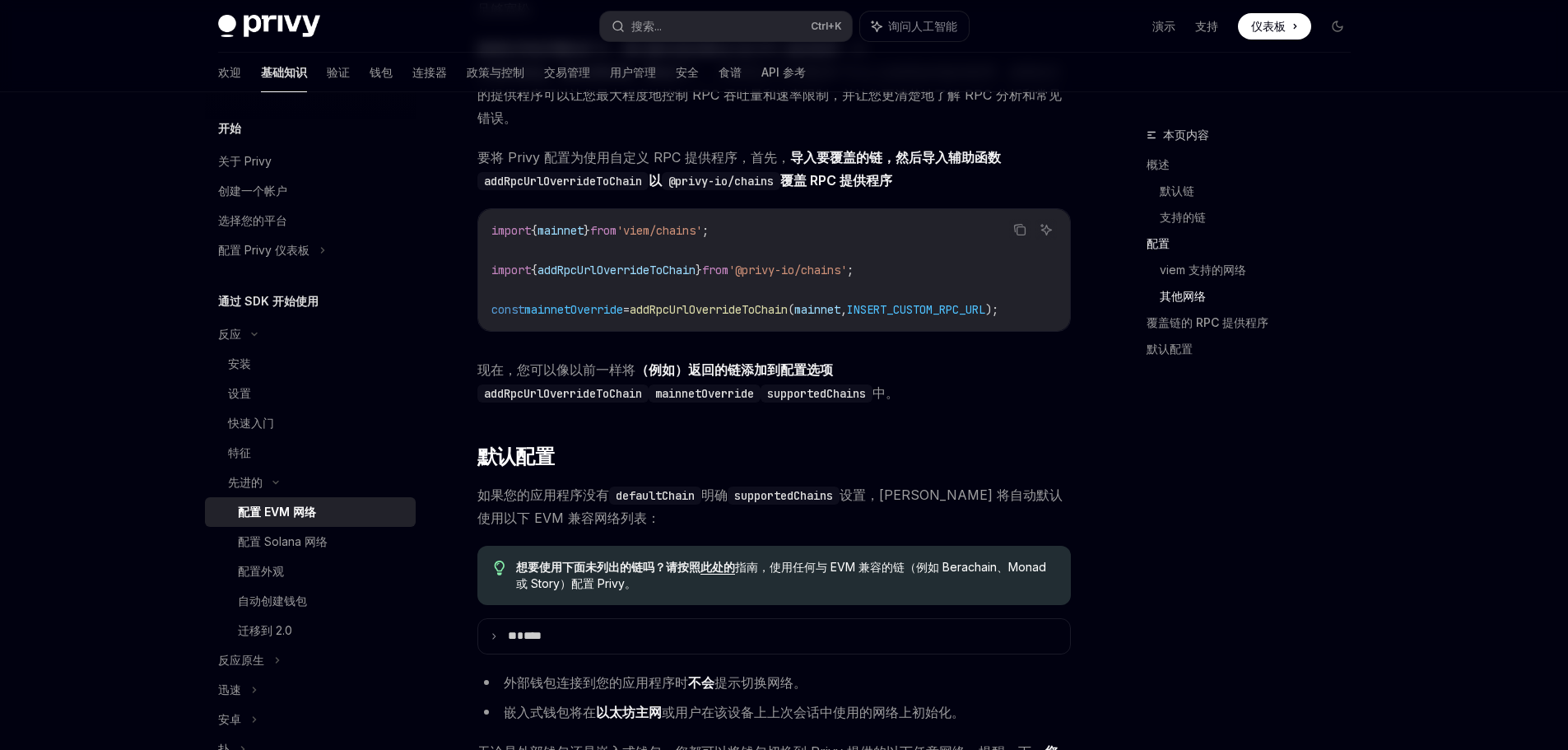
click at [666, 262] on span "addRpcUrlOverrideToChain" at bounding box center [616, 270] width 158 height 15
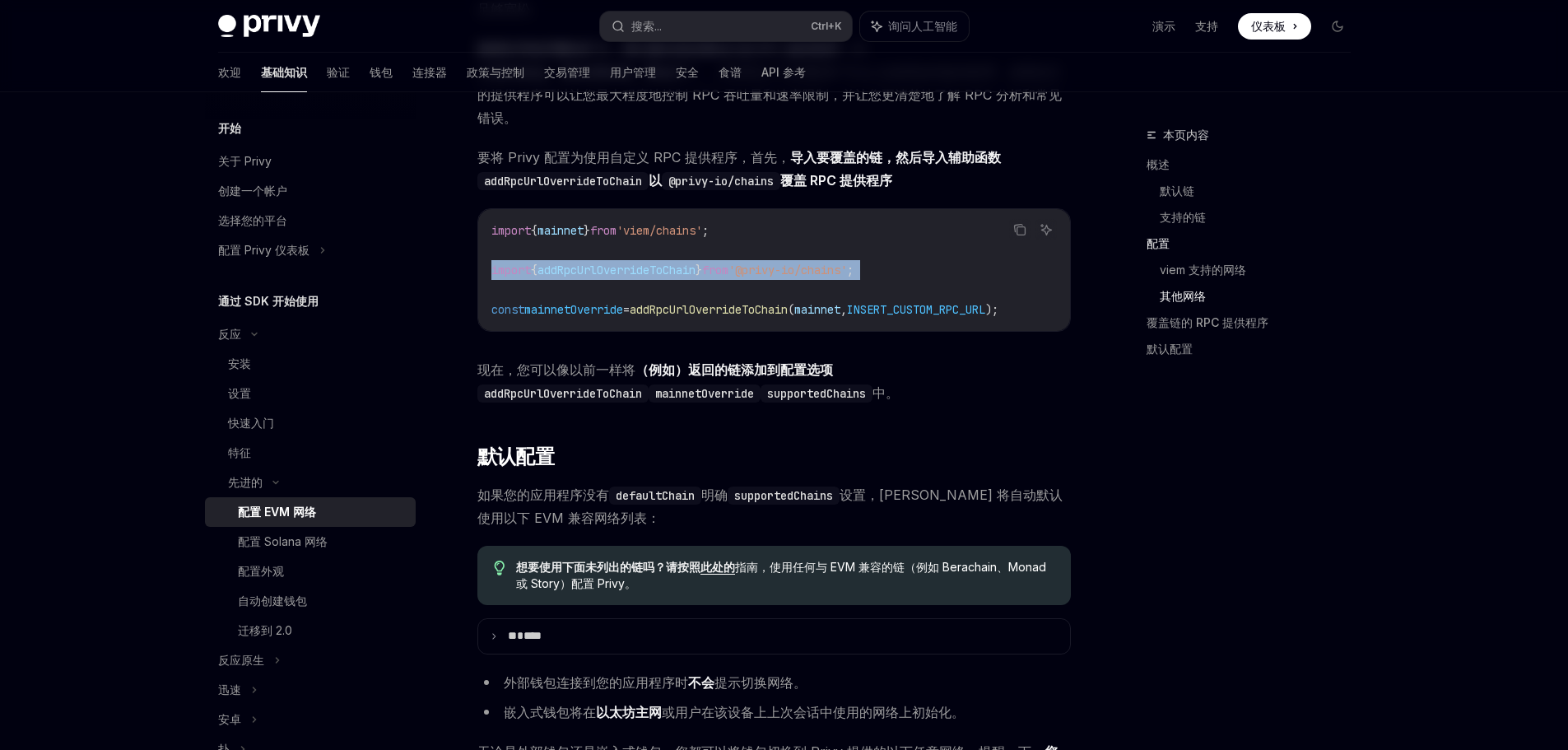
click at [666, 262] on span "addRpcUrlOverrideToChain" at bounding box center [616, 270] width 158 height 15
copy code "import { addRpcUrlOverrideToChain } from '@privy-io/chains' ;"
